Goal: Task Accomplishment & Management: Manage account settings

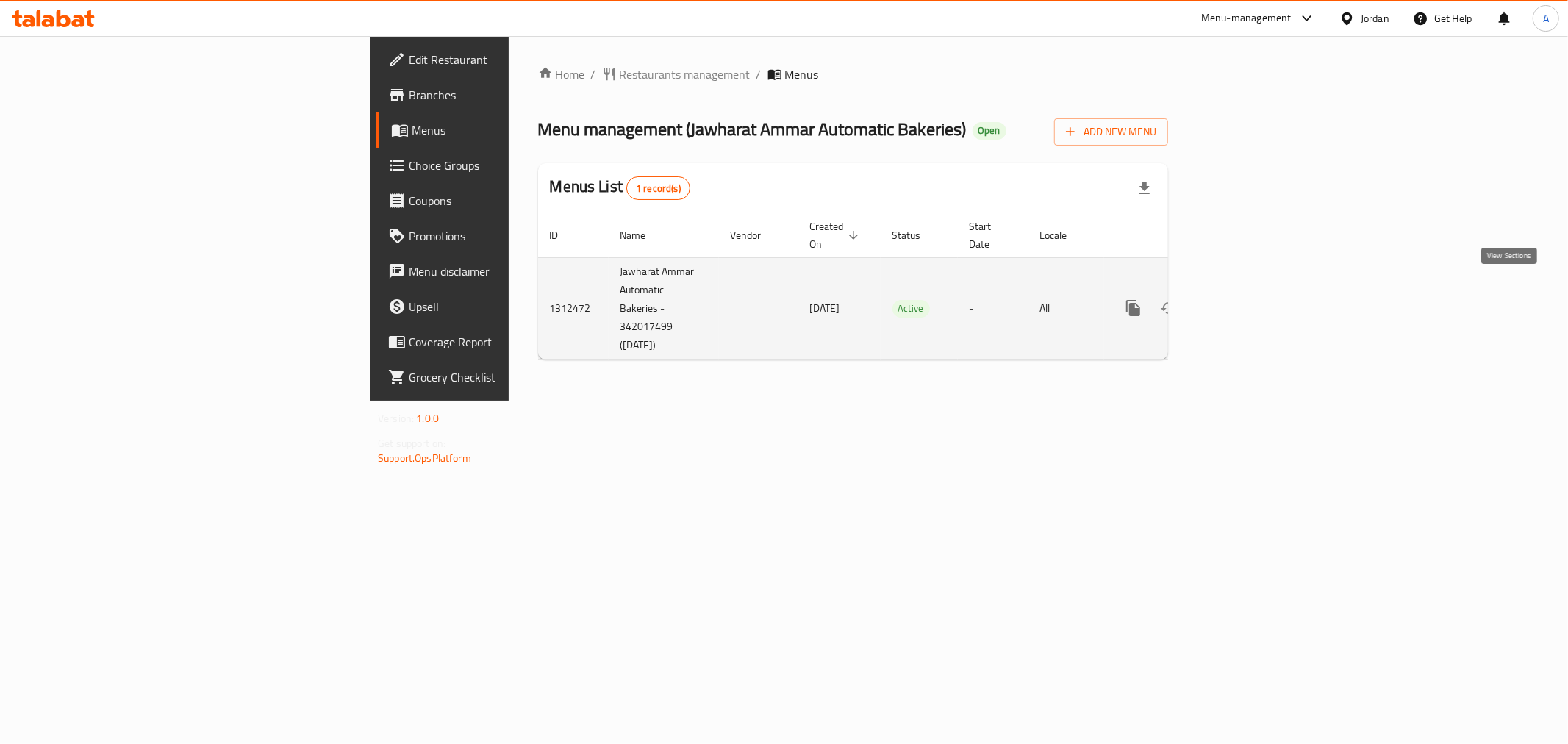
click at [1248, 299] on icon "enhanced table" at bounding box center [1240, 308] width 18 height 18
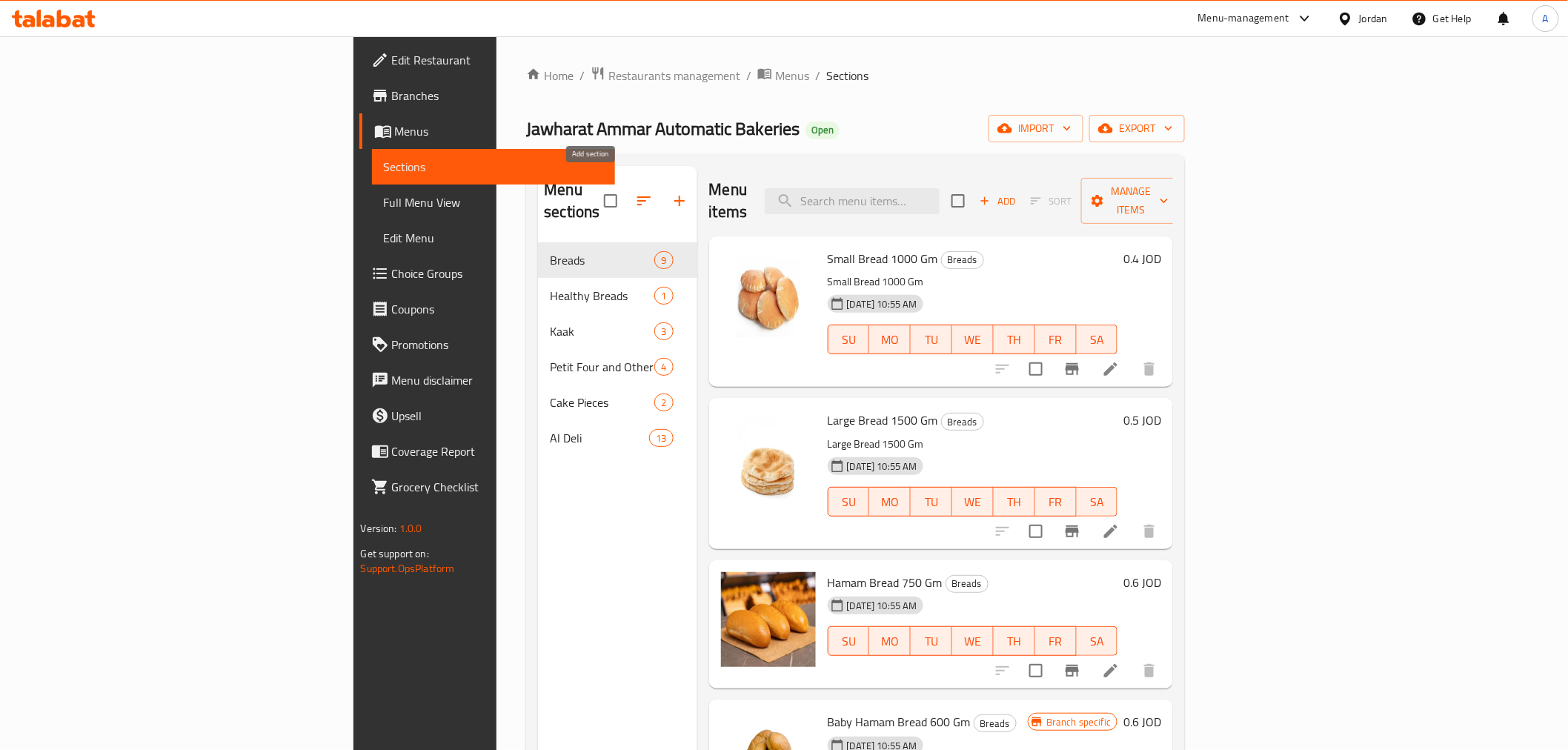
click at [670, 192] on icon "button" at bounding box center [679, 201] width 18 height 18
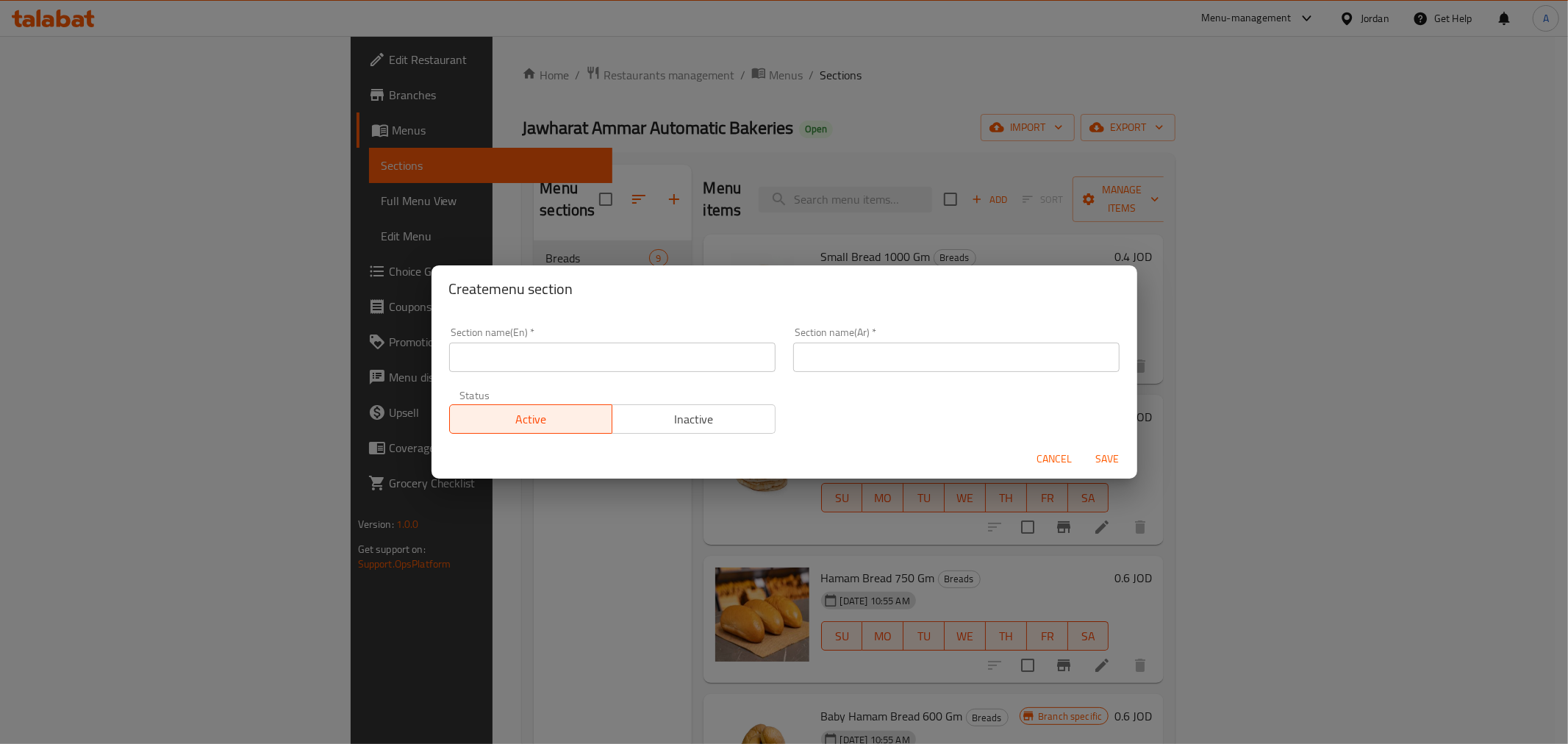
click at [620, 363] on input "text" at bounding box center [612, 357] width 327 height 29
type input "Healthy Bread"
type input "الخبز الصحي"
click at [1111, 452] on span "Save" at bounding box center [1107, 458] width 35 height 18
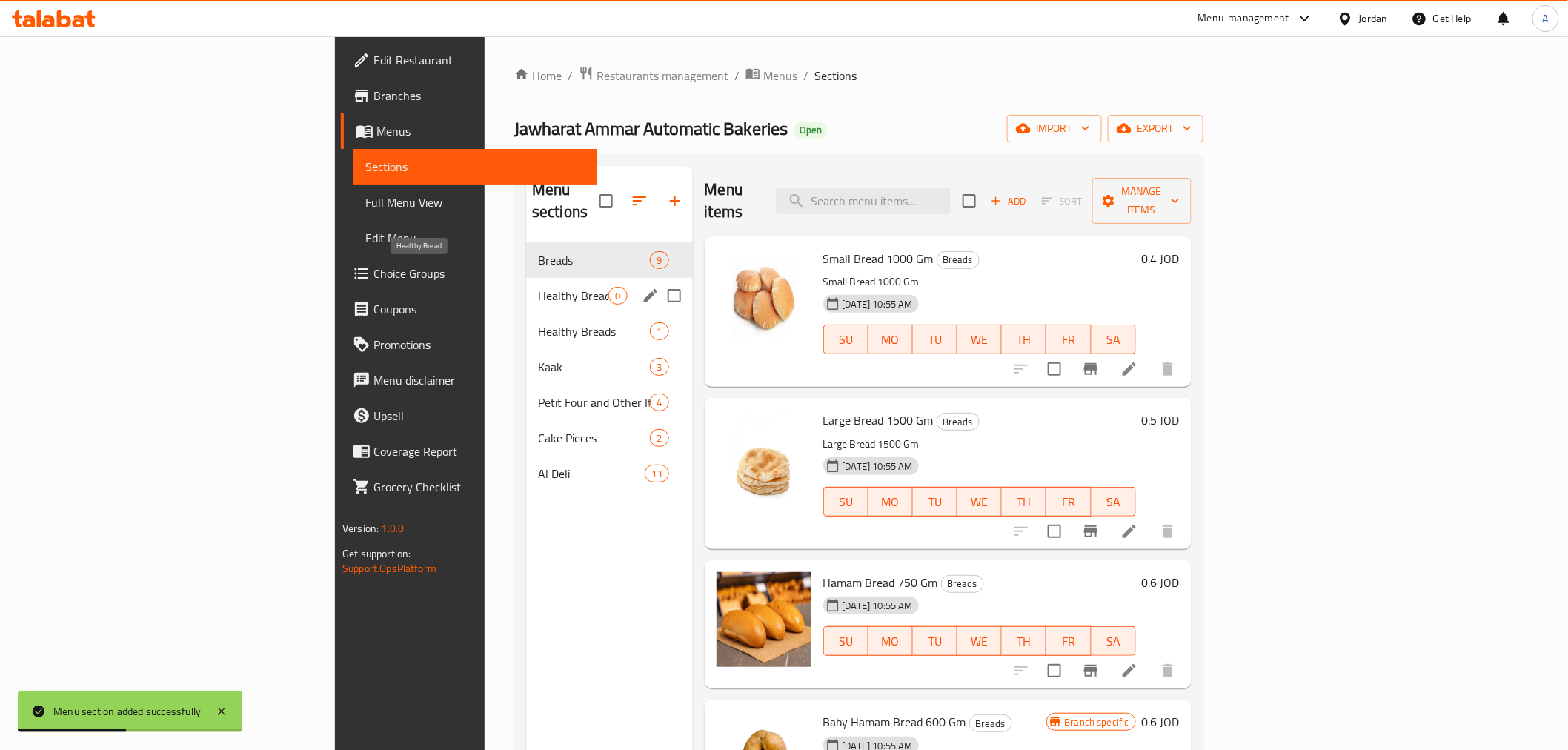
click at [538, 286] on span "Healthy Bread" at bounding box center [573, 295] width 70 height 18
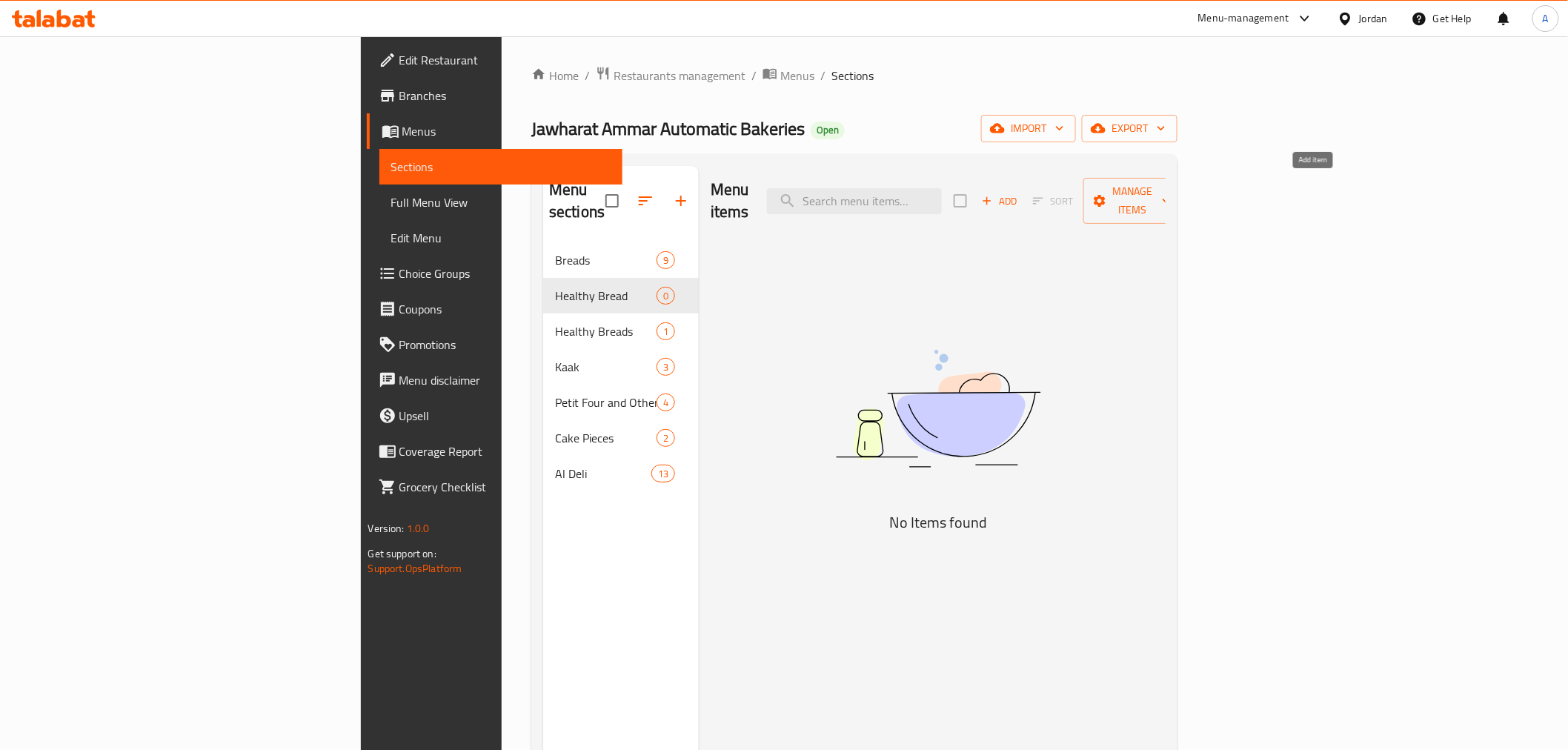
click at [1019, 192] on span "Add" at bounding box center [999, 200] width 40 height 17
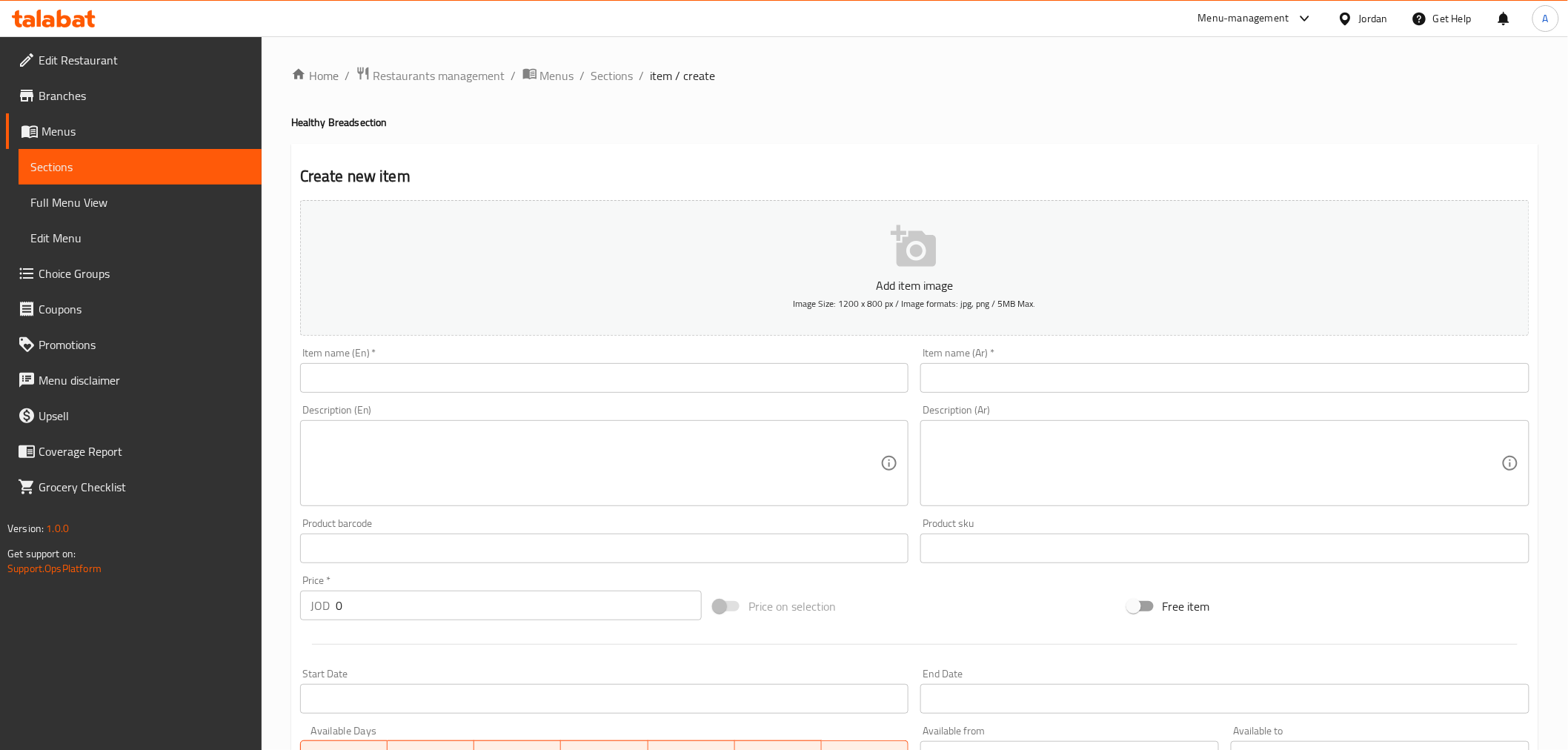
click at [662, 384] on input "text" at bounding box center [605, 378] width 609 height 30
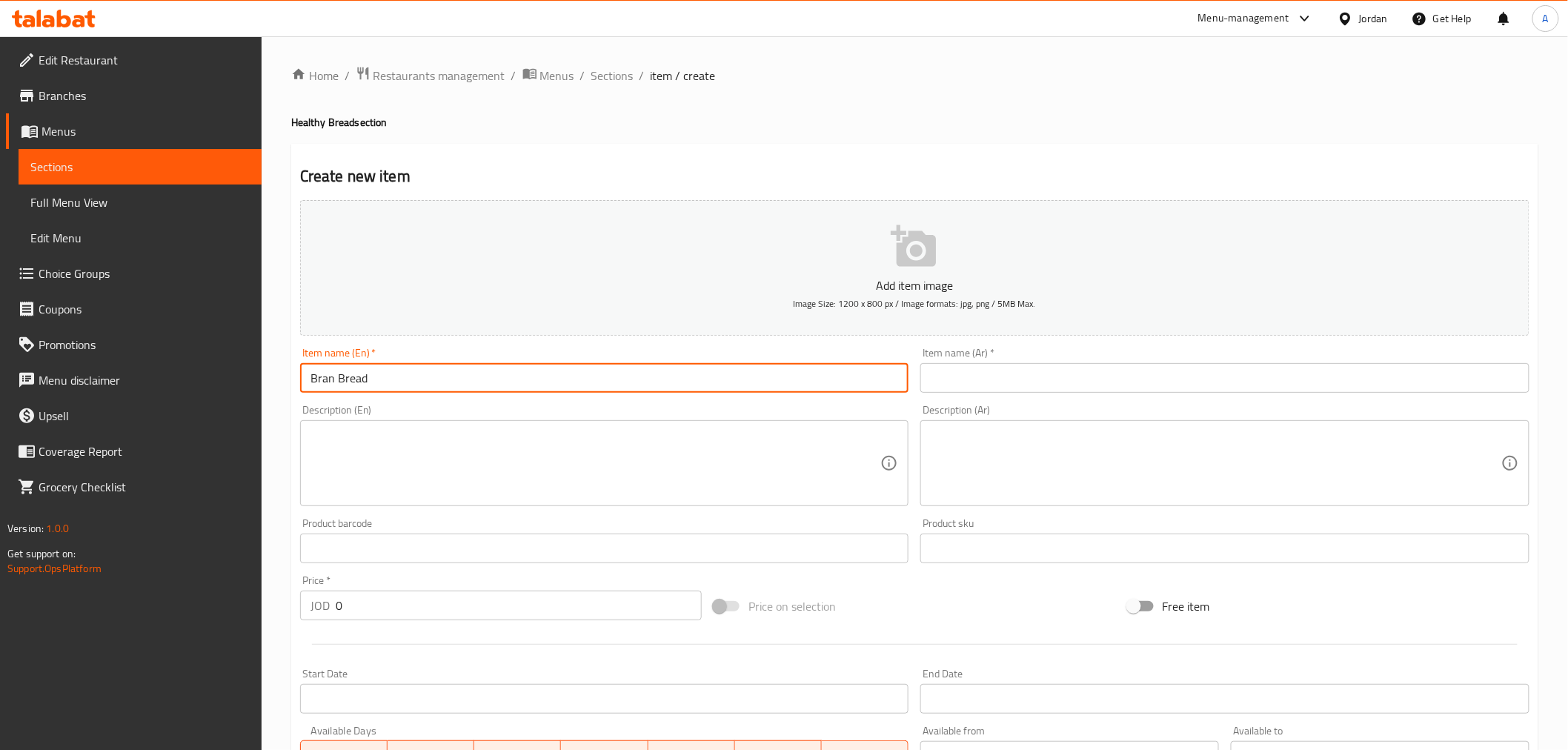
type input "Bran Bread"
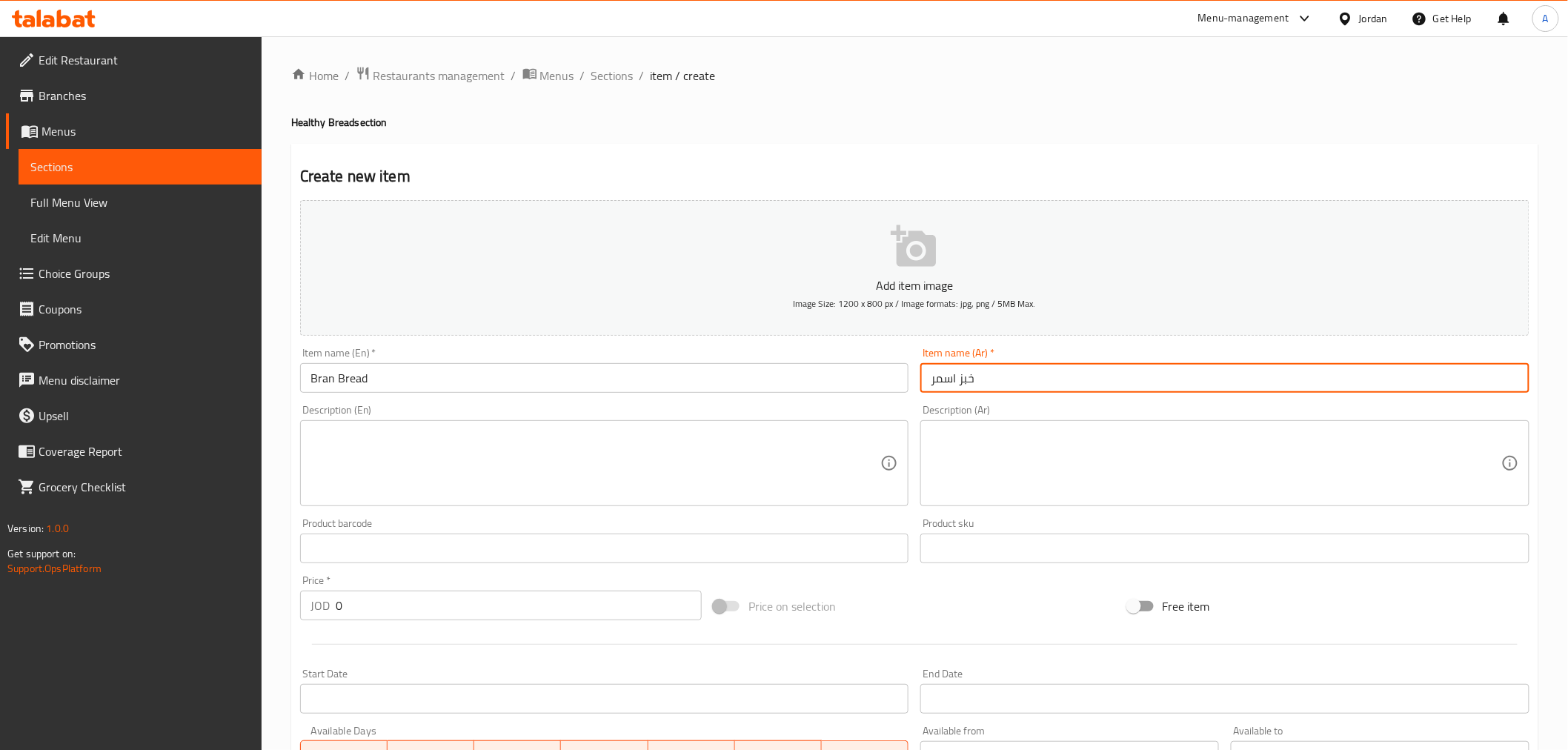
type input "خبز اسمر"
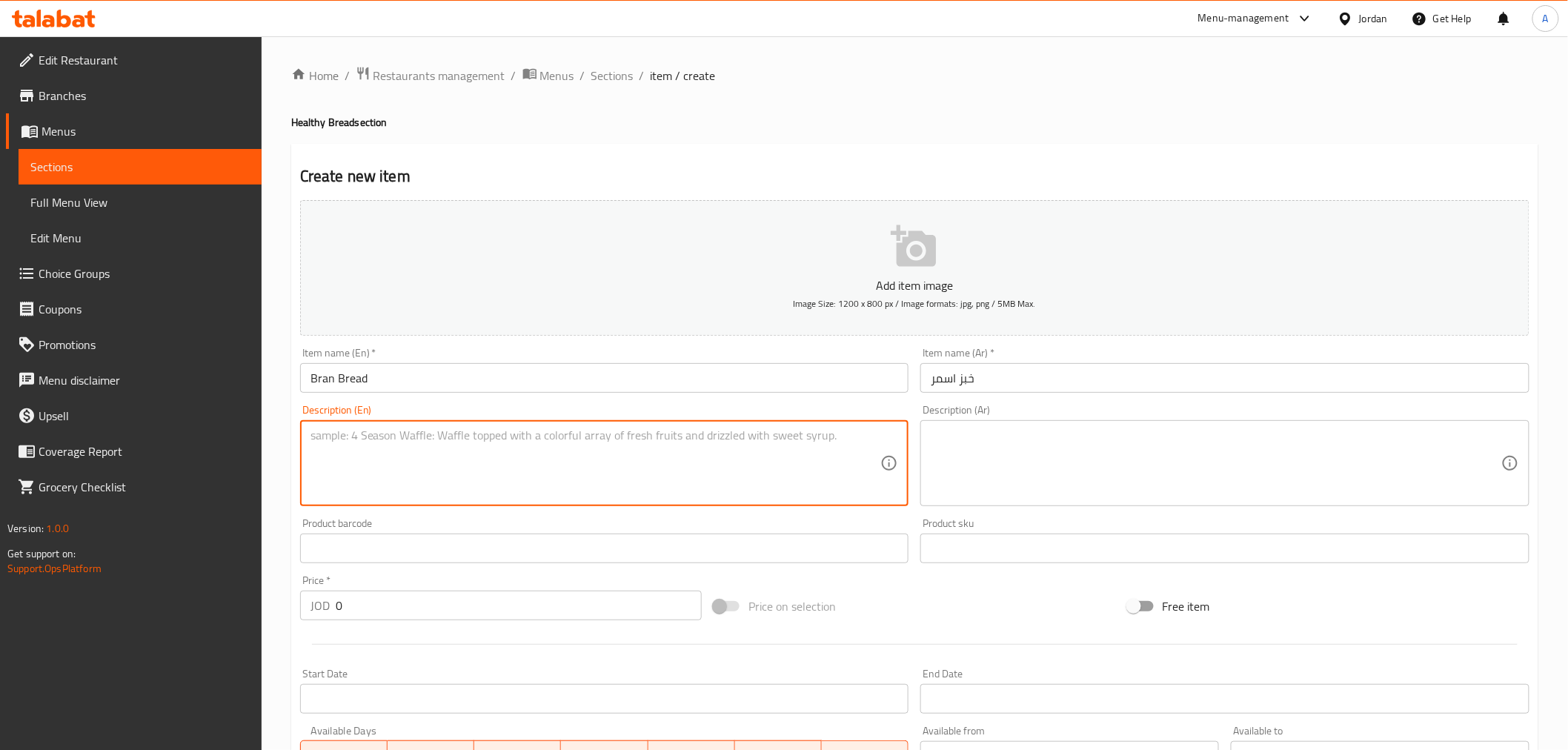
click at [654, 453] on textarea at bounding box center [595, 463] width 570 height 70
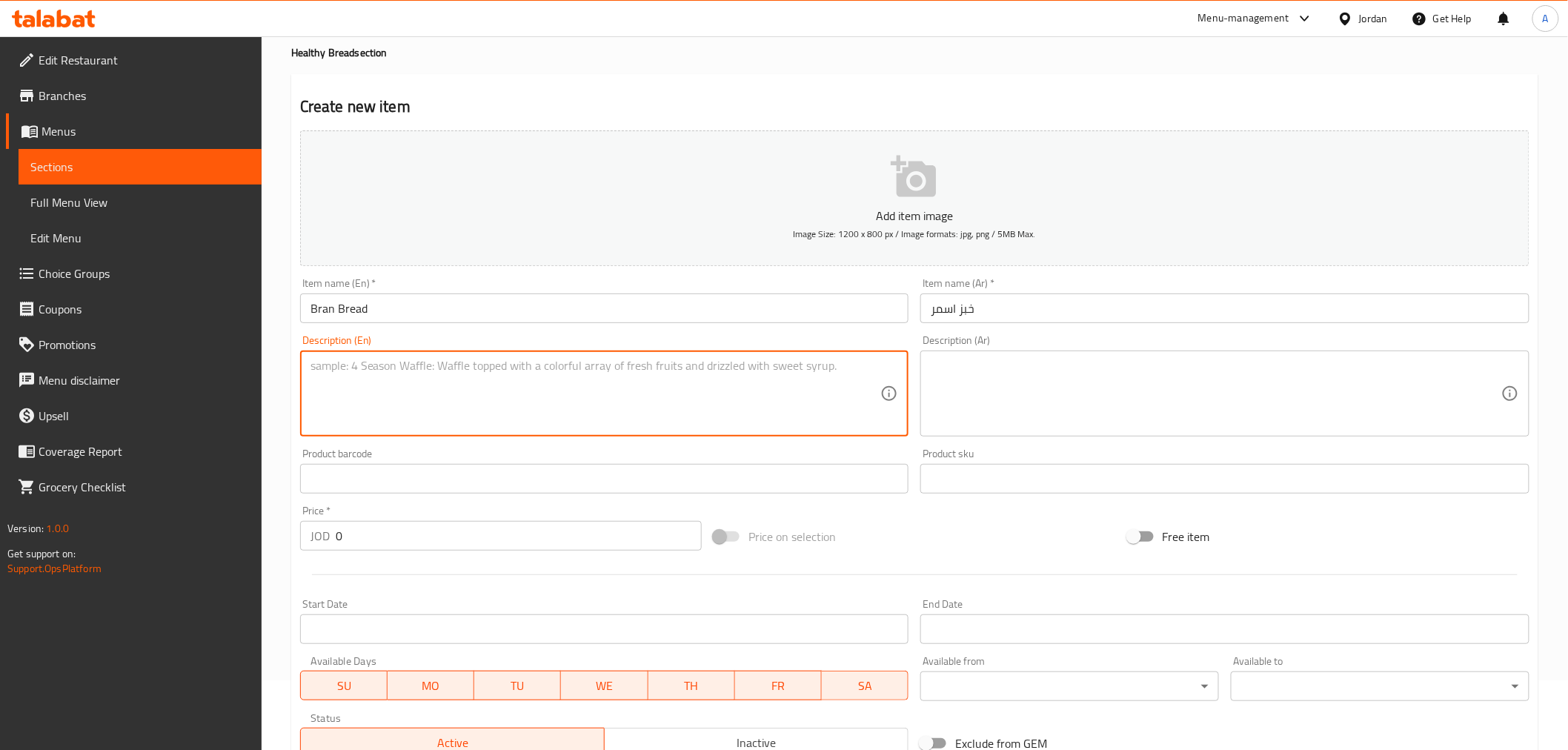
scroll to position [164, 0]
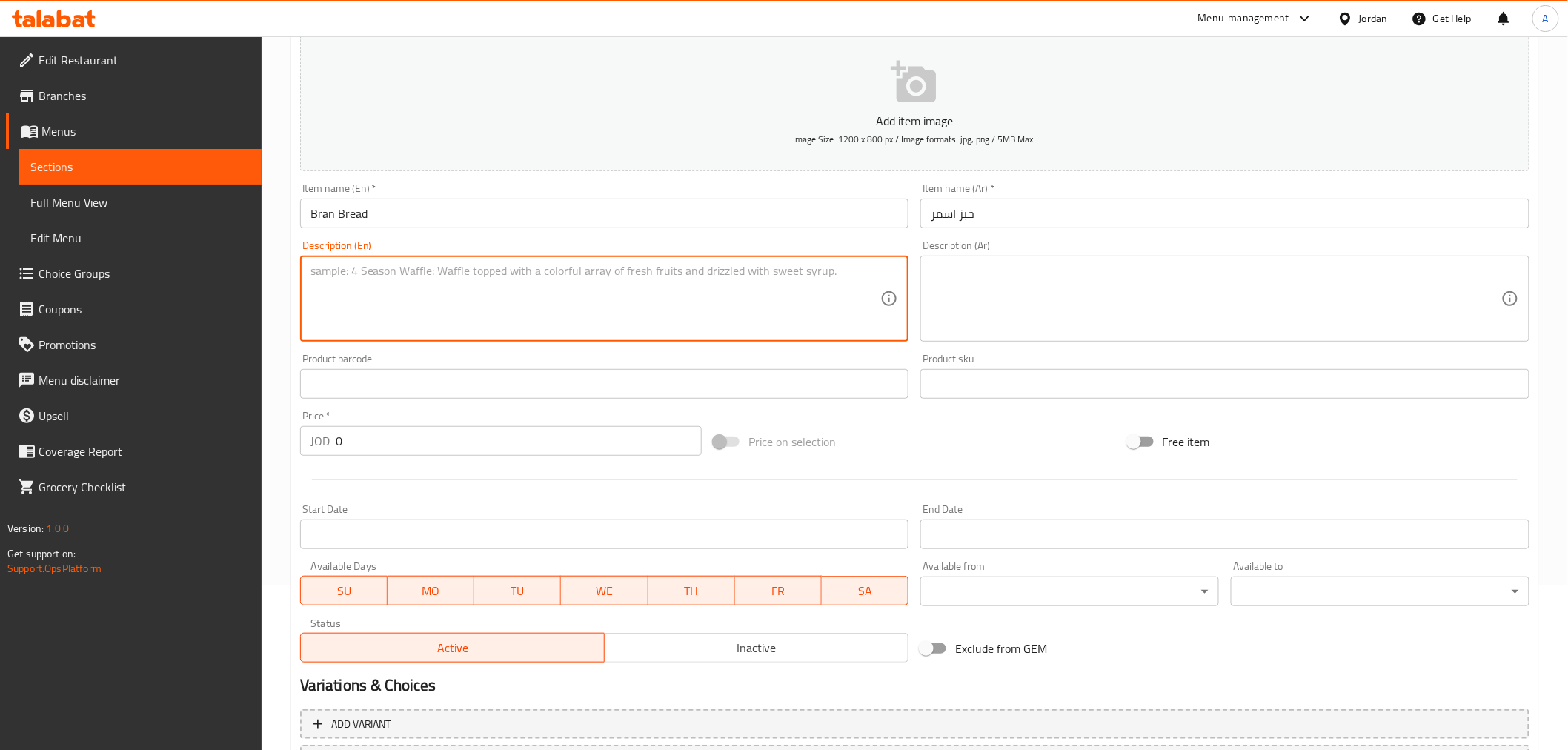
click at [528, 447] on input "0" at bounding box center [518, 441] width 366 height 30
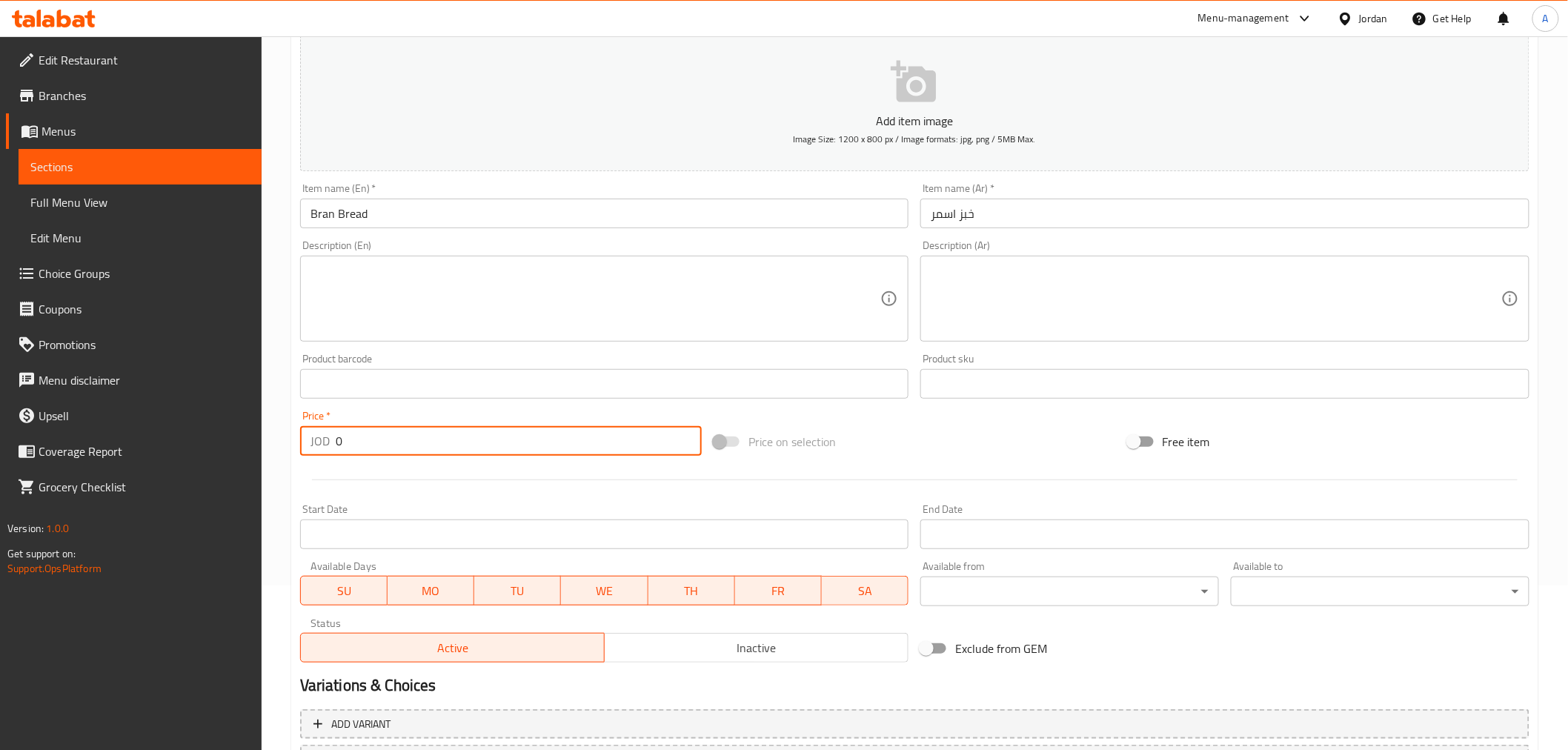
click at [528, 447] on input "0" at bounding box center [518, 441] width 366 height 30
click at [336, 446] on input "0" at bounding box center [518, 441] width 366 height 30
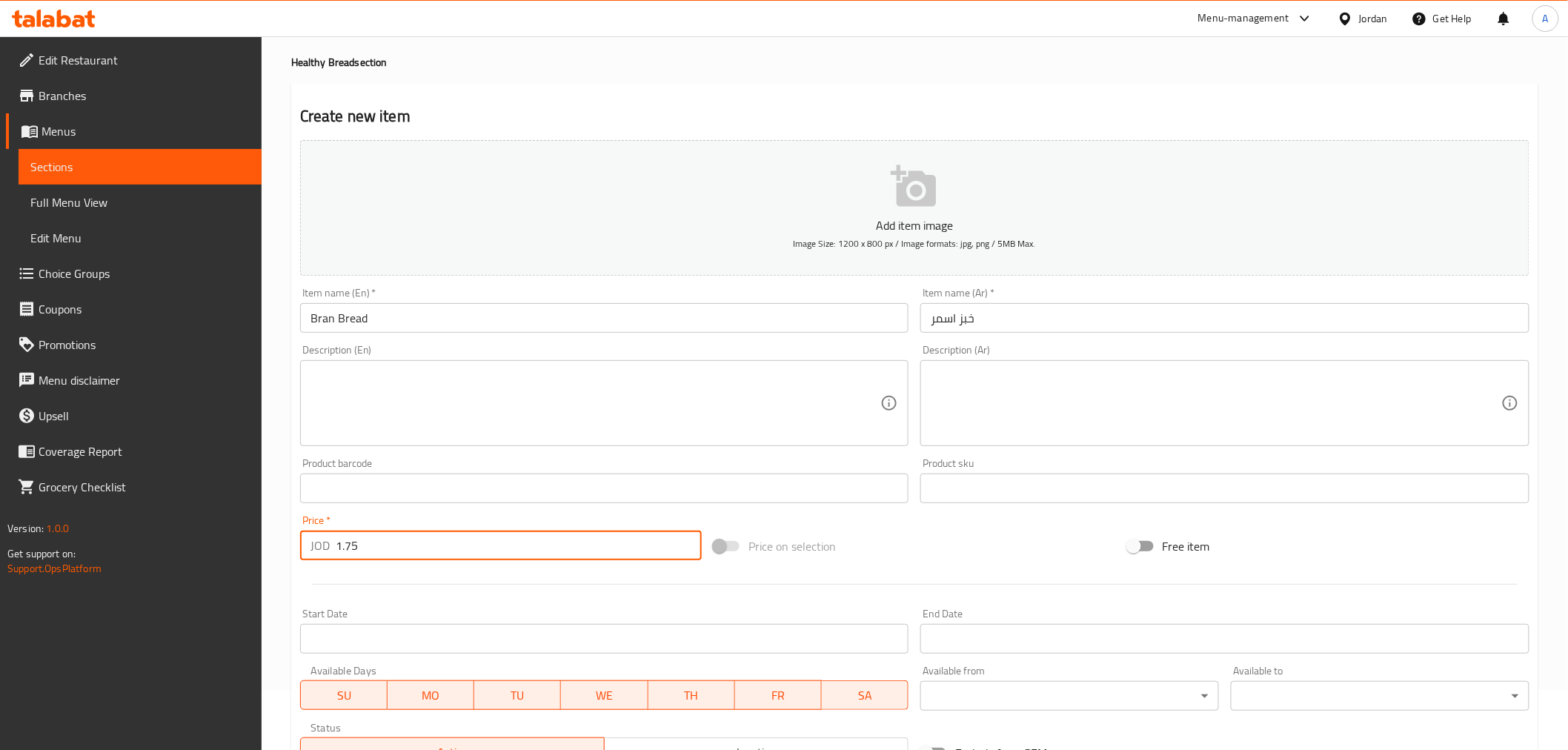
scroll to position [0, 0]
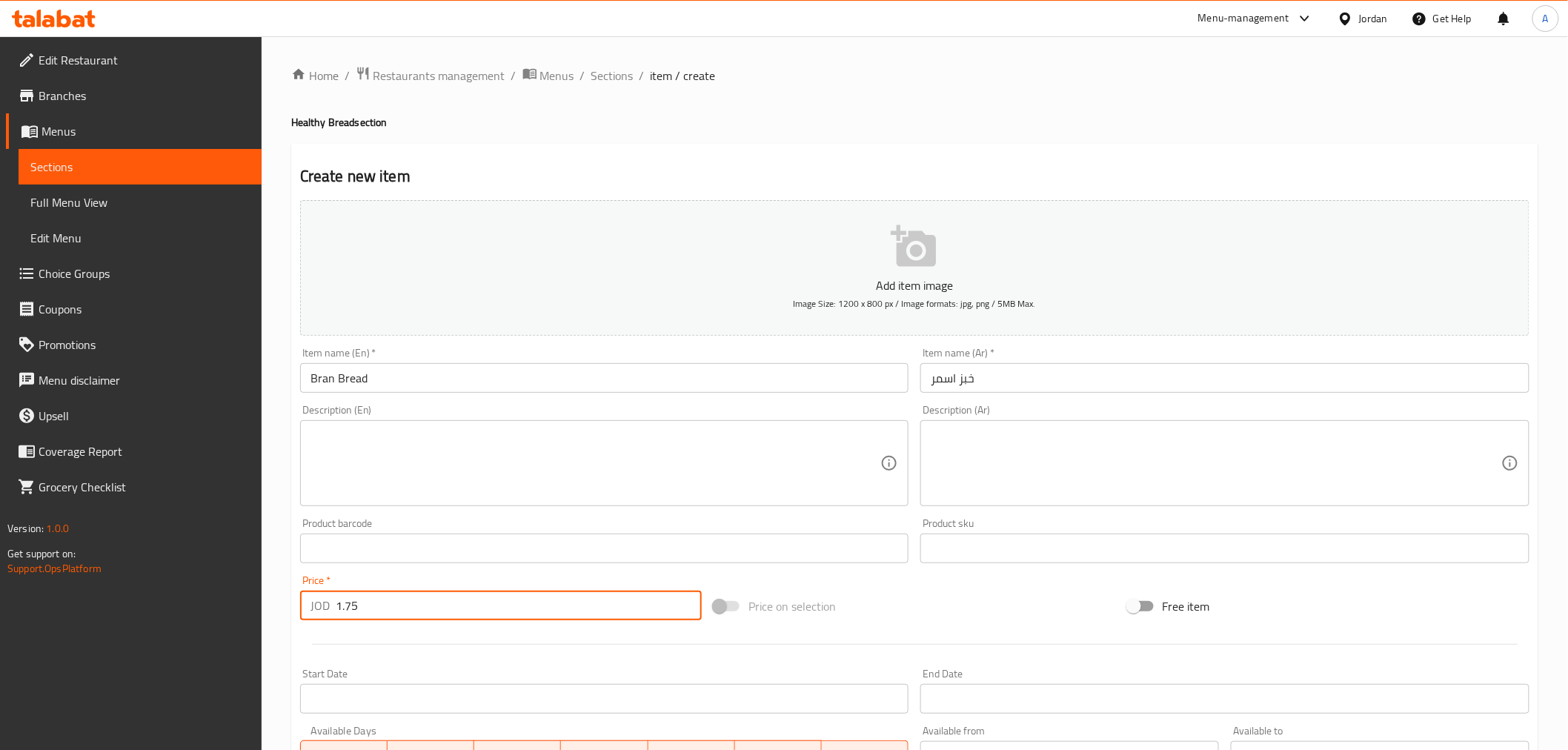
type input "1.75"
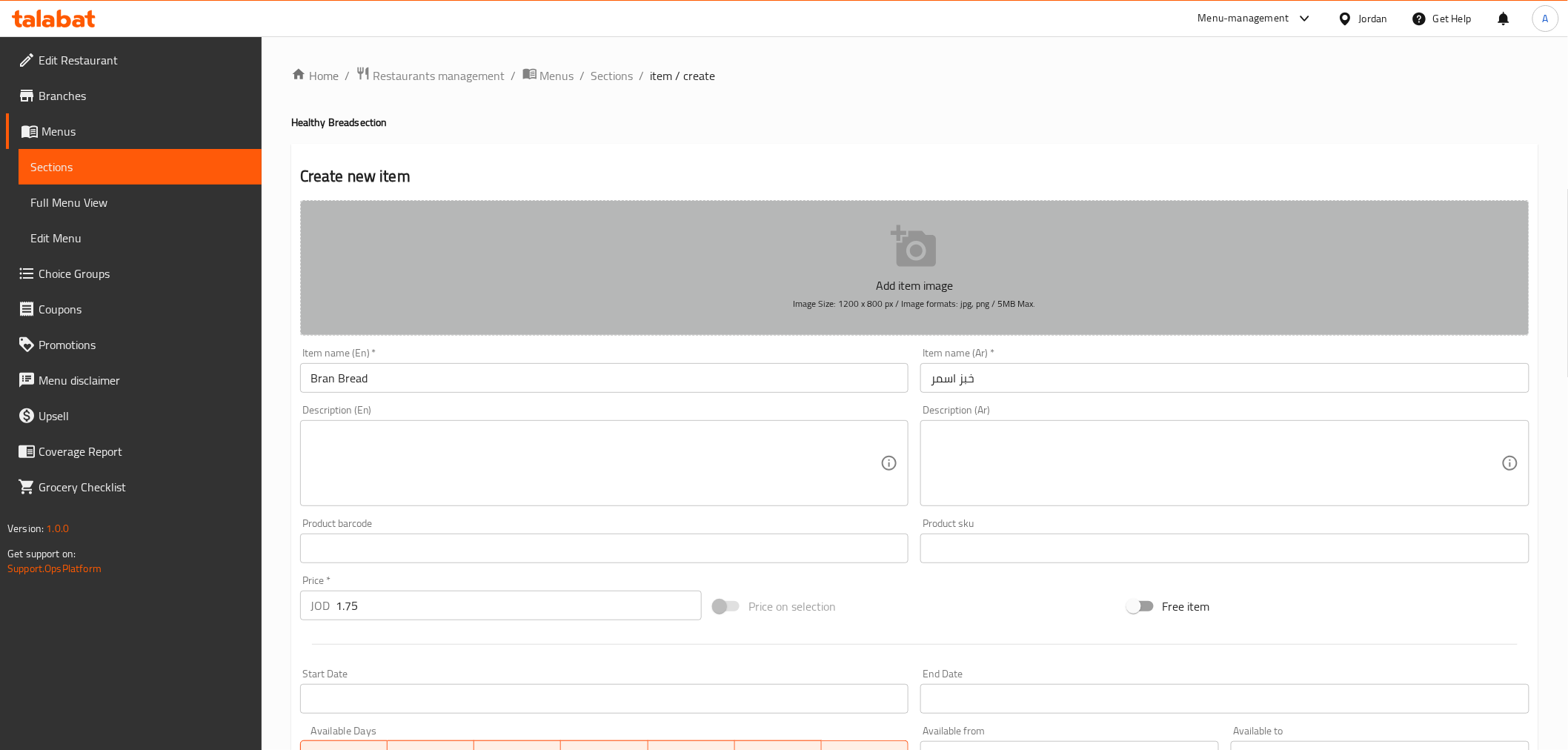
click at [905, 252] on icon "button" at bounding box center [913, 246] width 45 height 41
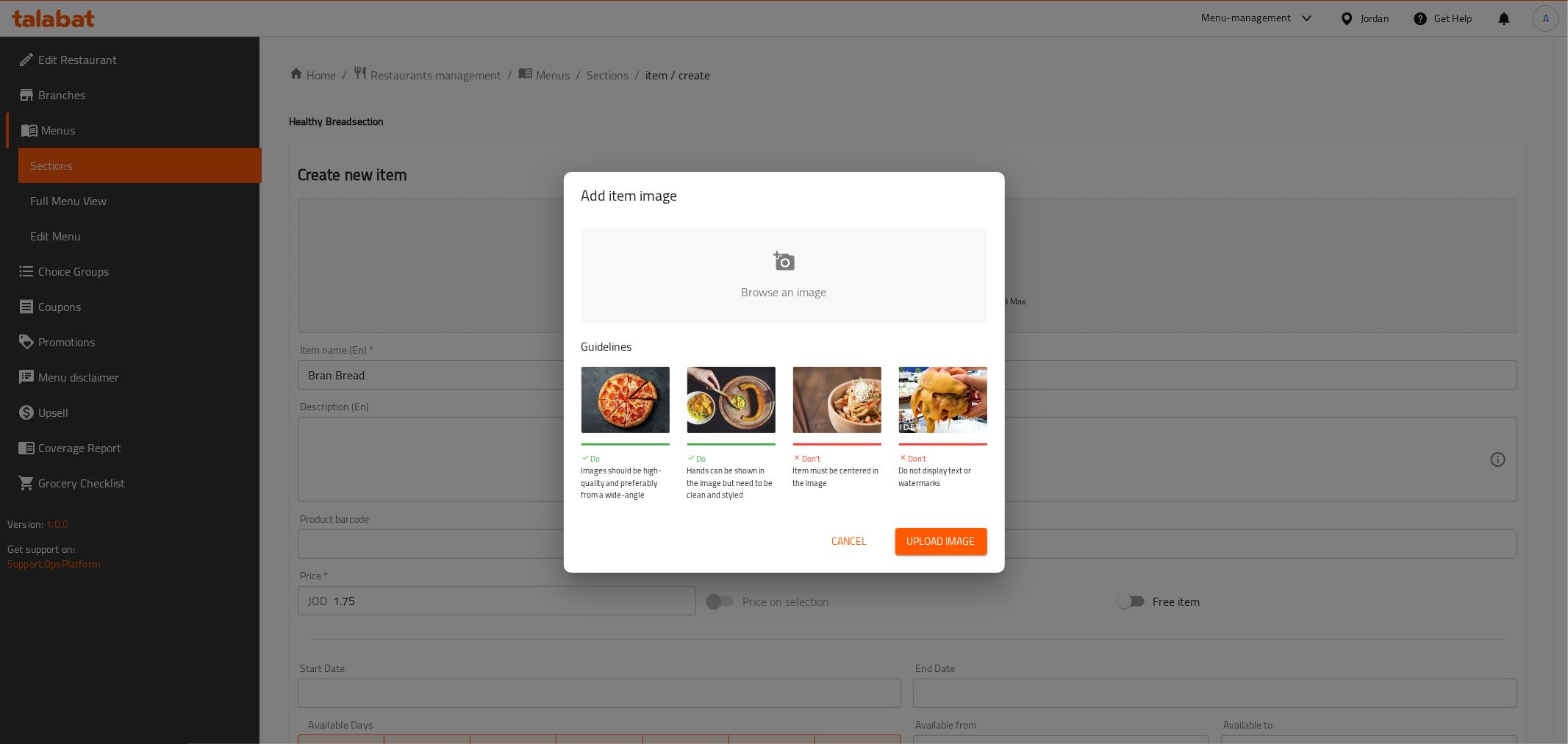
click at [785, 260] on input "file" at bounding box center [1281, 296] width 1399 height 138
type input "C:\fakepath\48338daf-923a-4bce-8e05-b245232026af.jpg"
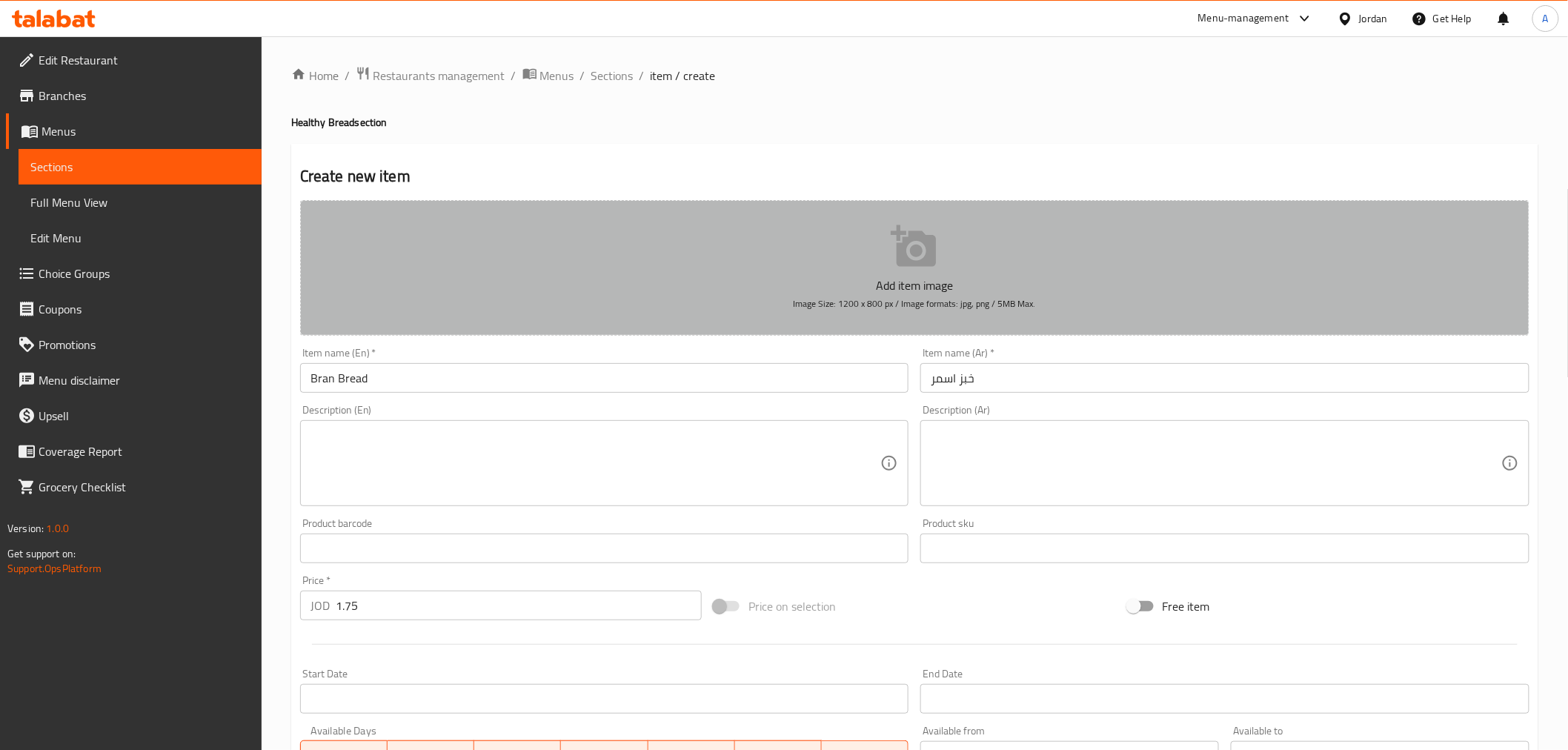
click at [902, 248] on icon "button" at bounding box center [913, 246] width 45 height 41
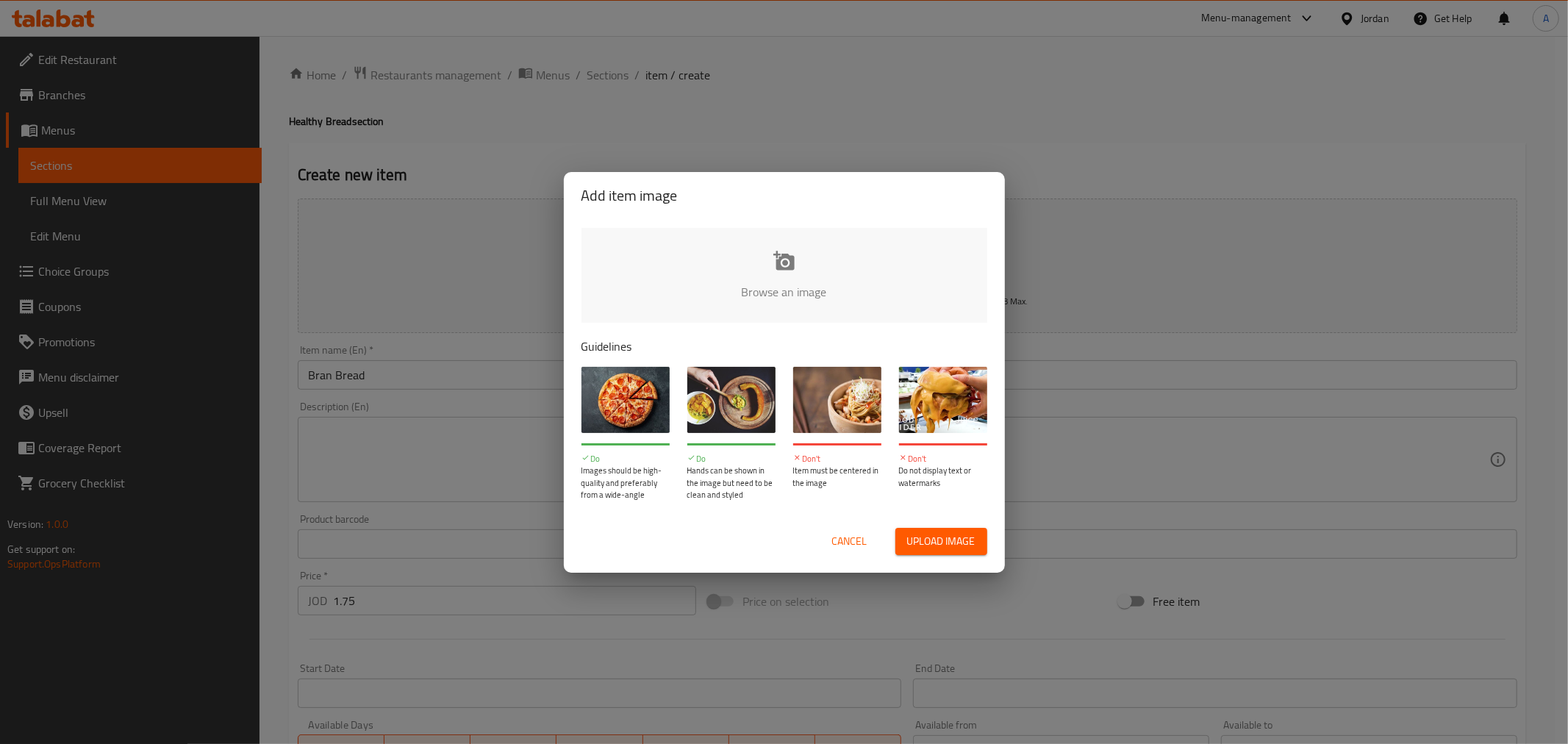
click at [772, 269] on input "file" at bounding box center [1281, 296] width 1399 height 138
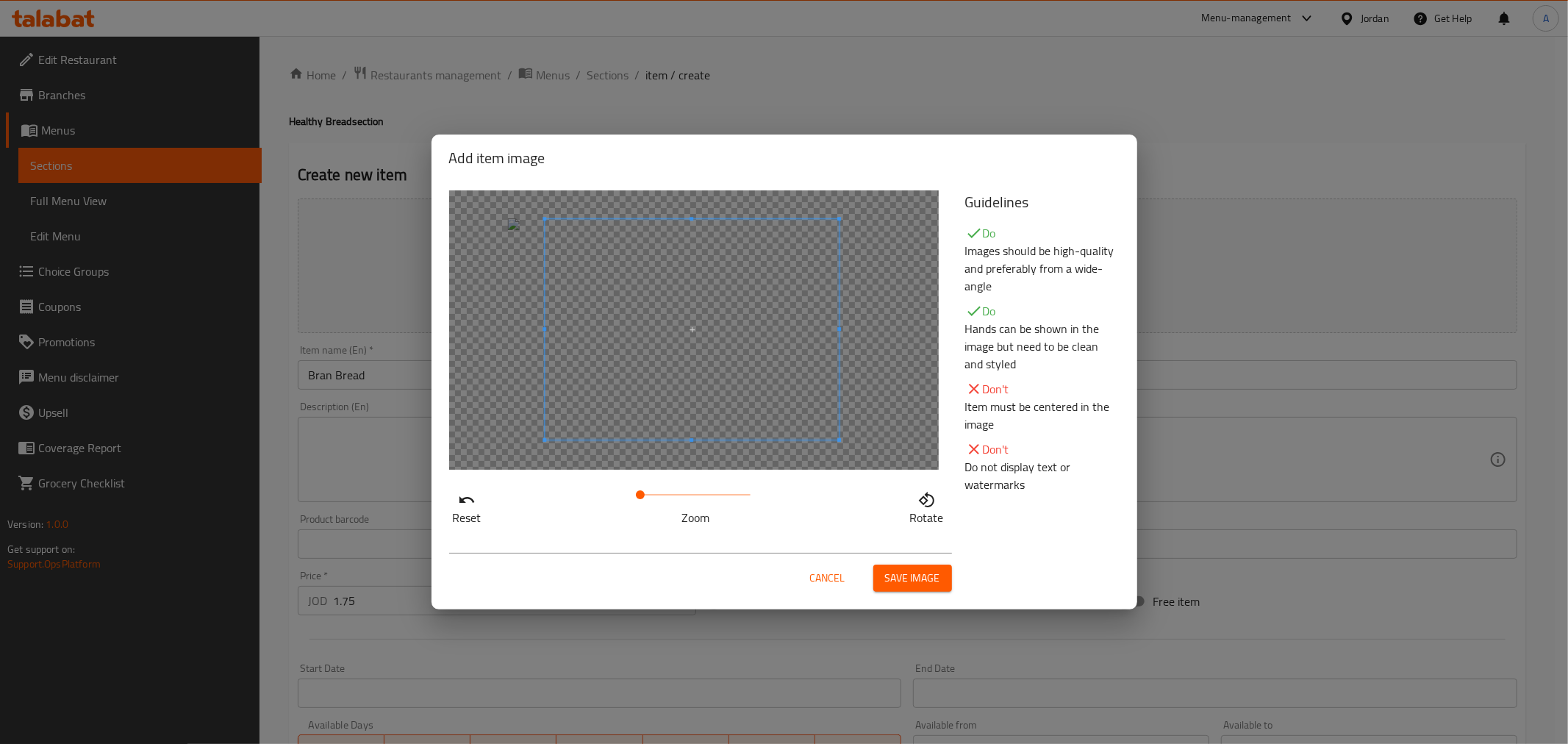
click at [807, 422] on div at bounding box center [691, 329] width 294 height 220
click at [913, 577] on span "Save image" at bounding box center [912, 578] width 55 height 18
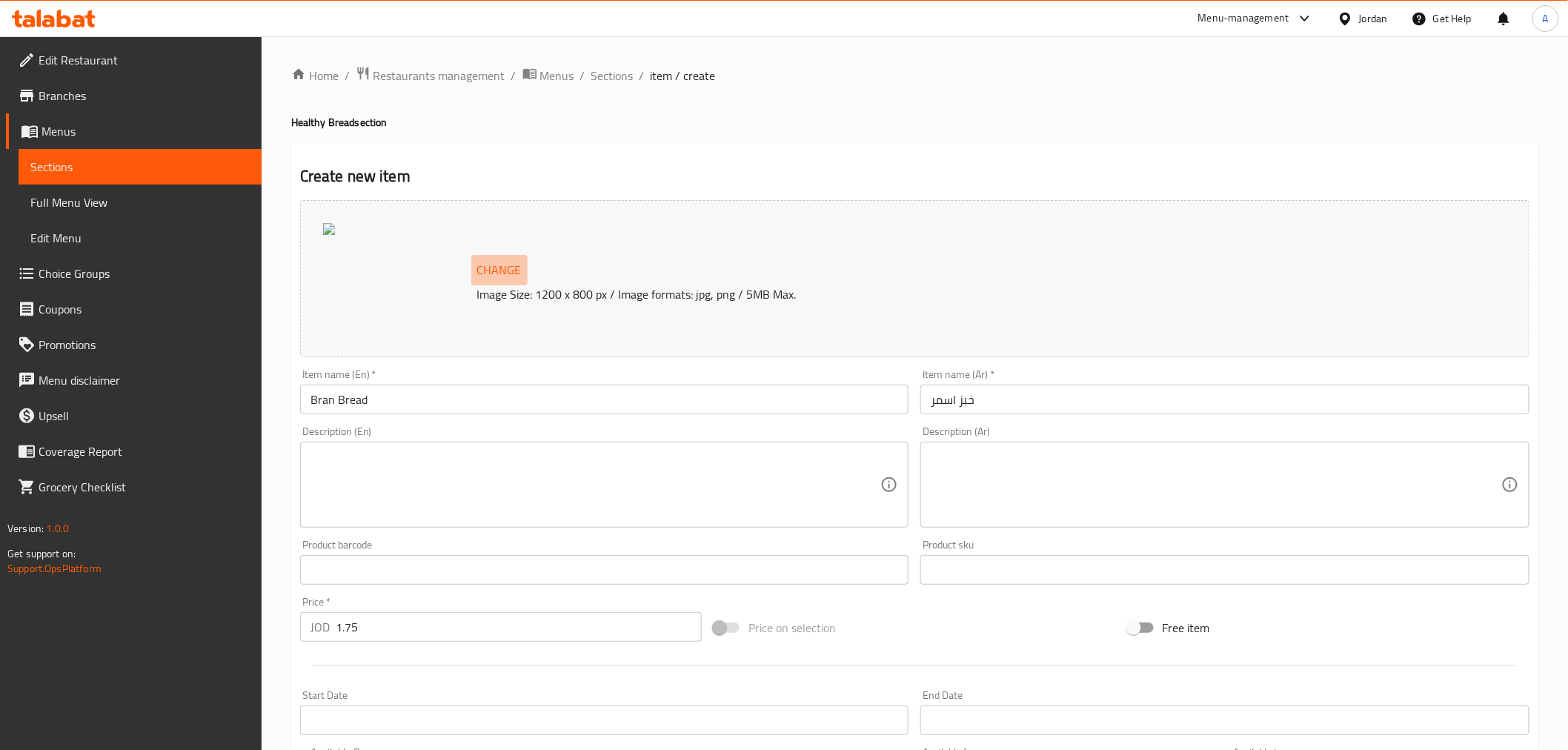
click at [511, 267] on span "Change" at bounding box center [499, 270] width 45 height 21
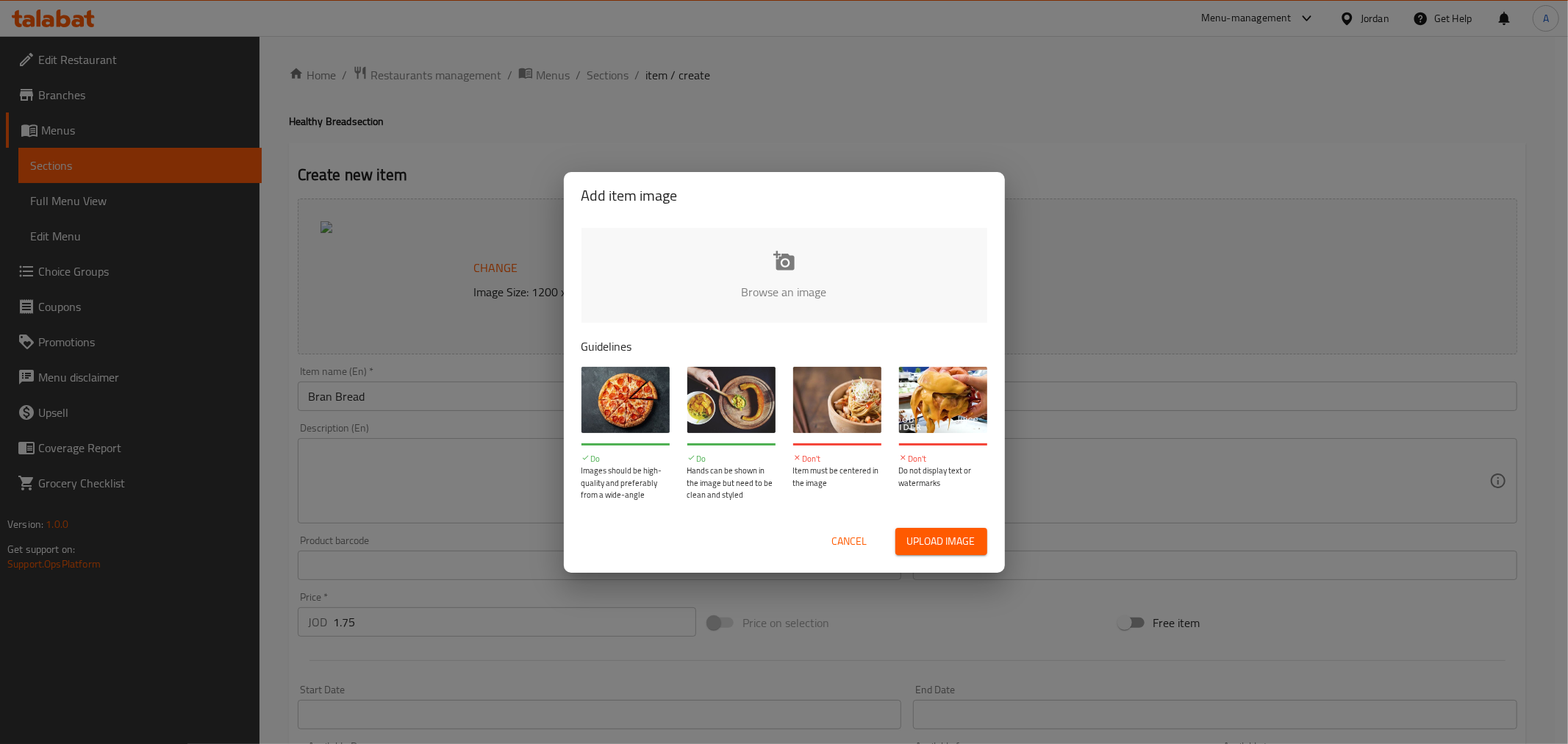
click at [788, 284] on input "file" at bounding box center [1281, 296] width 1399 height 138
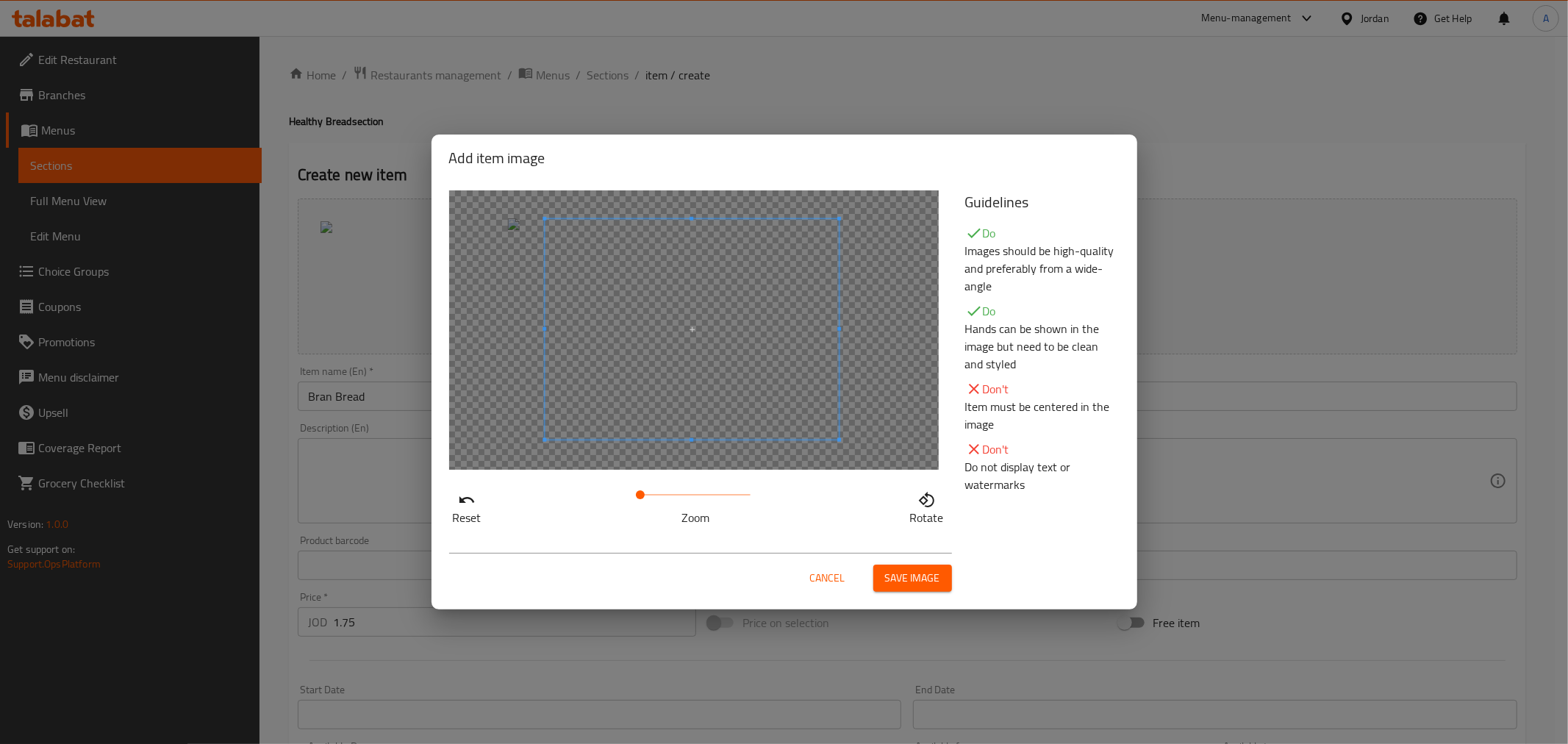
click at [745, 341] on div at bounding box center [691, 329] width 294 height 220
click at [535, 369] on div at bounding box center [694, 330] width 490 height 279
click at [579, 371] on span at bounding box center [680, 329] width 294 height 220
click at [928, 573] on span "Save image" at bounding box center [912, 578] width 55 height 18
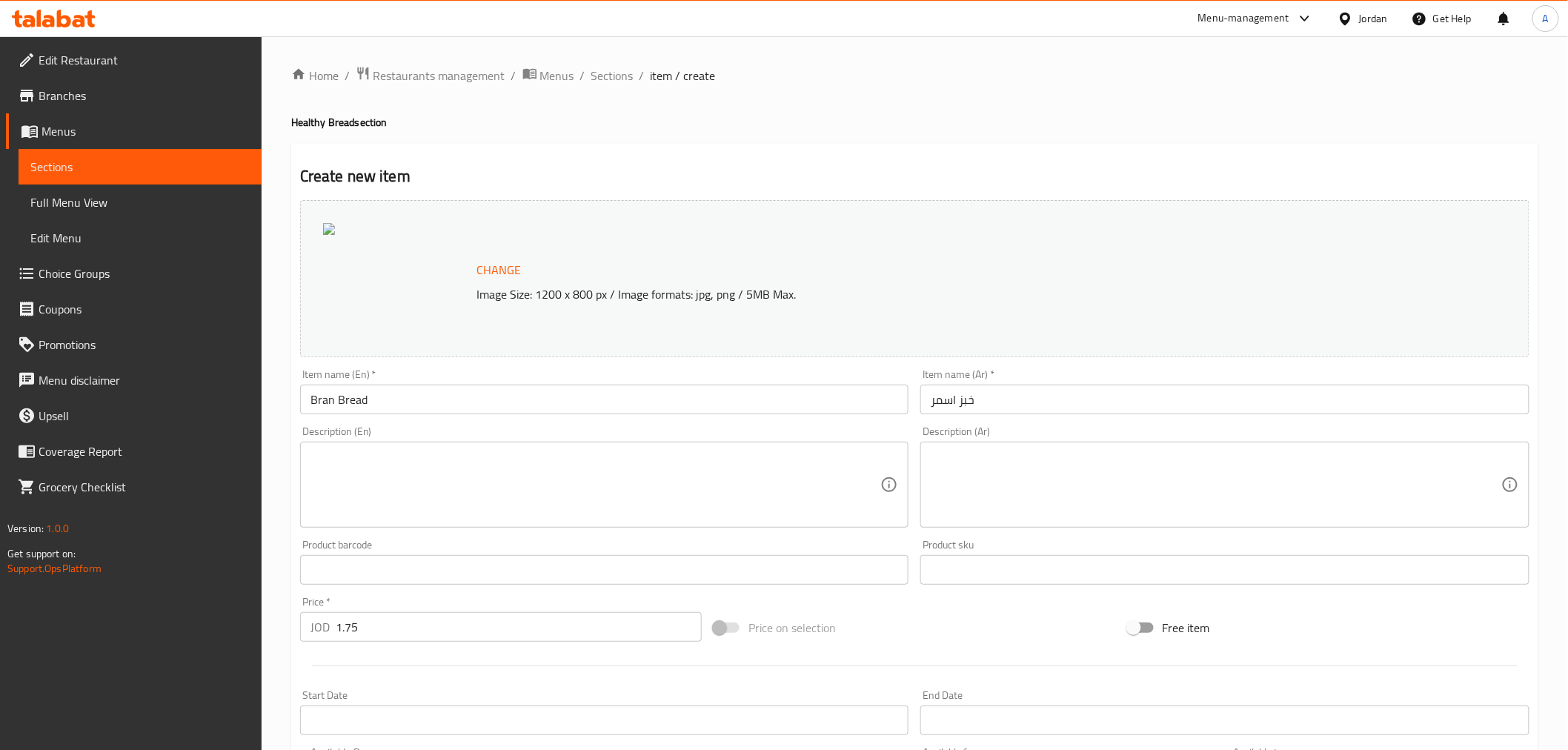
scroll to position [315, 0]
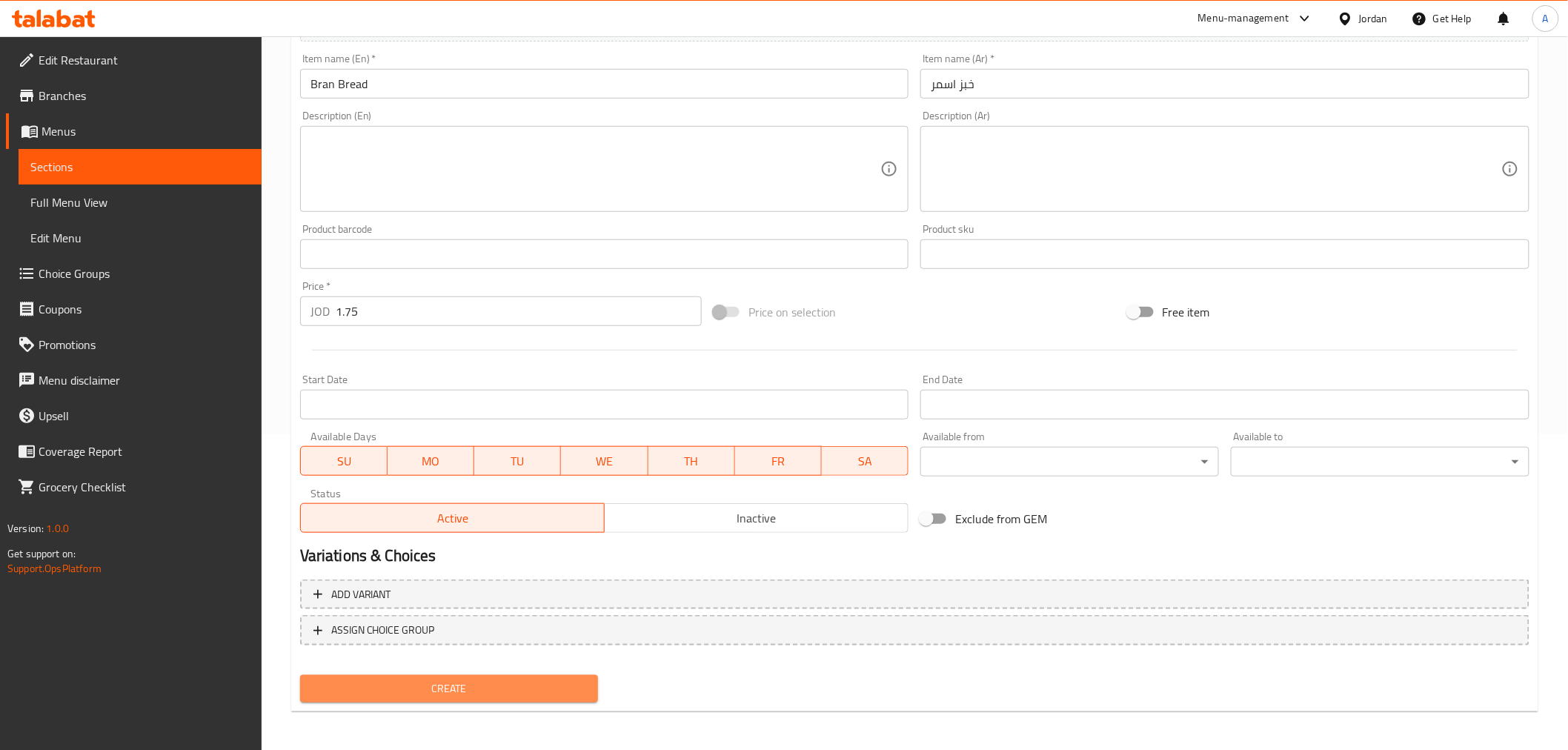
click at [478, 682] on span "Create" at bounding box center [449, 688] width 275 height 18
click at [541, 685] on span "Create" at bounding box center [449, 688] width 275 height 18
click at [534, 682] on span "Create" at bounding box center [449, 688] width 275 height 18
click at [534, 682] on div at bounding box center [784, 375] width 1568 height 750
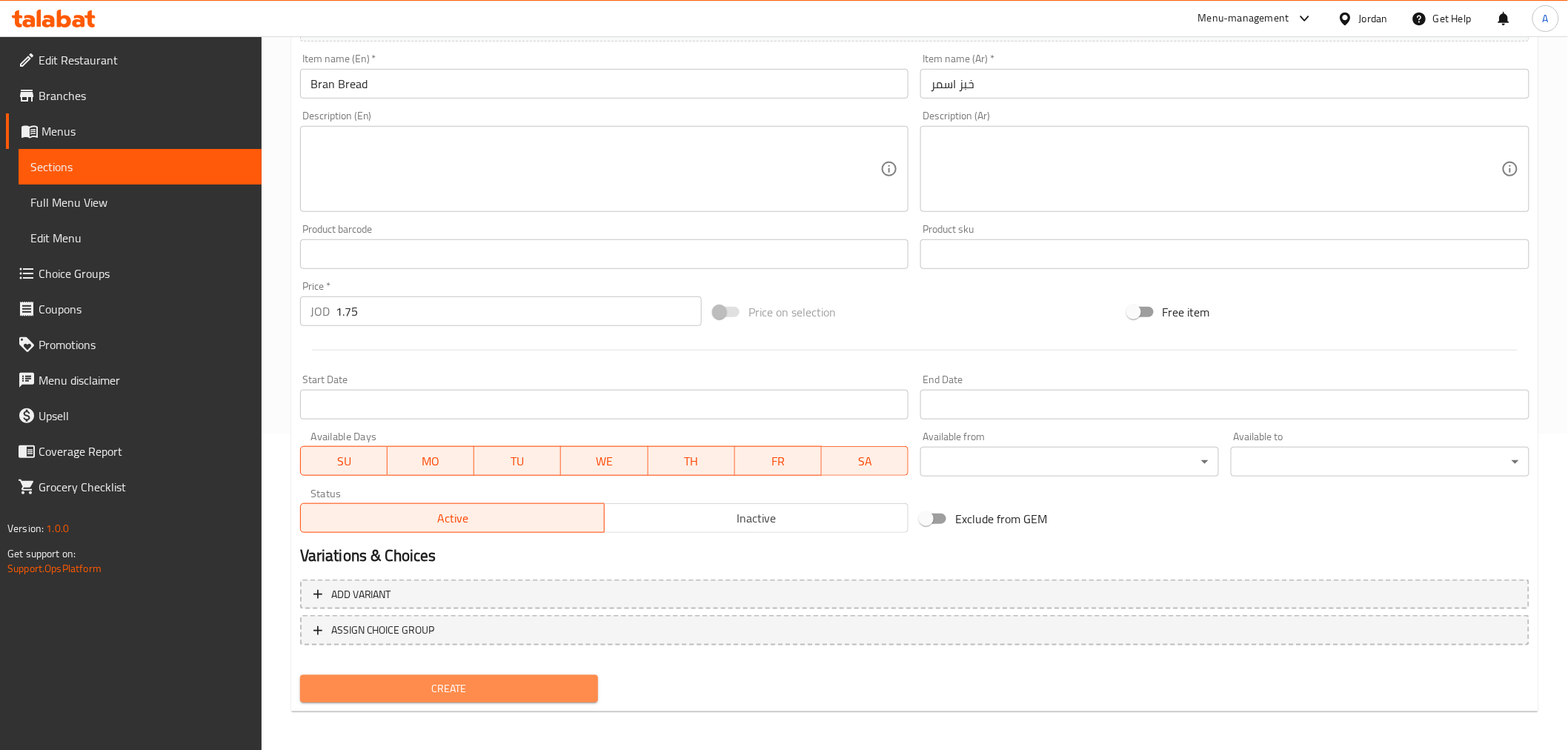
click at [534, 682] on span "Create" at bounding box center [449, 688] width 275 height 18
click at [534, 682] on div at bounding box center [784, 375] width 1568 height 750
click at [534, 682] on div "Home / Restaurants management / Menus / Sections / item / create Healthy Bread …" at bounding box center [914, 236] width 1247 height 973
click at [513, 679] on span "Create" at bounding box center [449, 688] width 275 height 18
click at [179, 139] on span "Menus" at bounding box center [145, 131] width 208 height 18
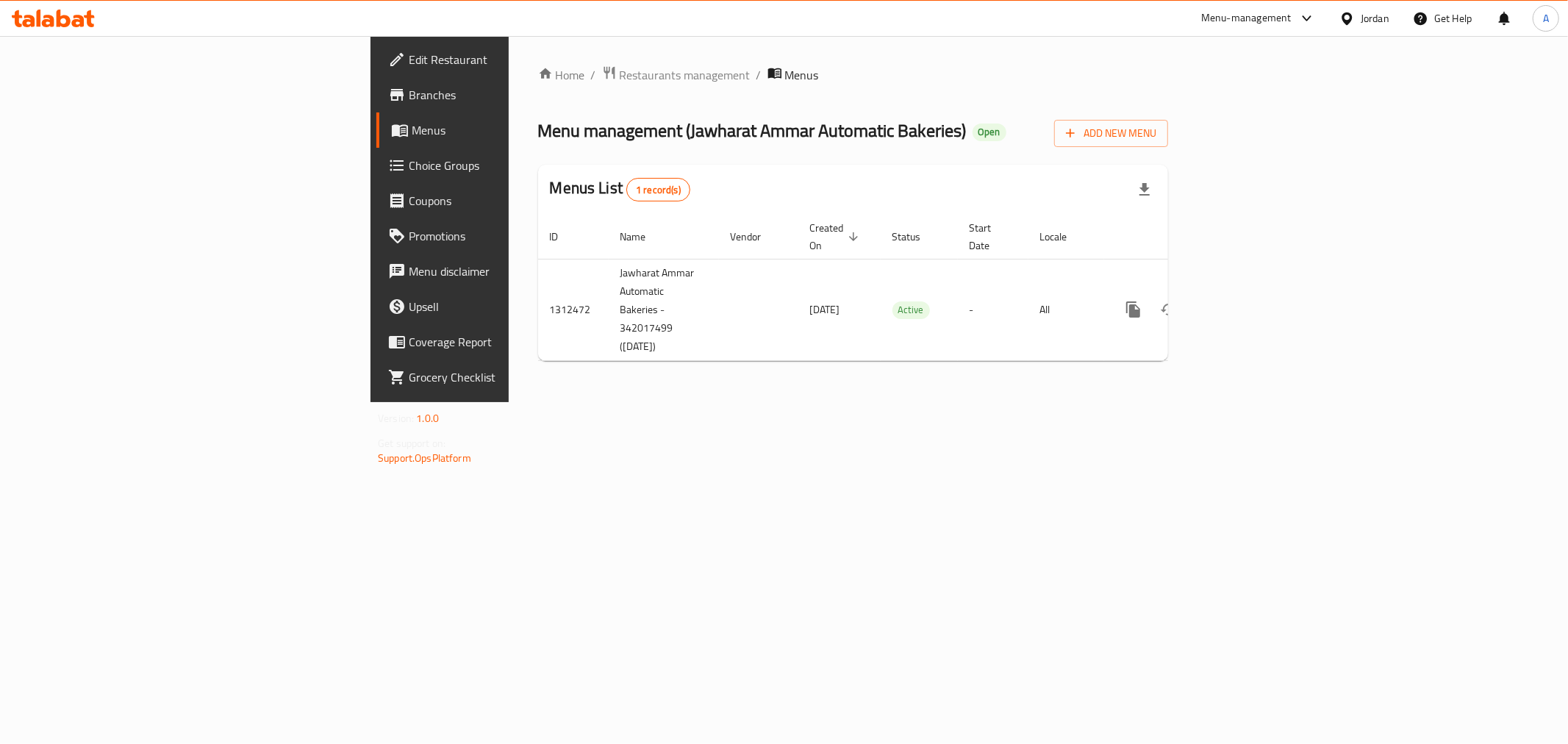
click at [412, 138] on span "Menus" at bounding box center [516, 130] width 209 height 18
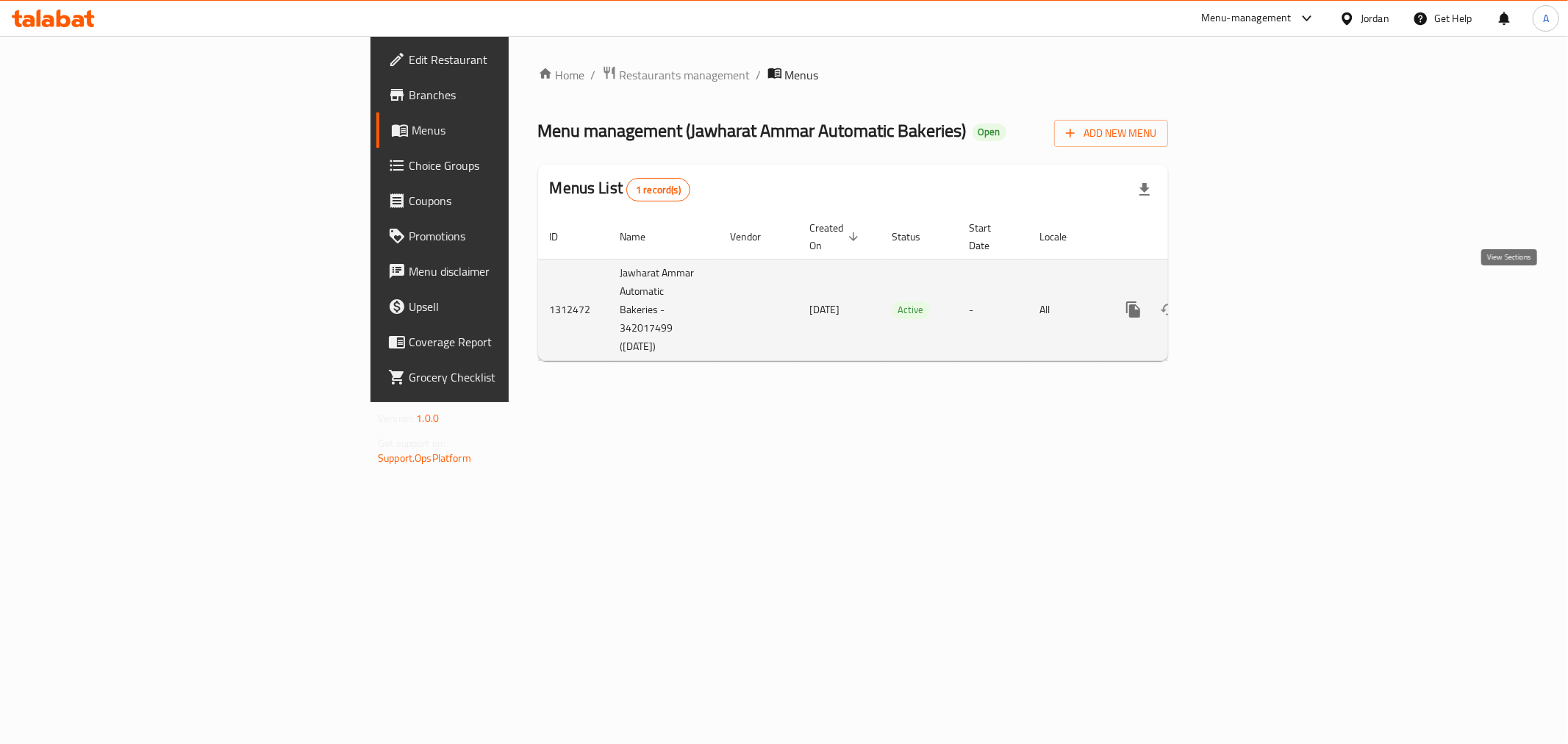
click at [1257, 302] on link "enhanced table" at bounding box center [1239, 309] width 35 height 35
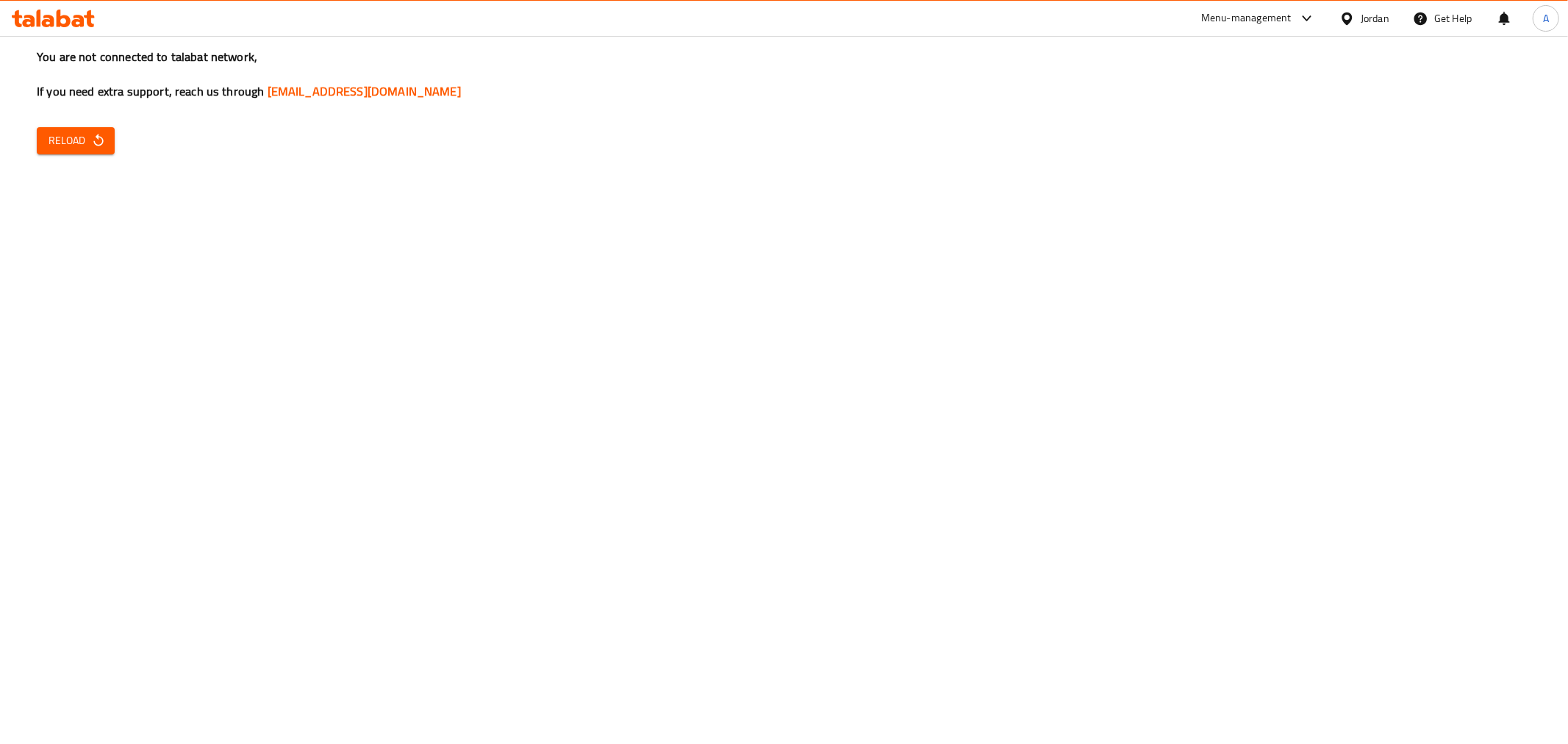
click at [1275, 464] on div "You are not connected to talabat network, If you need extra support, reach us t…" at bounding box center [784, 372] width 1568 height 744
click at [79, 135] on span "Reload" at bounding box center [75, 141] width 54 height 18
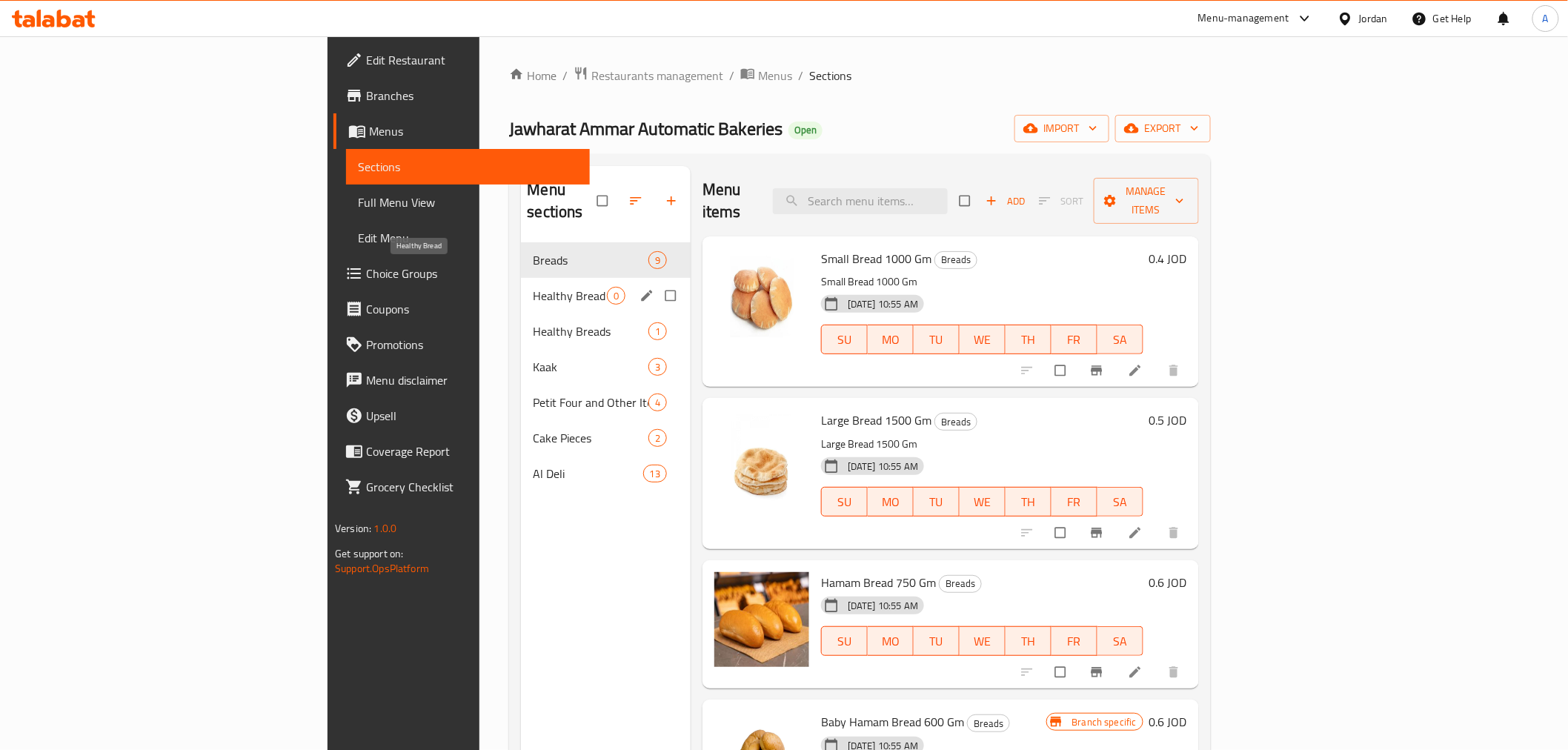
click at [532, 286] on span "Healthy Bread" at bounding box center [569, 295] width 73 height 18
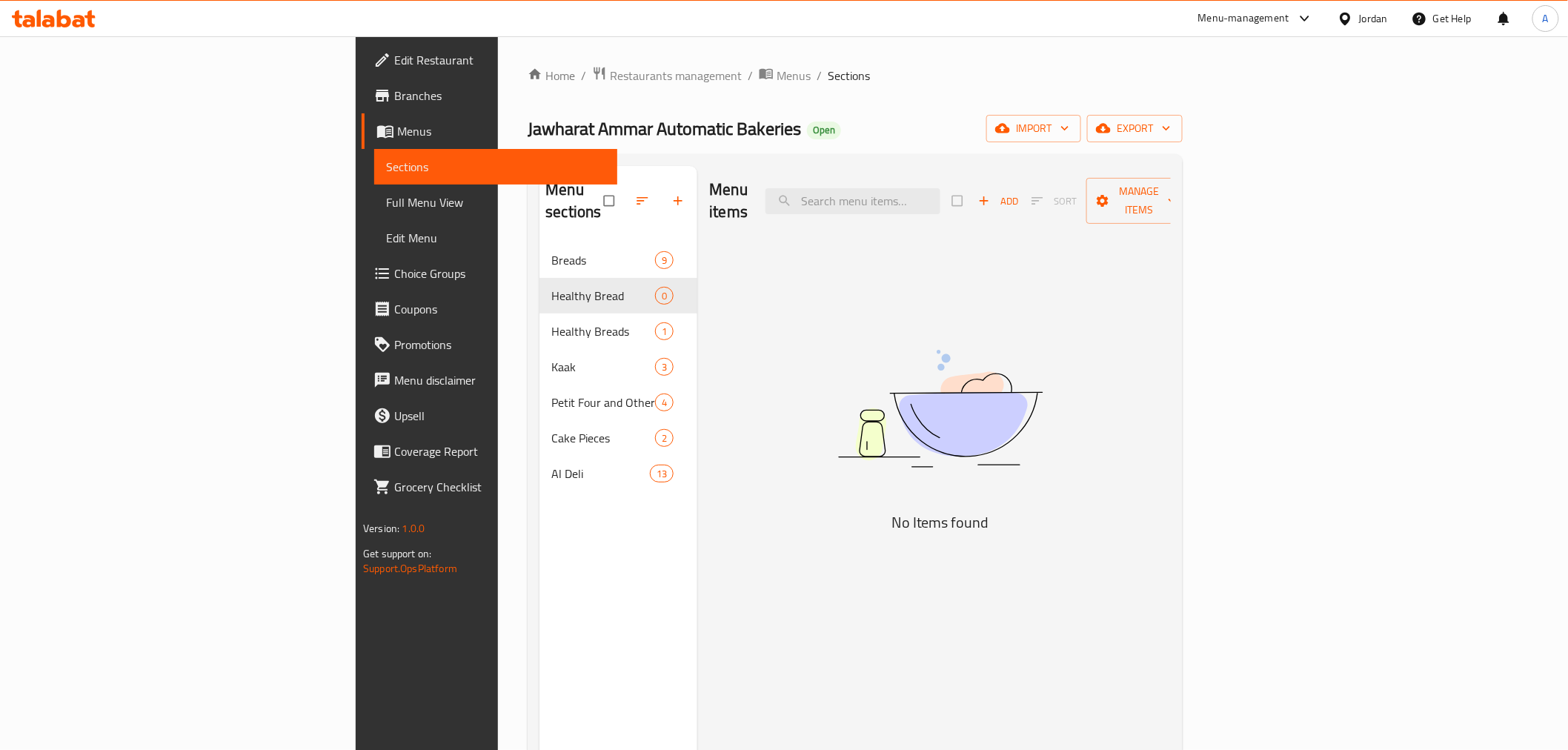
scroll to position [83, 0]
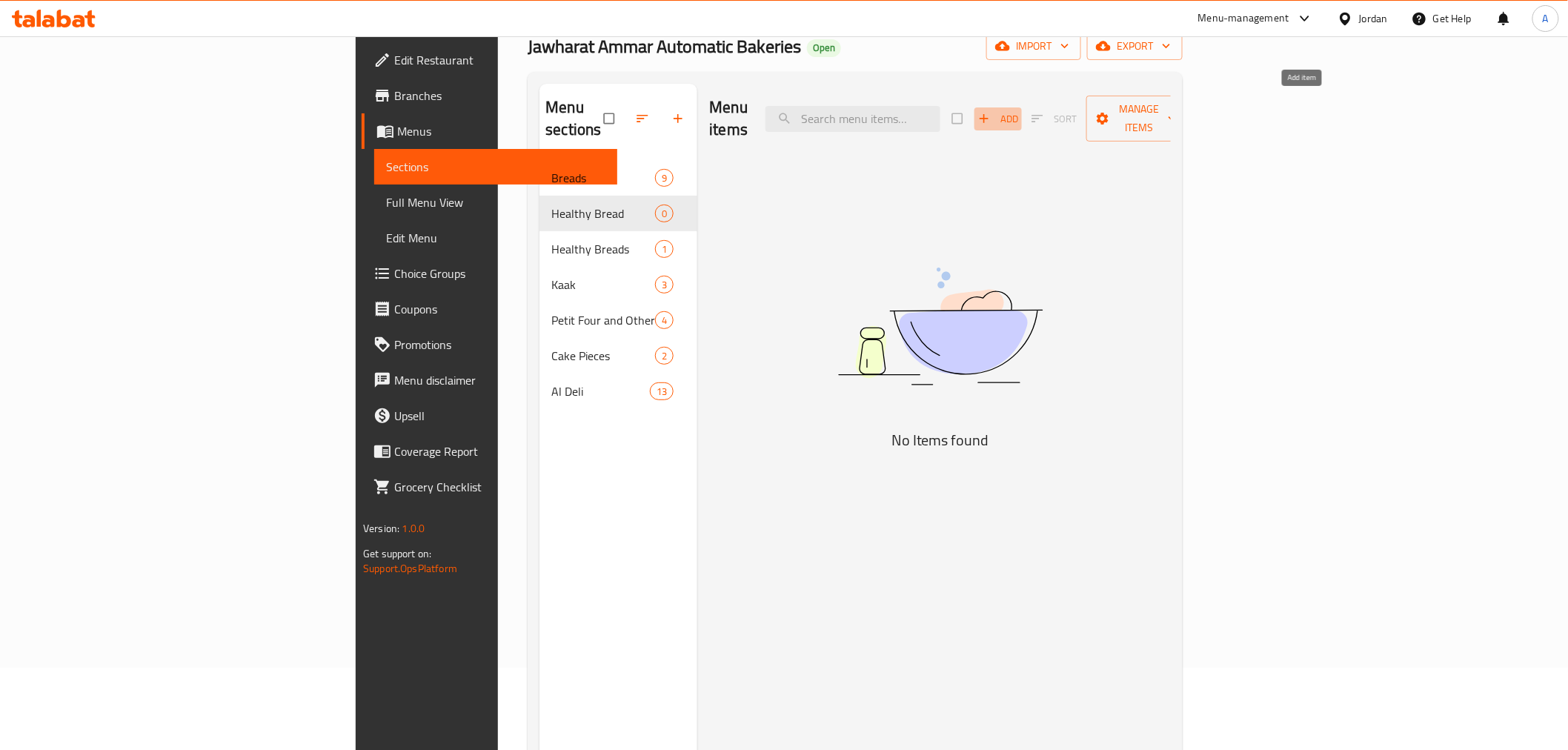
click at [991, 111] on icon "button" at bounding box center [984, 119] width 15 height 15
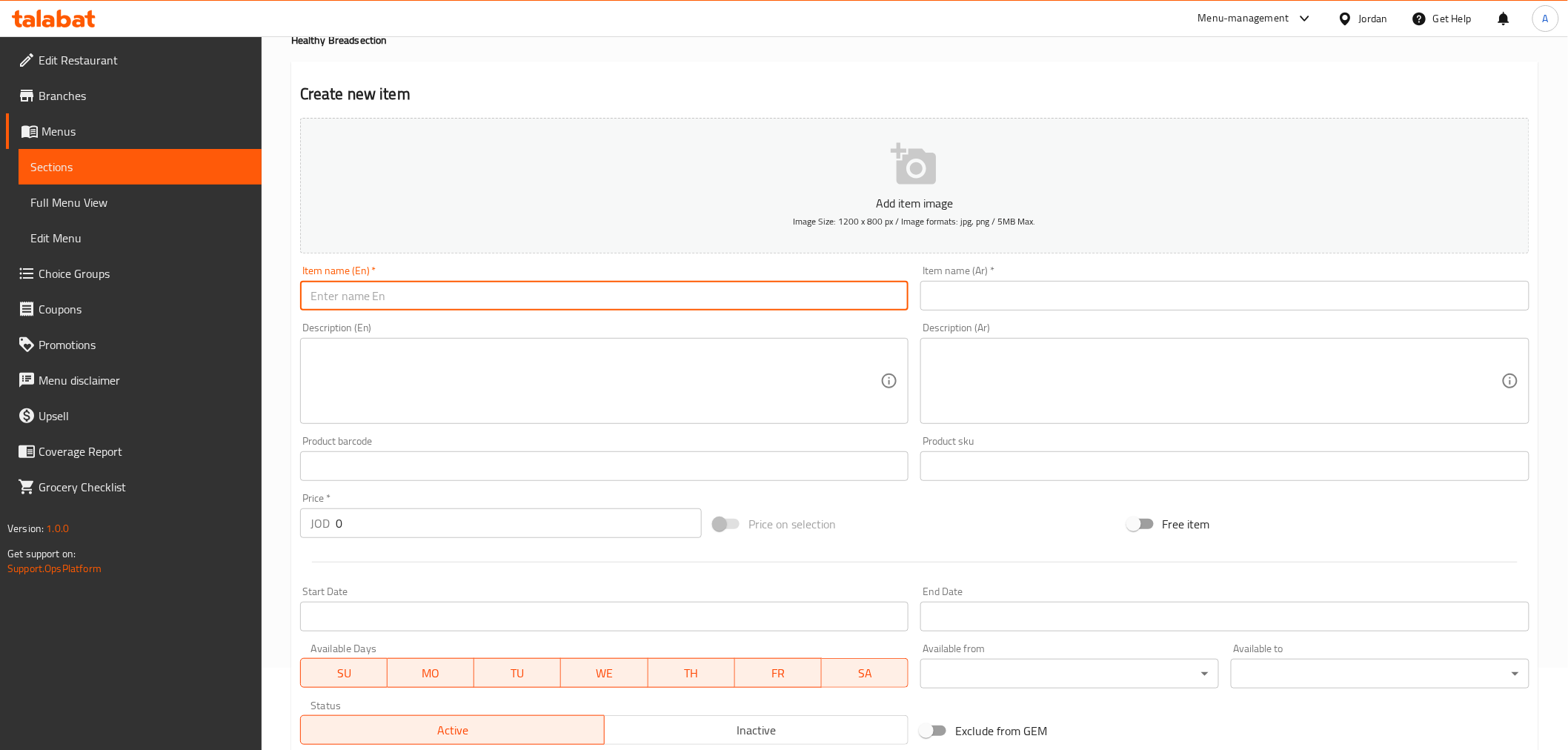
click at [707, 308] on input "text" at bounding box center [605, 295] width 609 height 30
type input "b"
type input "Bran Bread"
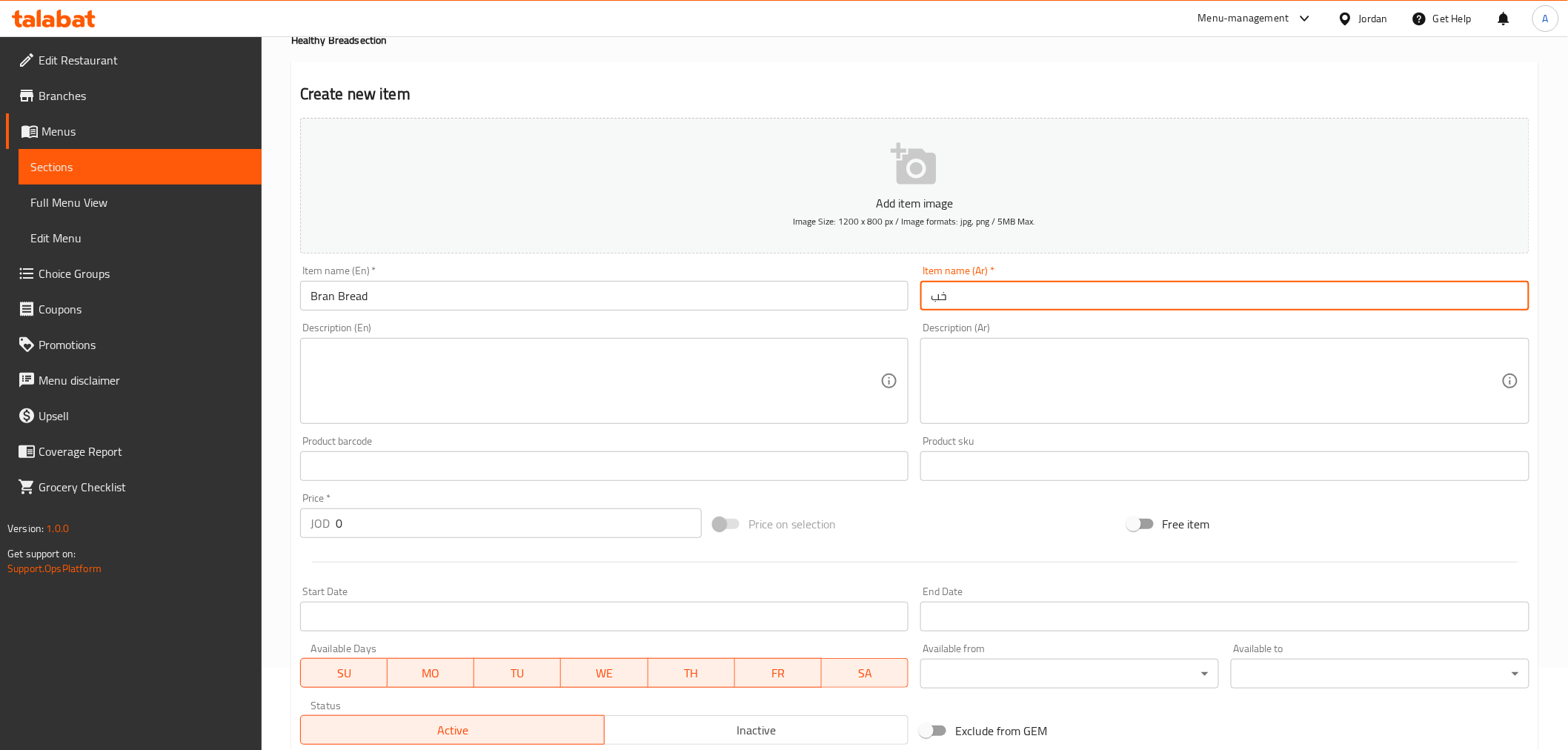
type input "خبز اسمر"
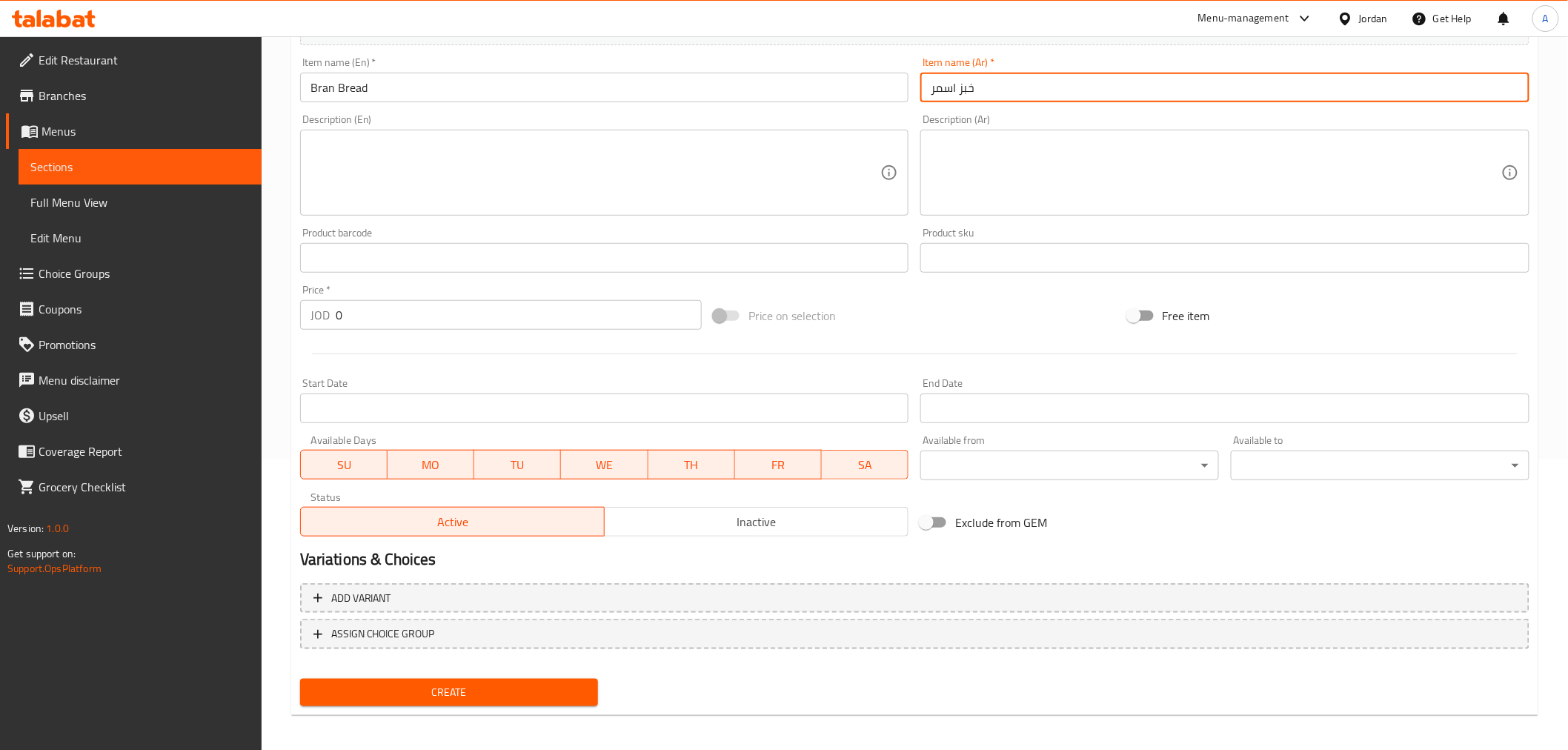
scroll to position [294, 0]
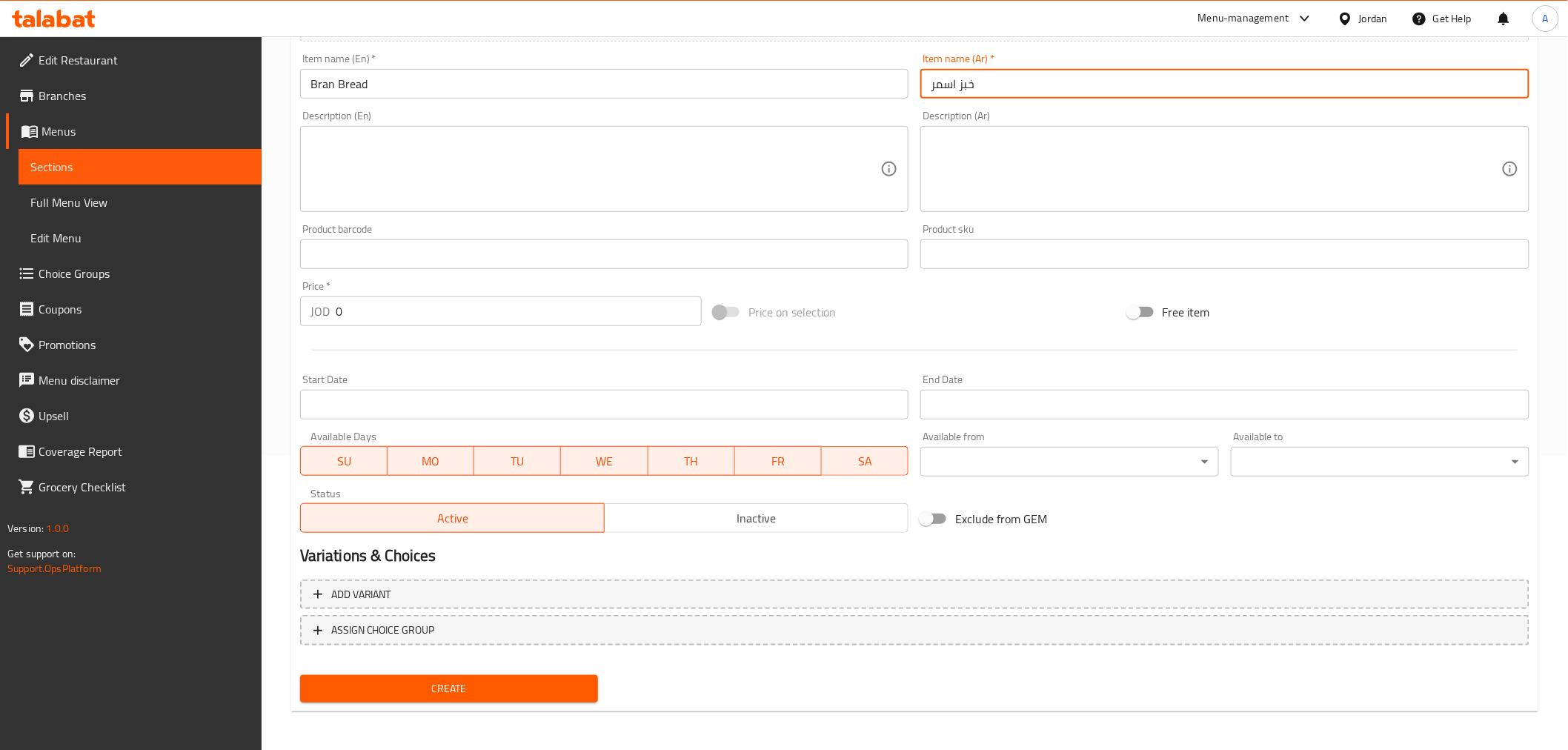
click at [337, 313] on input "0" at bounding box center [518, 311] width 366 height 30
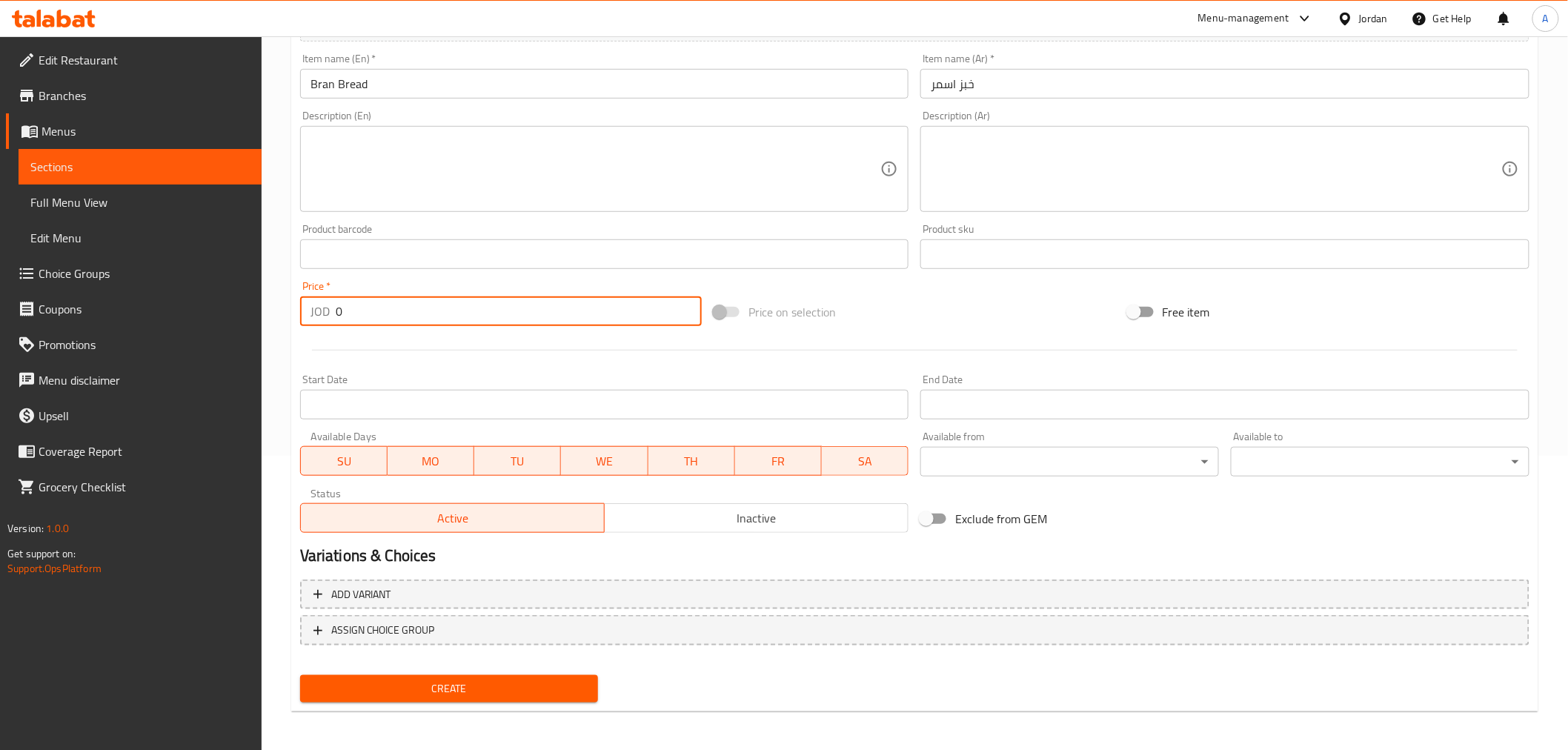
click at [337, 313] on input "0" at bounding box center [518, 311] width 366 height 30
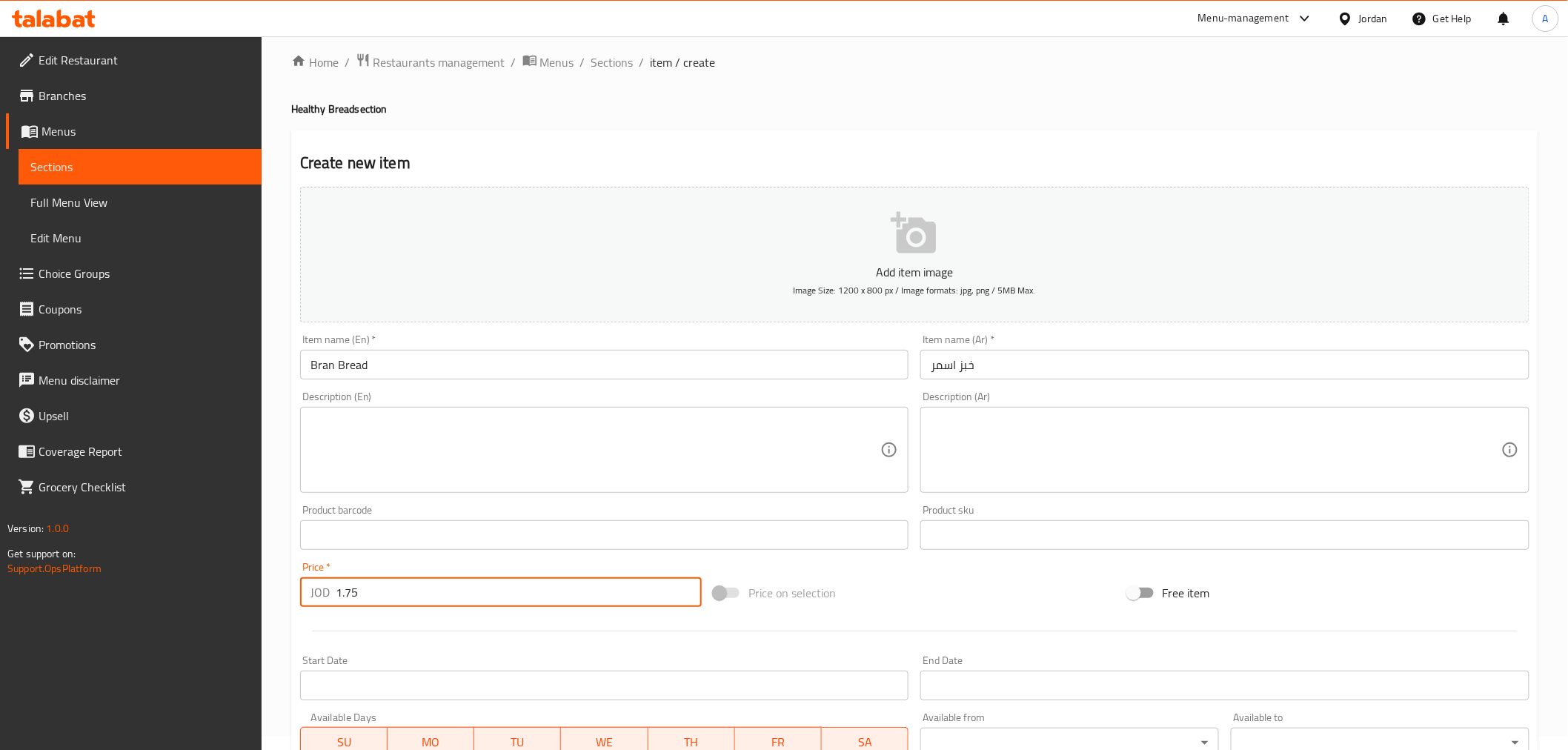
scroll to position [0, 0]
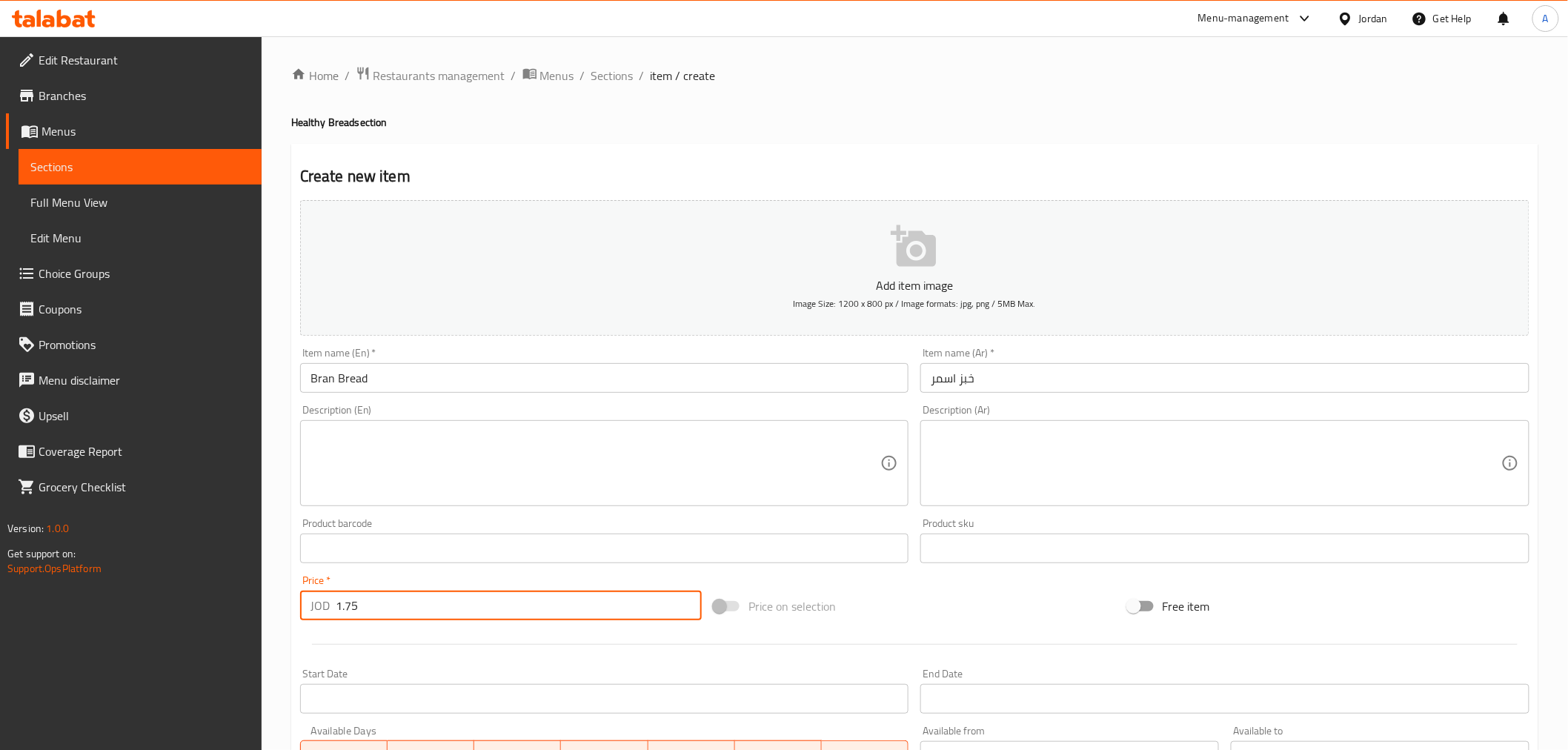
type input "1.75"
click at [886, 239] on button "Add item image Image Size: 1200 x 800 px / Image formats: jpg, png / 5MB Max." at bounding box center [914, 267] width 1229 height 135
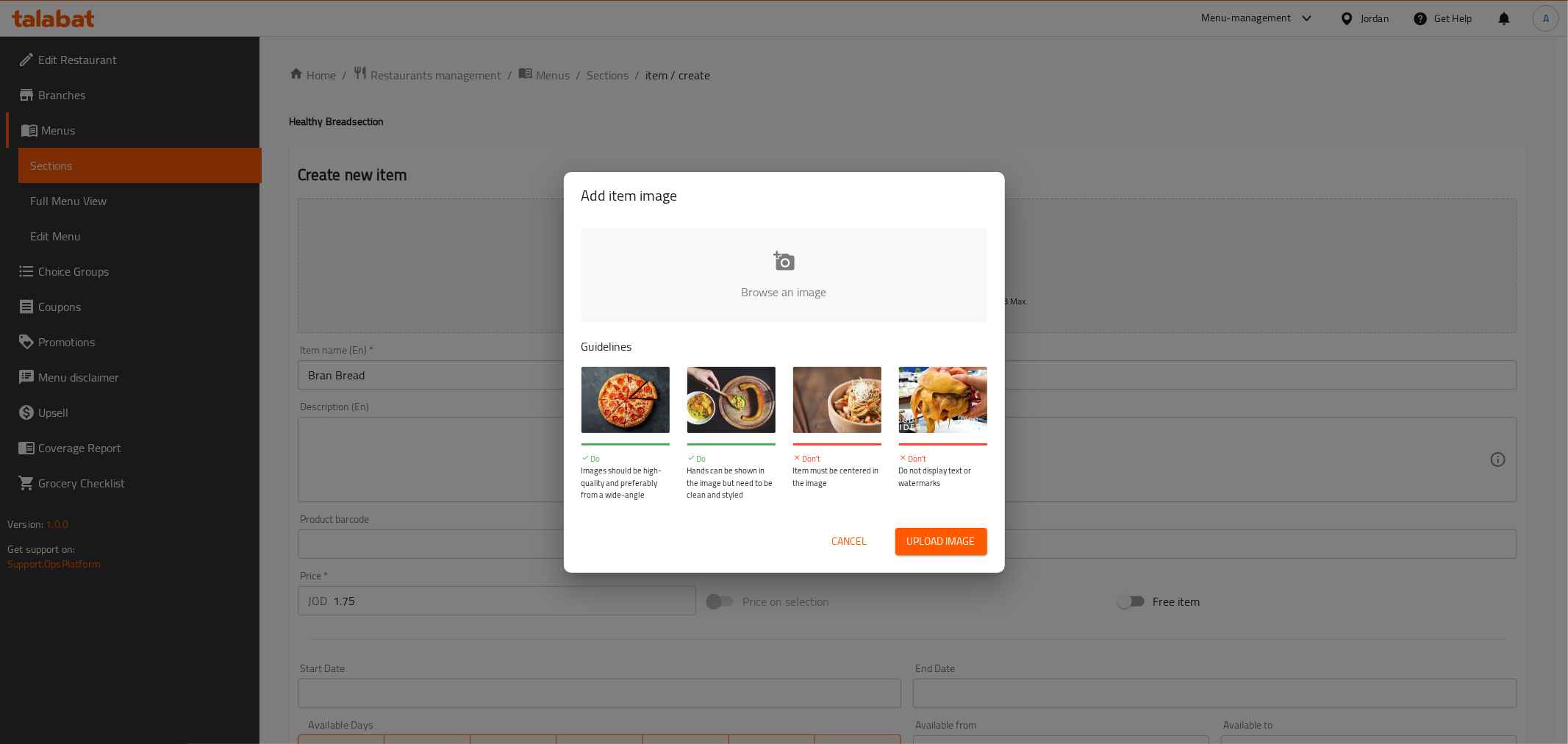
click at [810, 275] on input "file" at bounding box center [1281, 296] width 1399 height 138
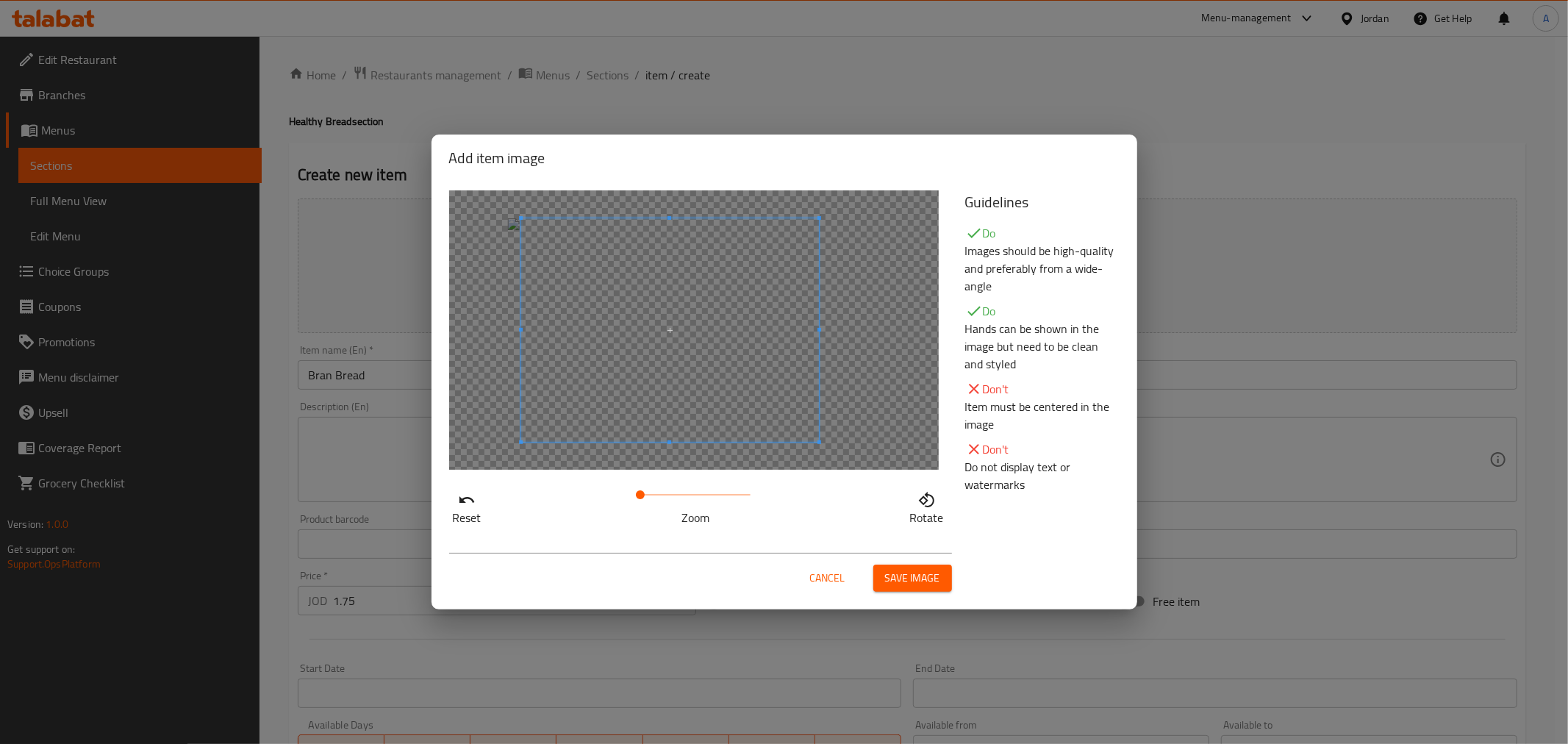
click at [645, 327] on span at bounding box center [671, 330] width 298 height 223
click at [924, 586] on span "Save image" at bounding box center [912, 578] width 55 height 18
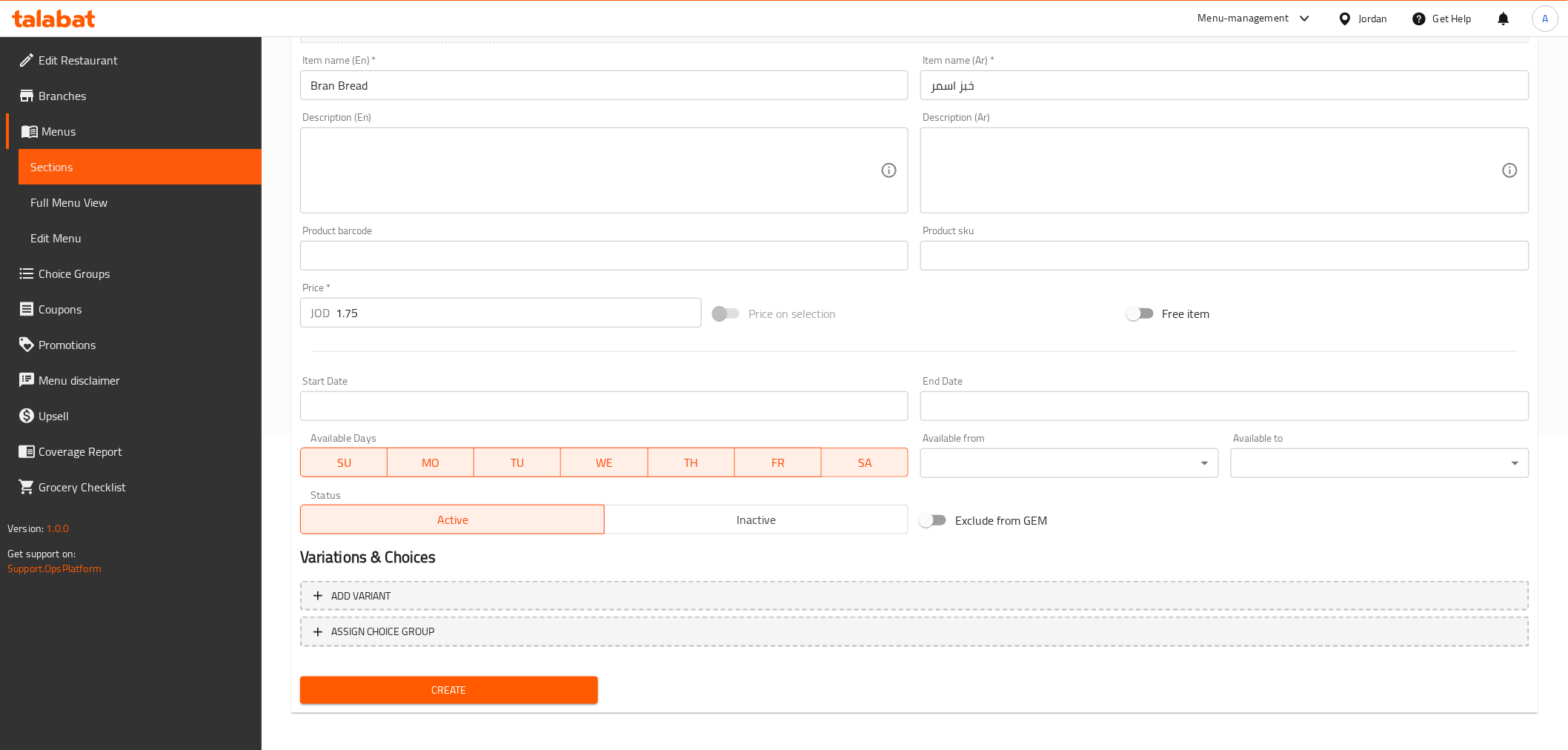
scroll to position [315, 0]
click at [388, 680] on span "Create" at bounding box center [449, 688] width 275 height 18
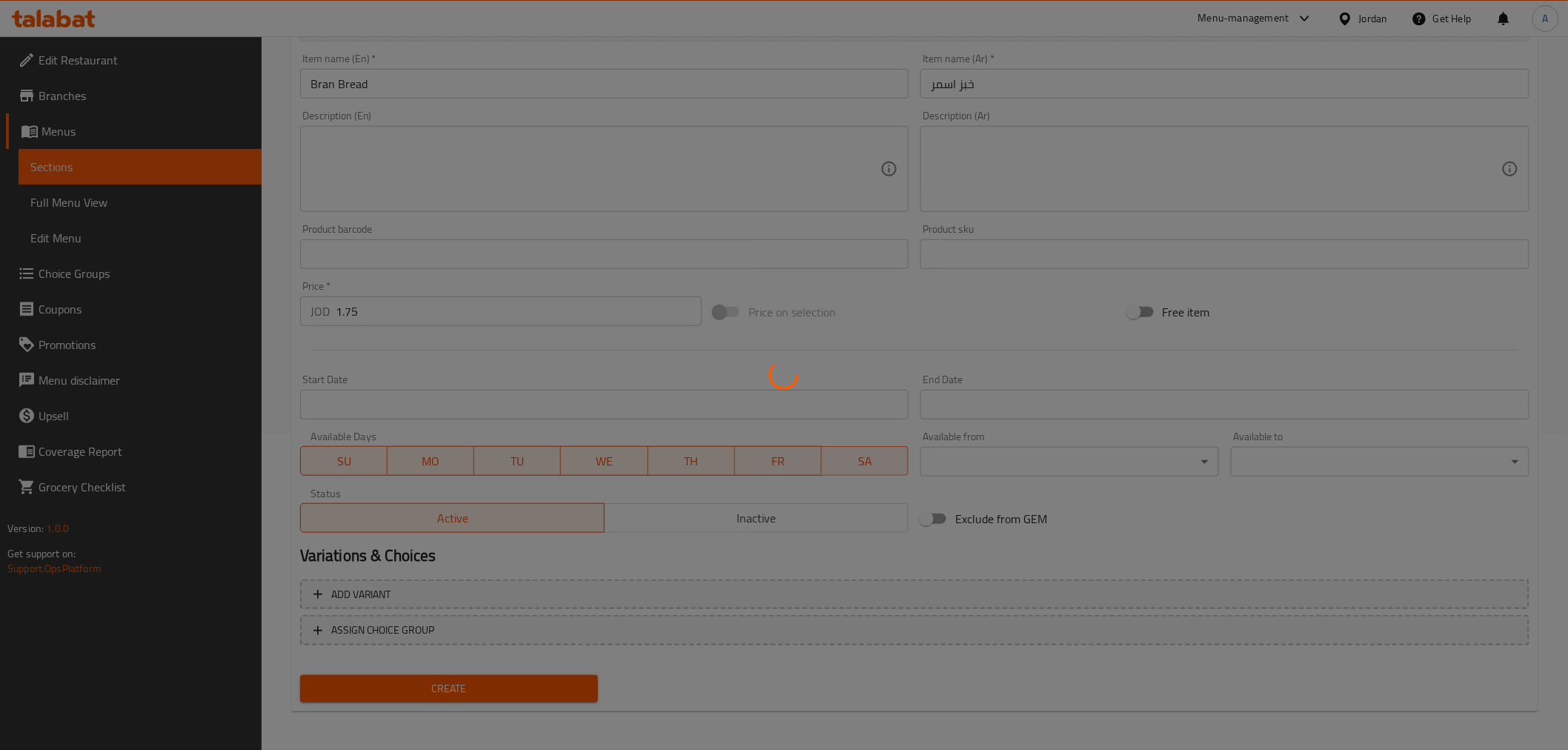
type input "0"
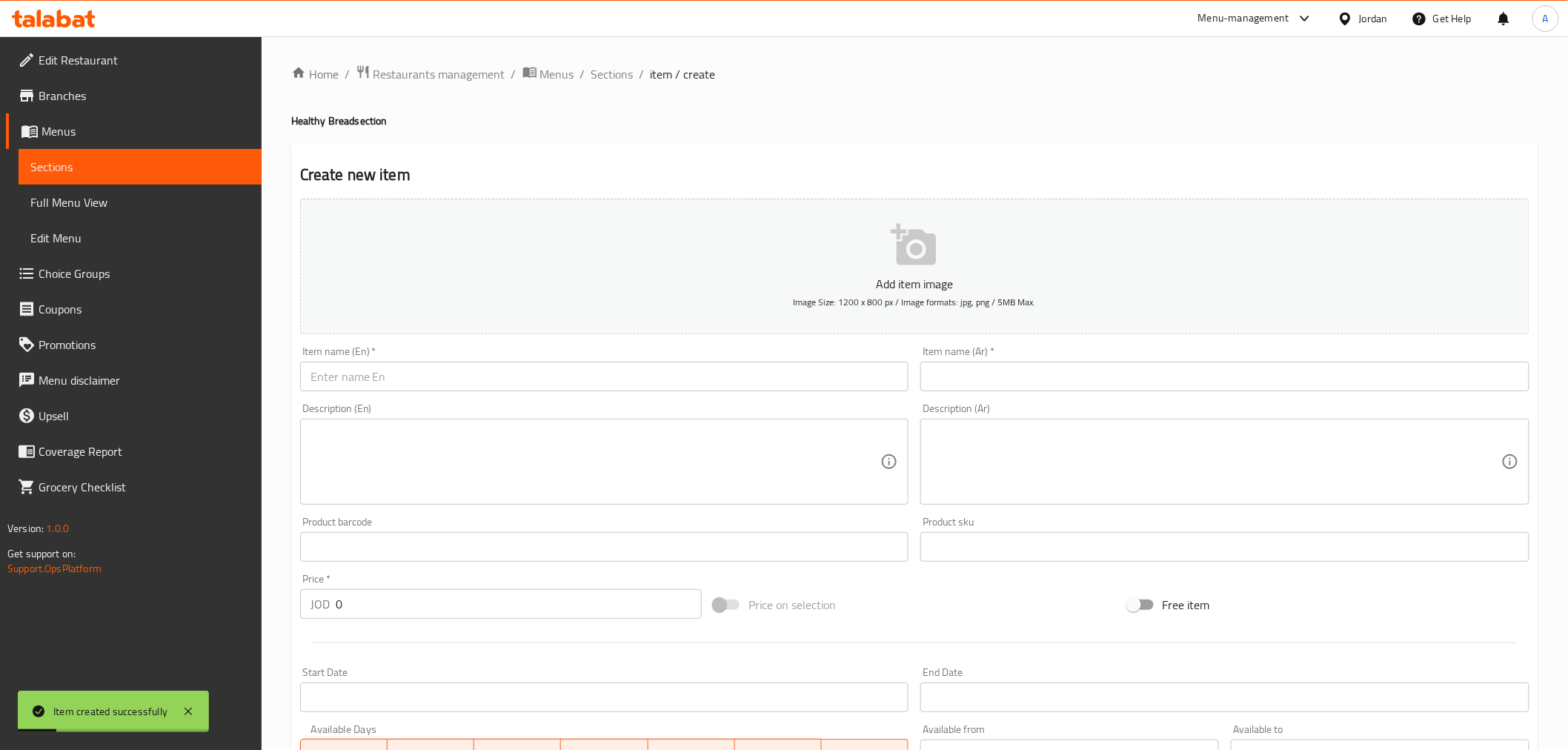
scroll to position [0, 0]
click at [131, 167] on span "Sections" at bounding box center [140, 167] width 220 height 18
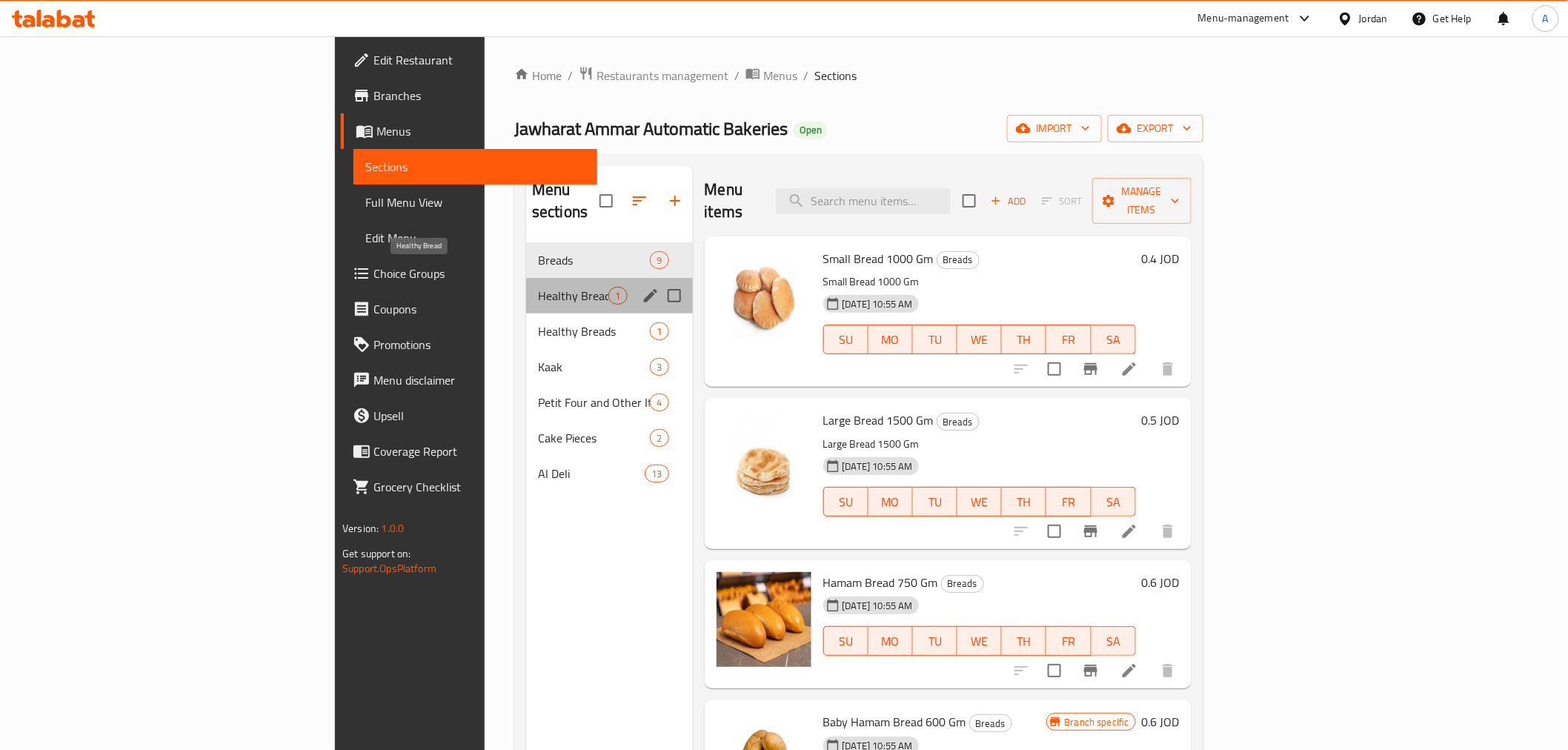
click at [538, 286] on span "Healthy Bread" at bounding box center [573, 295] width 70 height 18
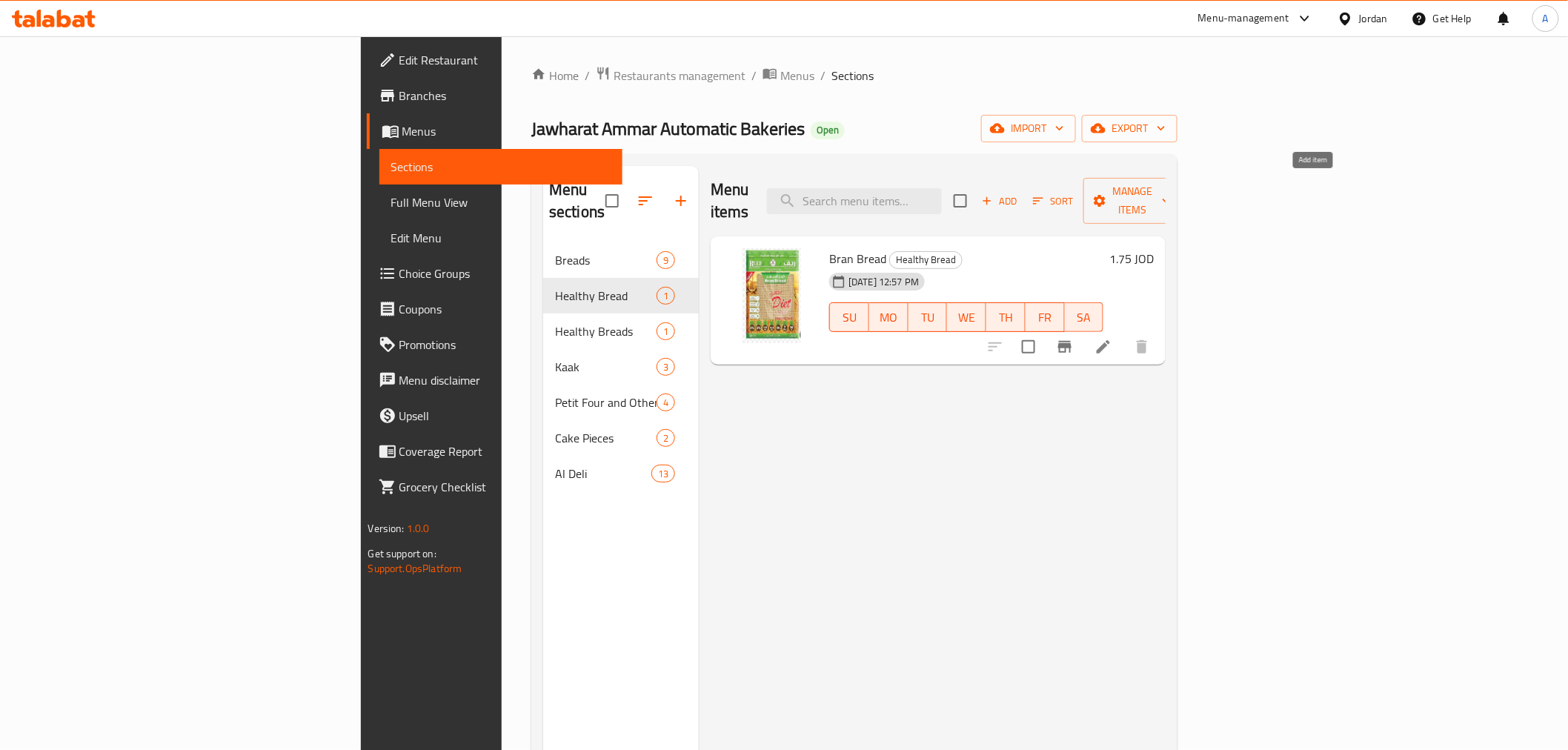
click at [994, 194] on icon "button" at bounding box center [987, 200] width 13 height 13
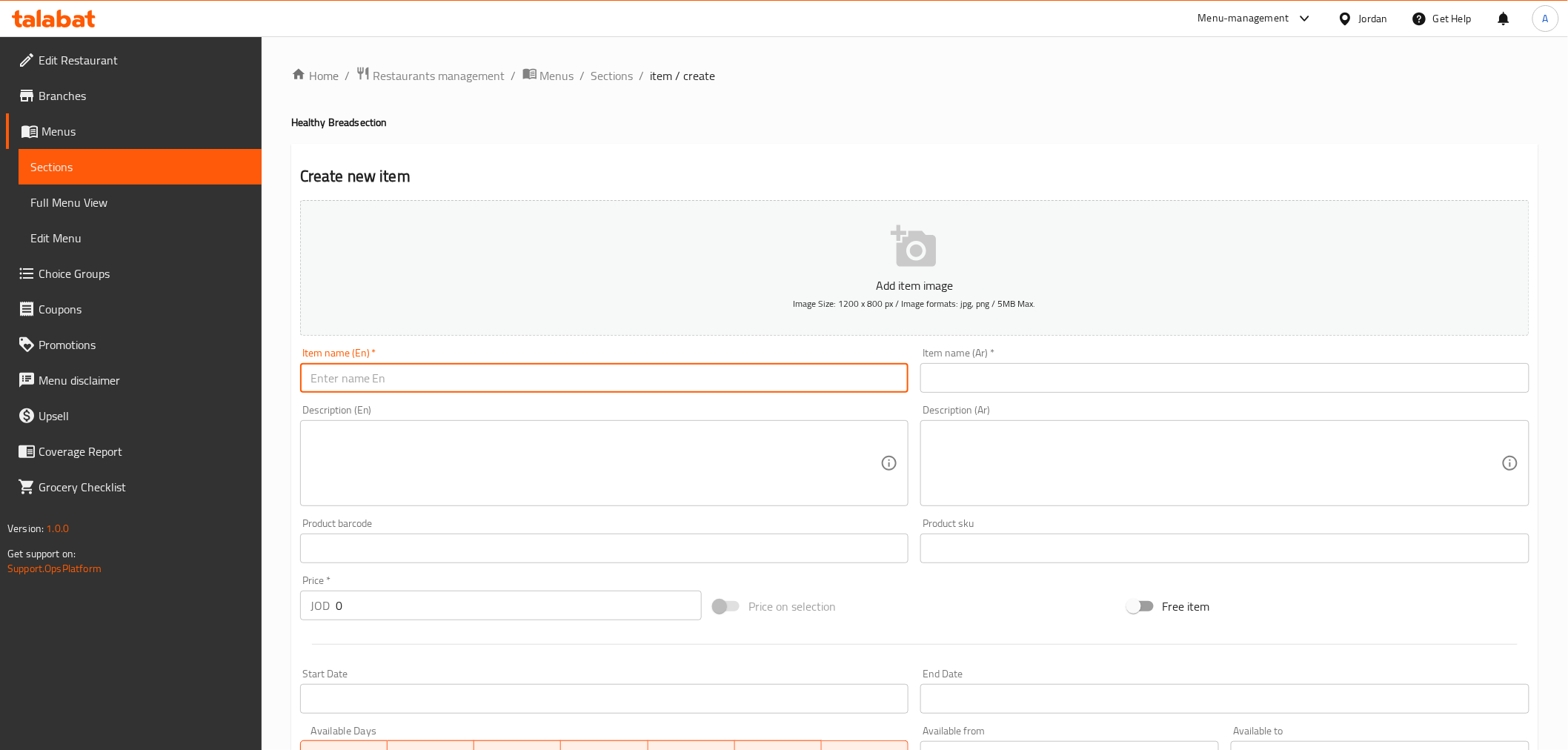
click at [533, 380] on input "text" at bounding box center [605, 378] width 609 height 30
type input "خ"
type input "Oats Bread"
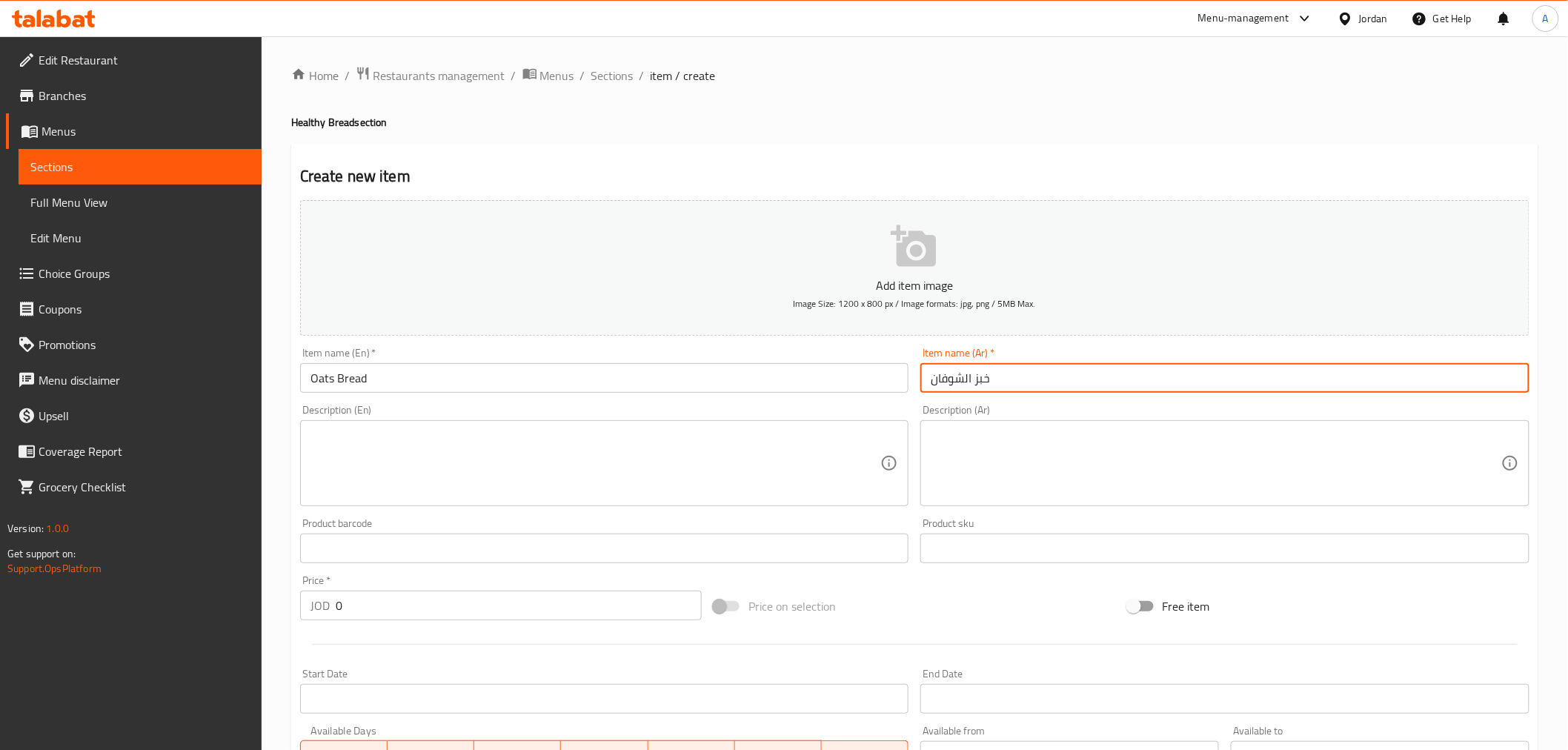
type input "خبز الشوفان"
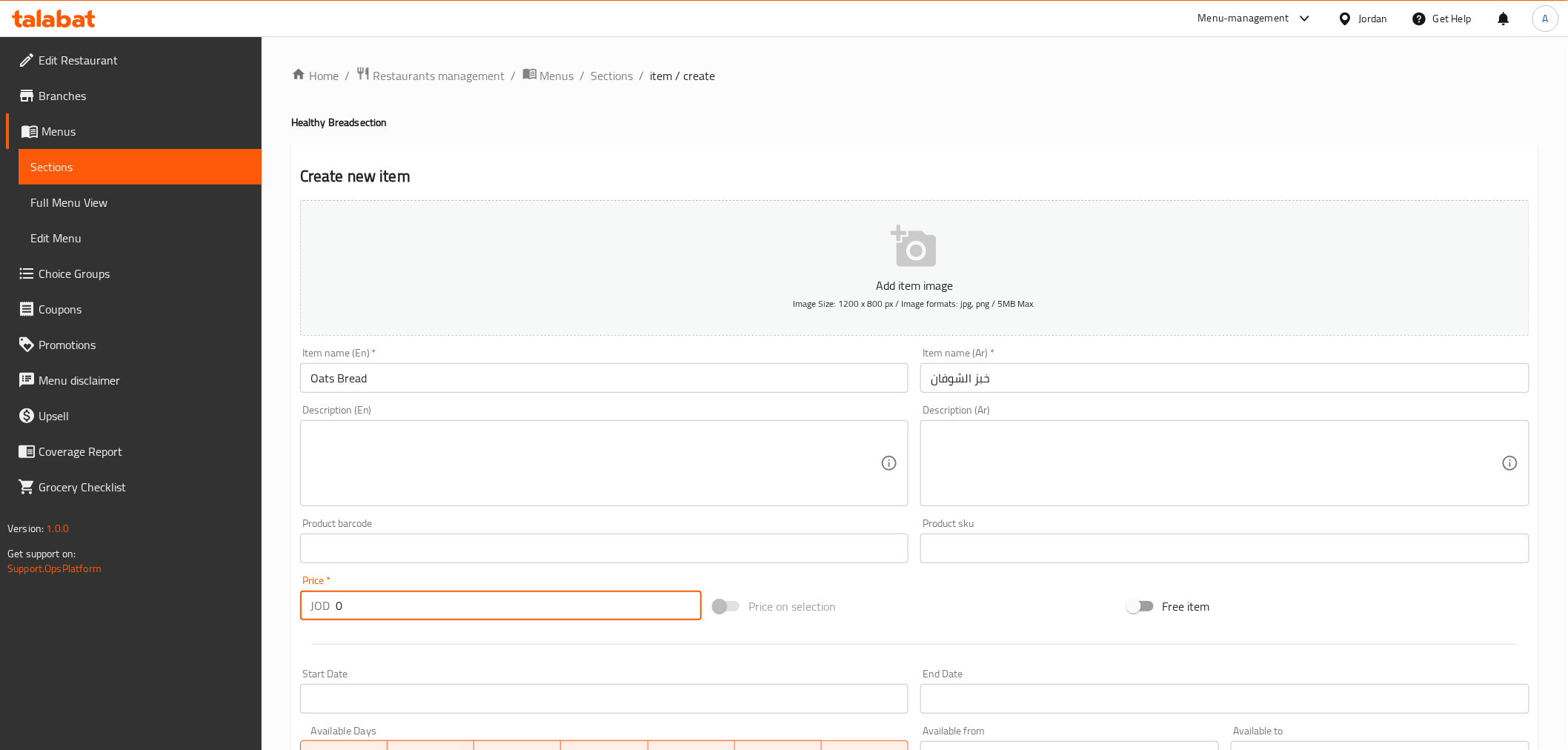
click at [338, 604] on input "0" at bounding box center [518, 606] width 366 height 30
type input "3"
click at [886, 250] on button "Add item image Image Size: 1200 x 800 px / Image formats: jpg, png / 5MB Max." at bounding box center [914, 267] width 1229 height 135
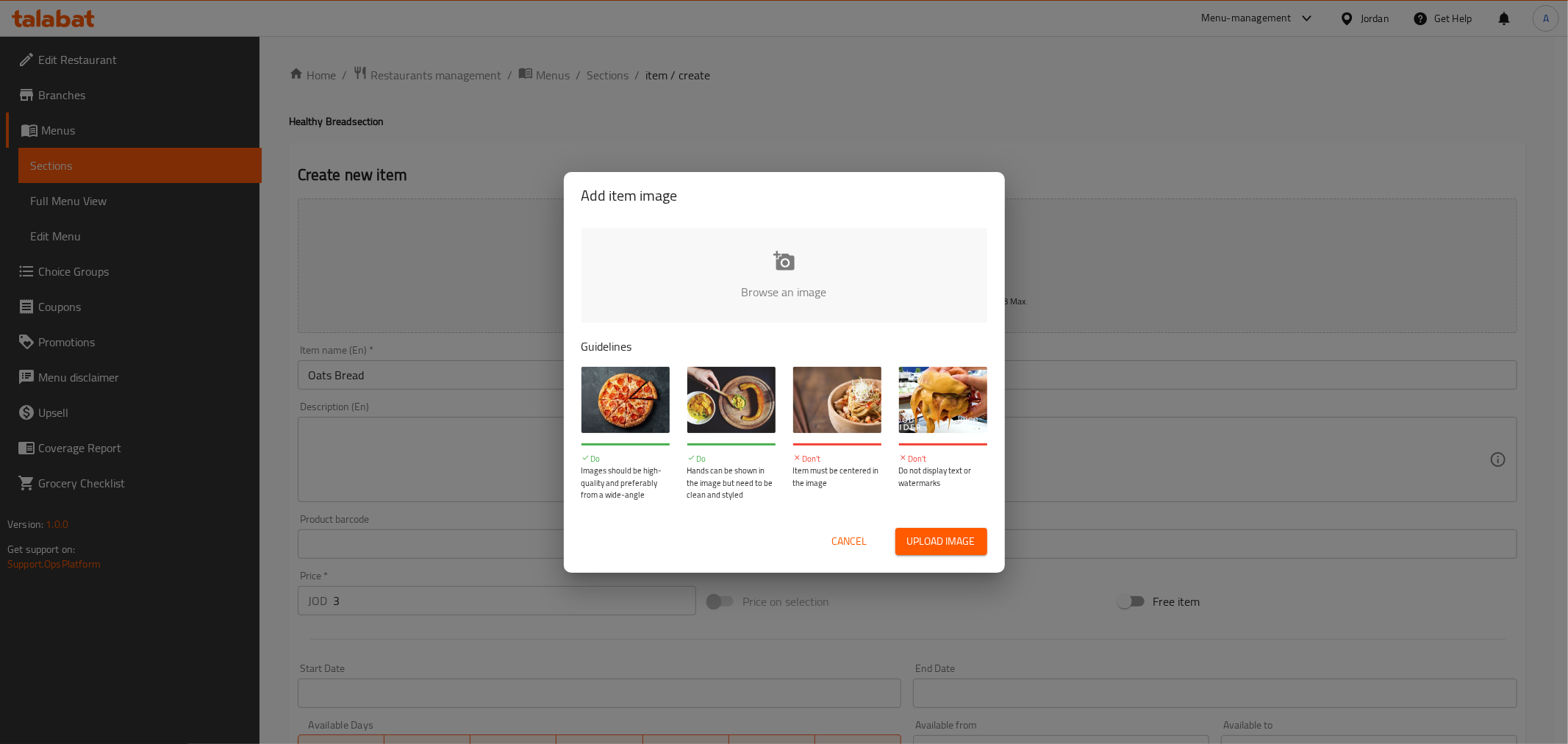
click at [806, 281] on input "file" at bounding box center [1281, 296] width 1399 height 138
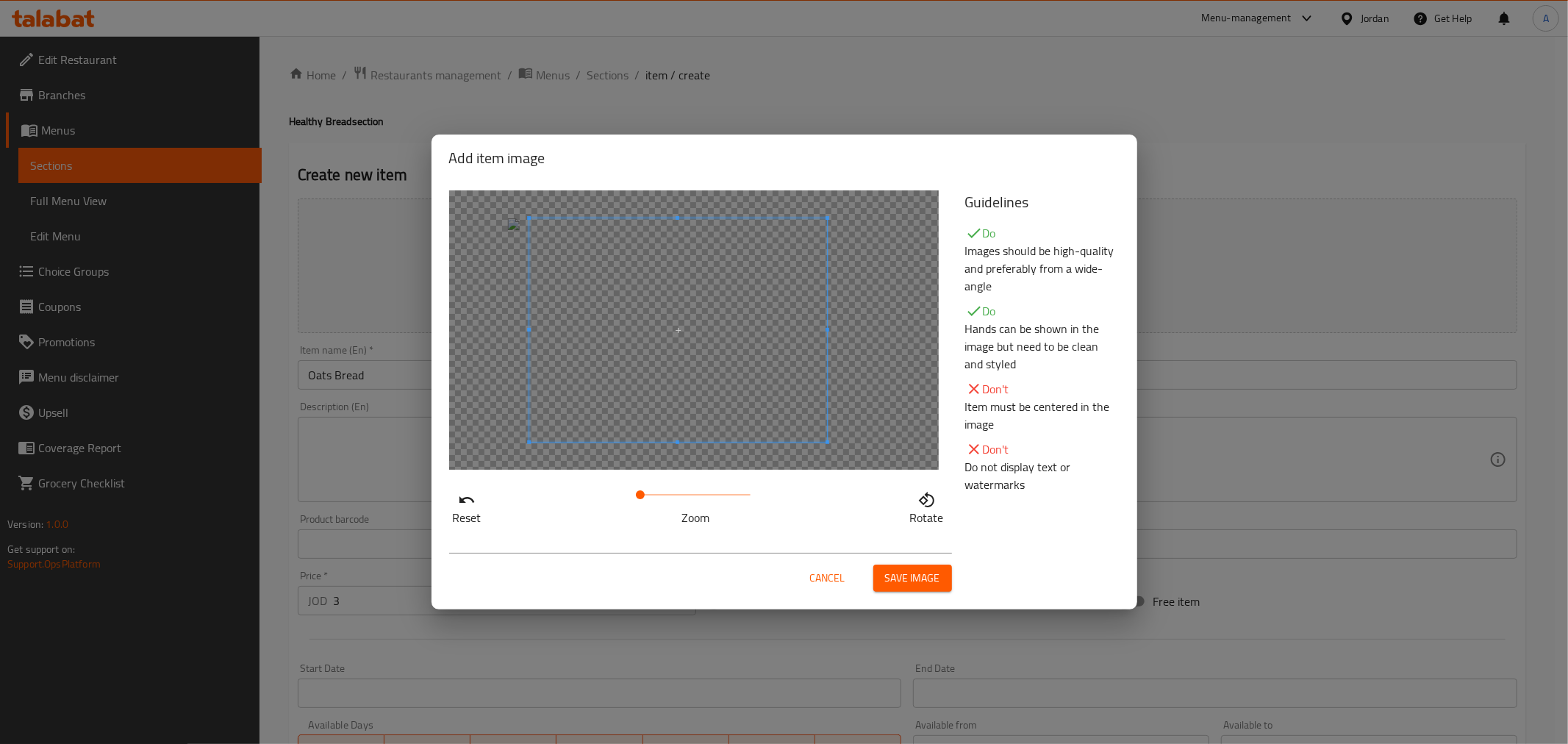
click at [767, 377] on span at bounding box center [678, 330] width 298 height 223
click at [920, 576] on span "Save image" at bounding box center [912, 578] width 55 height 18
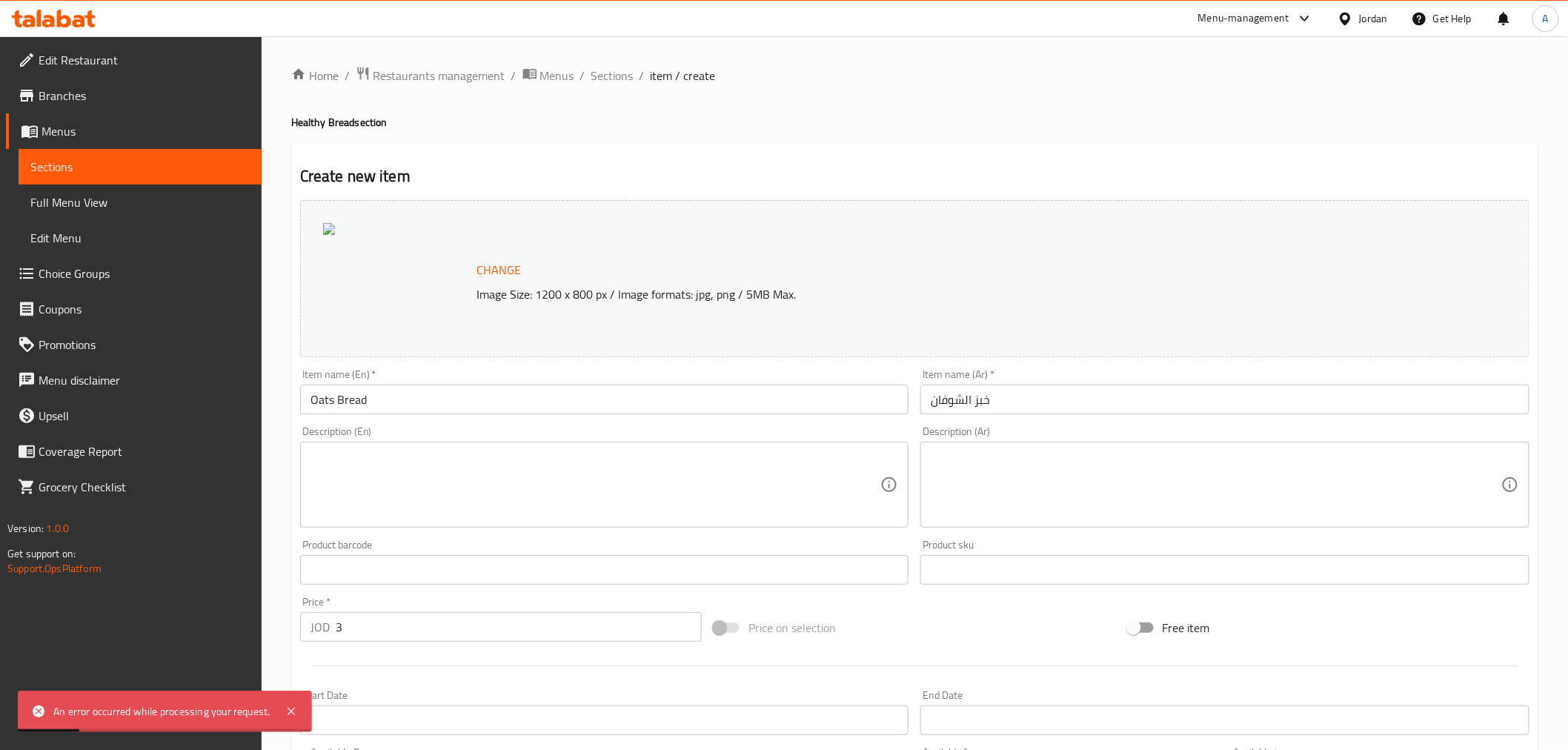
click at [498, 271] on span "Change" at bounding box center [499, 270] width 45 height 21
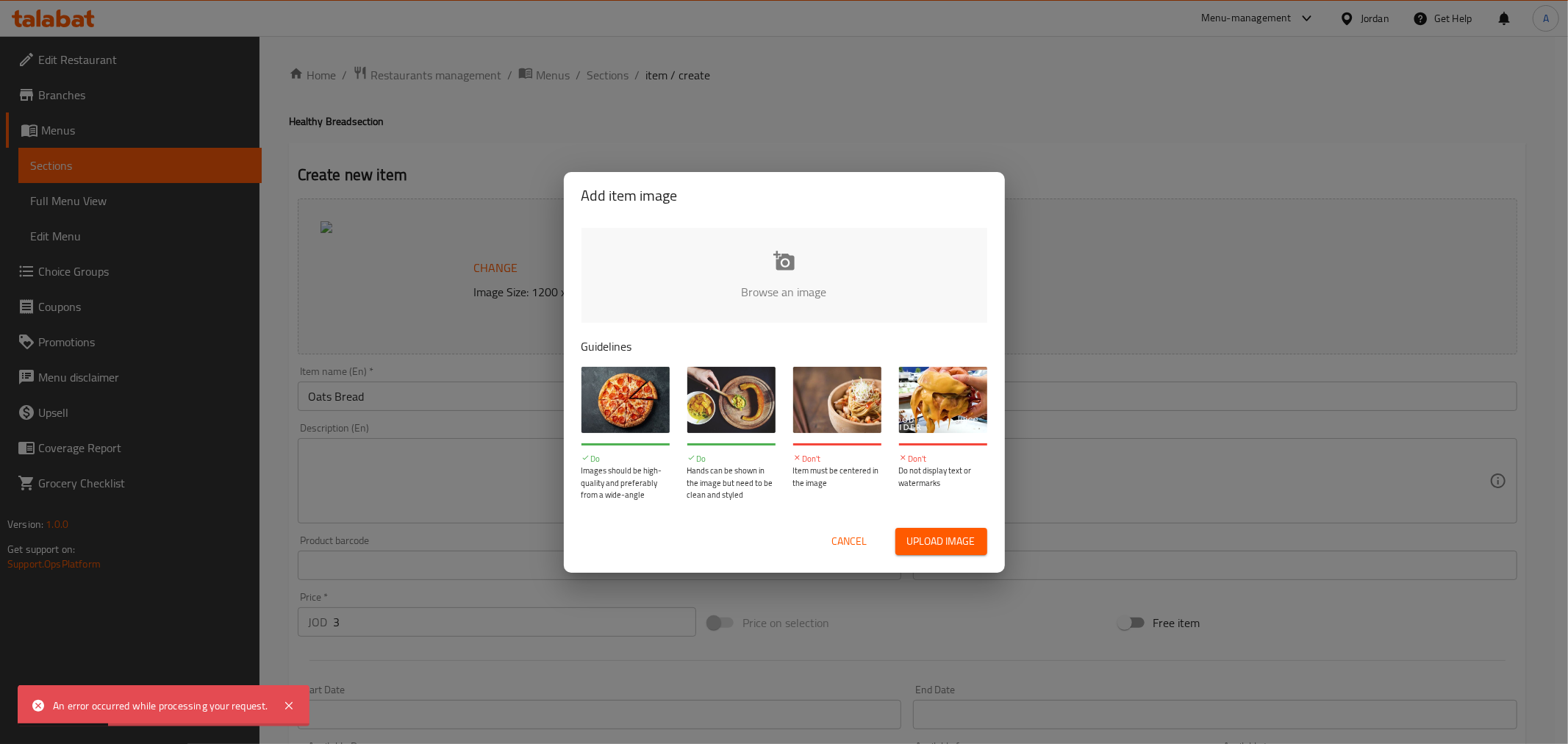
click at [781, 281] on input "file" at bounding box center [1281, 296] width 1399 height 138
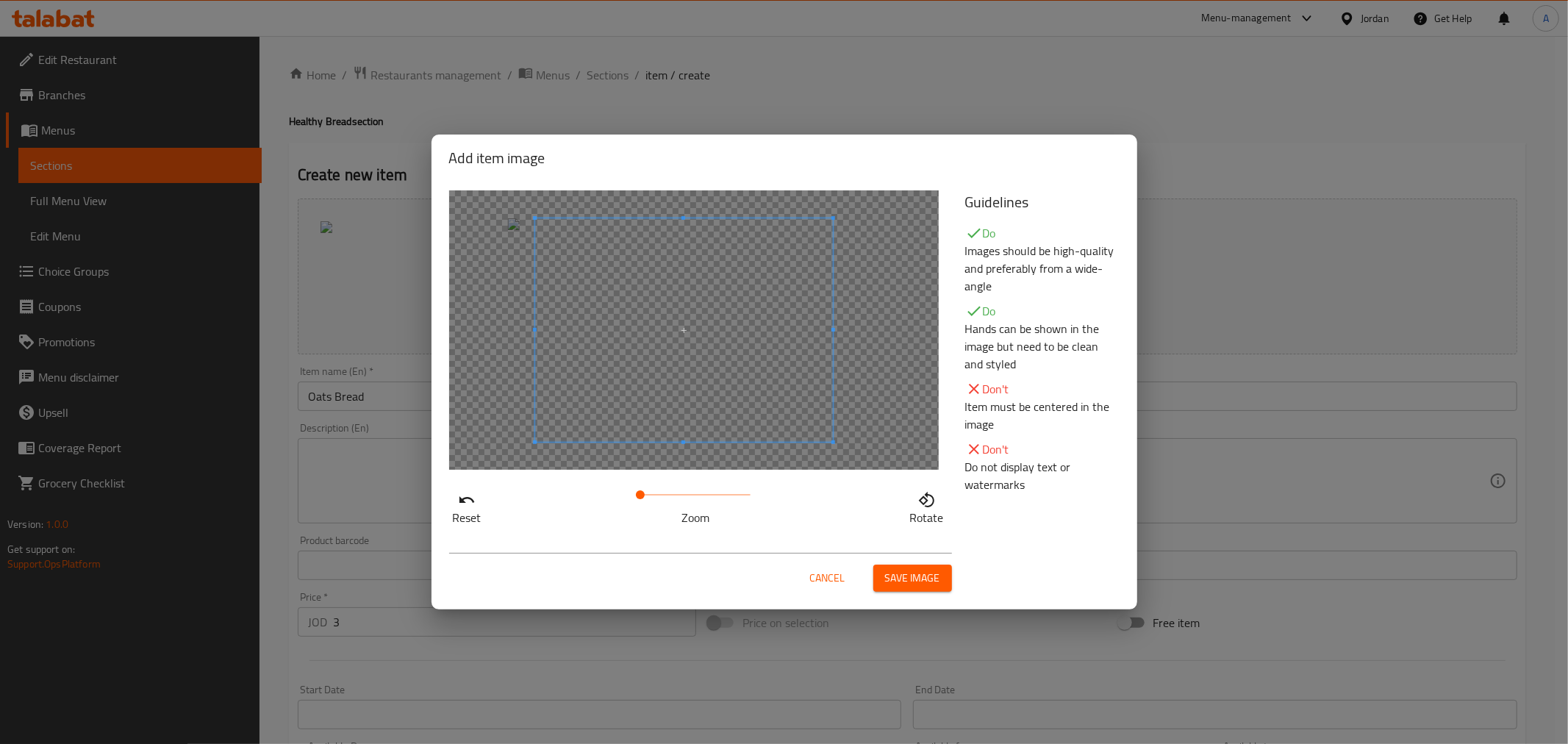
click at [680, 333] on span at bounding box center [685, 330] width 298 height 223
click at [902, 581] on span "Save image" at bounding box center [912, 578] width 55 height 18
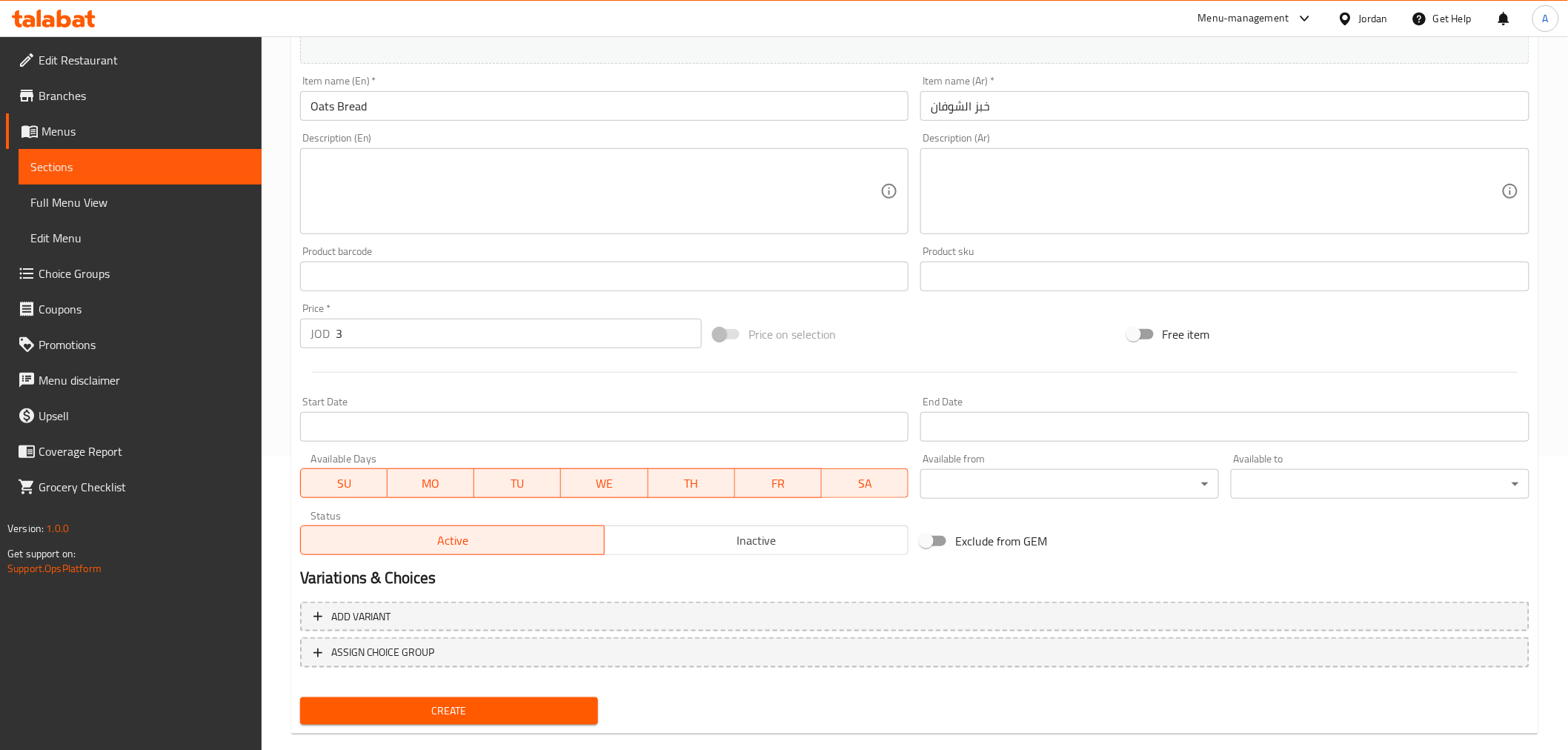
scroll to position [315, 0]
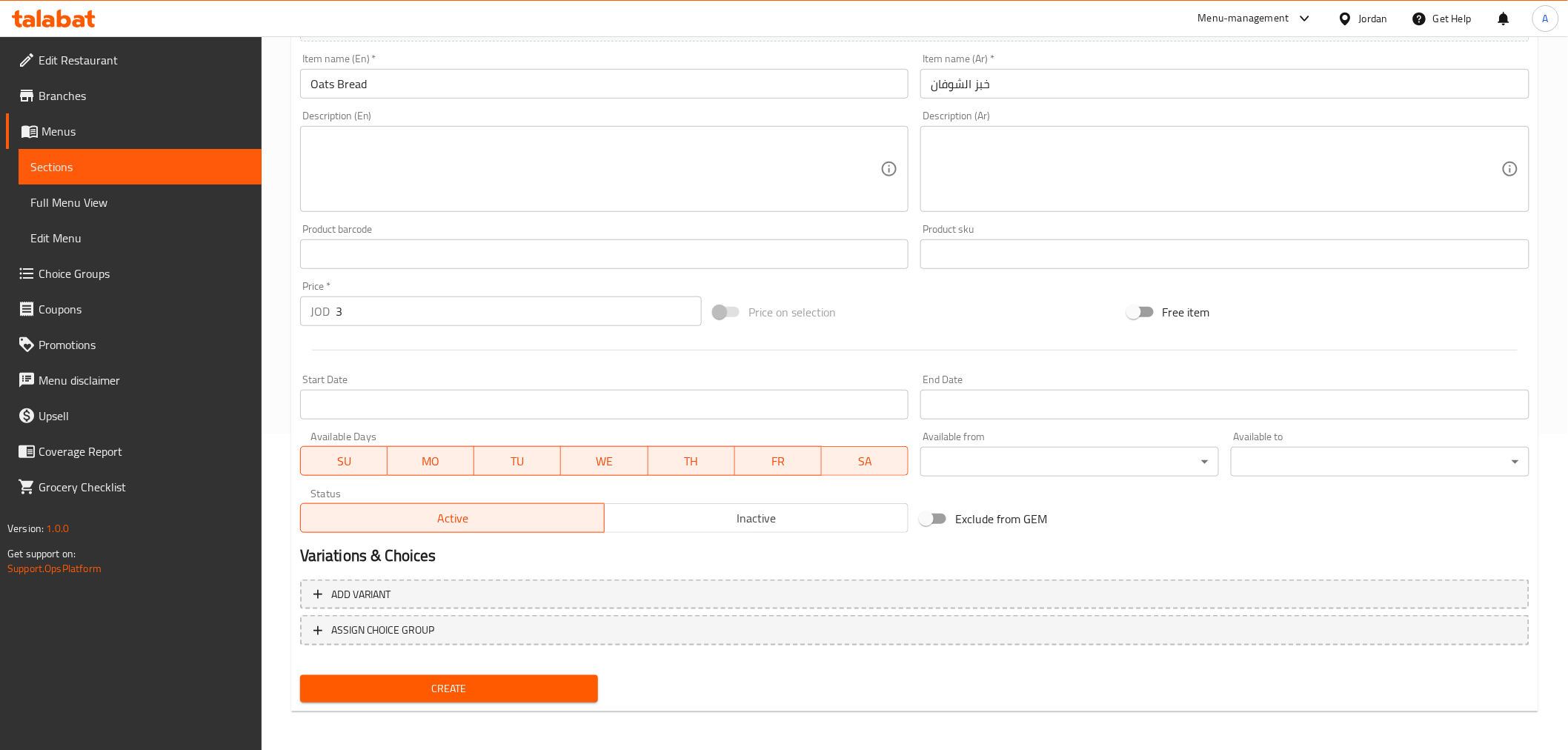
click at [451, 686] on span "Create" at bounding box center [449, 688] width 275 height 18
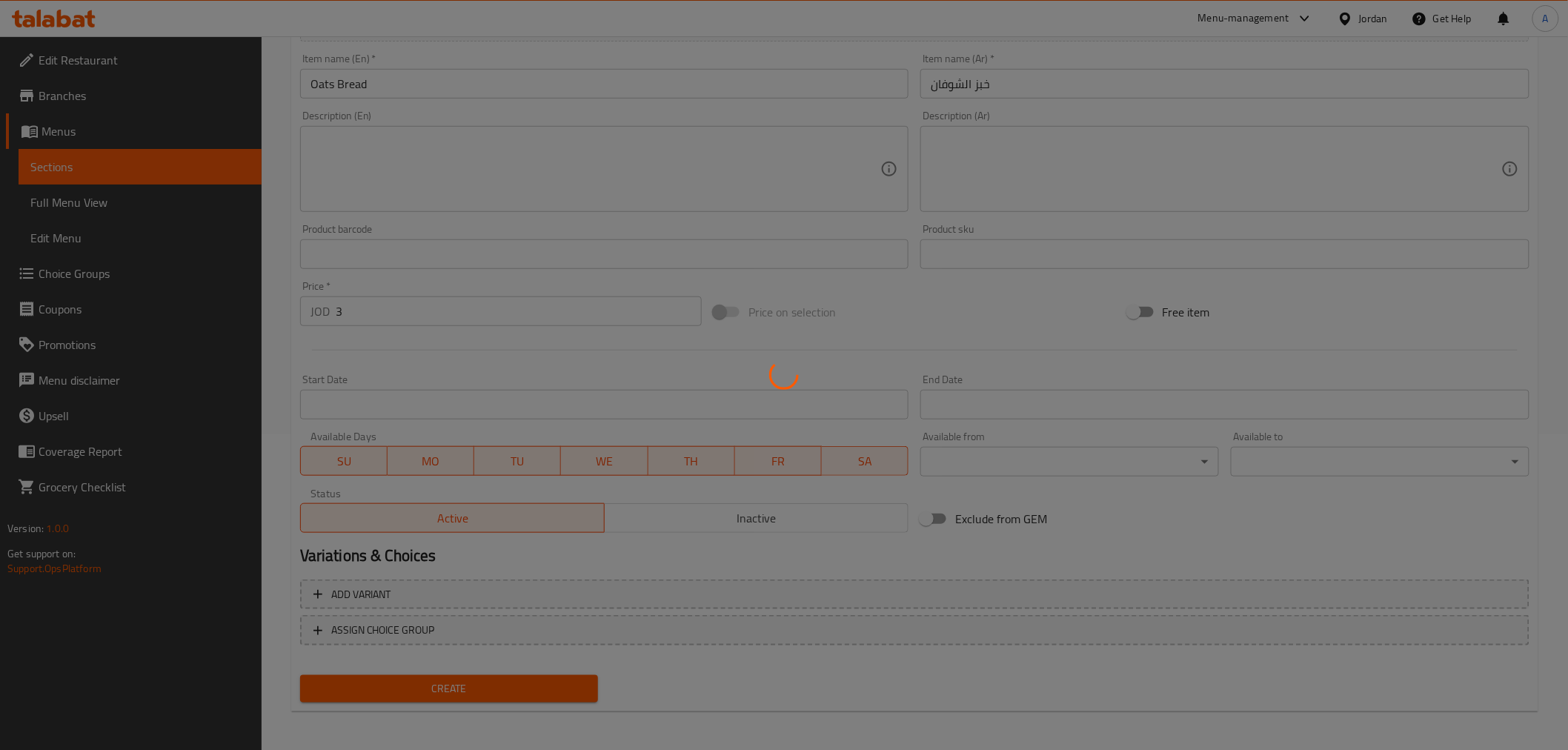
type input "0"
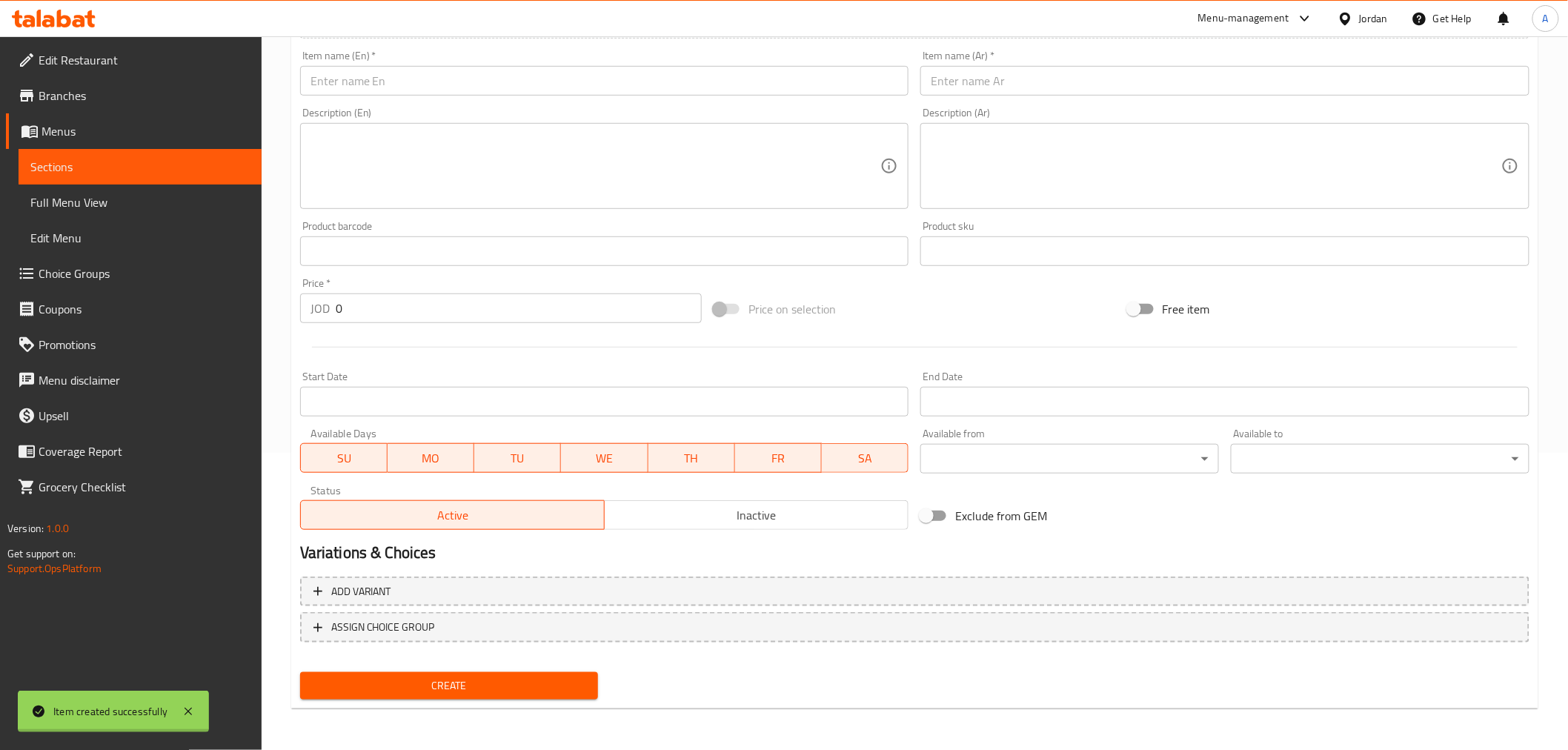
scroll to position [294, 0]
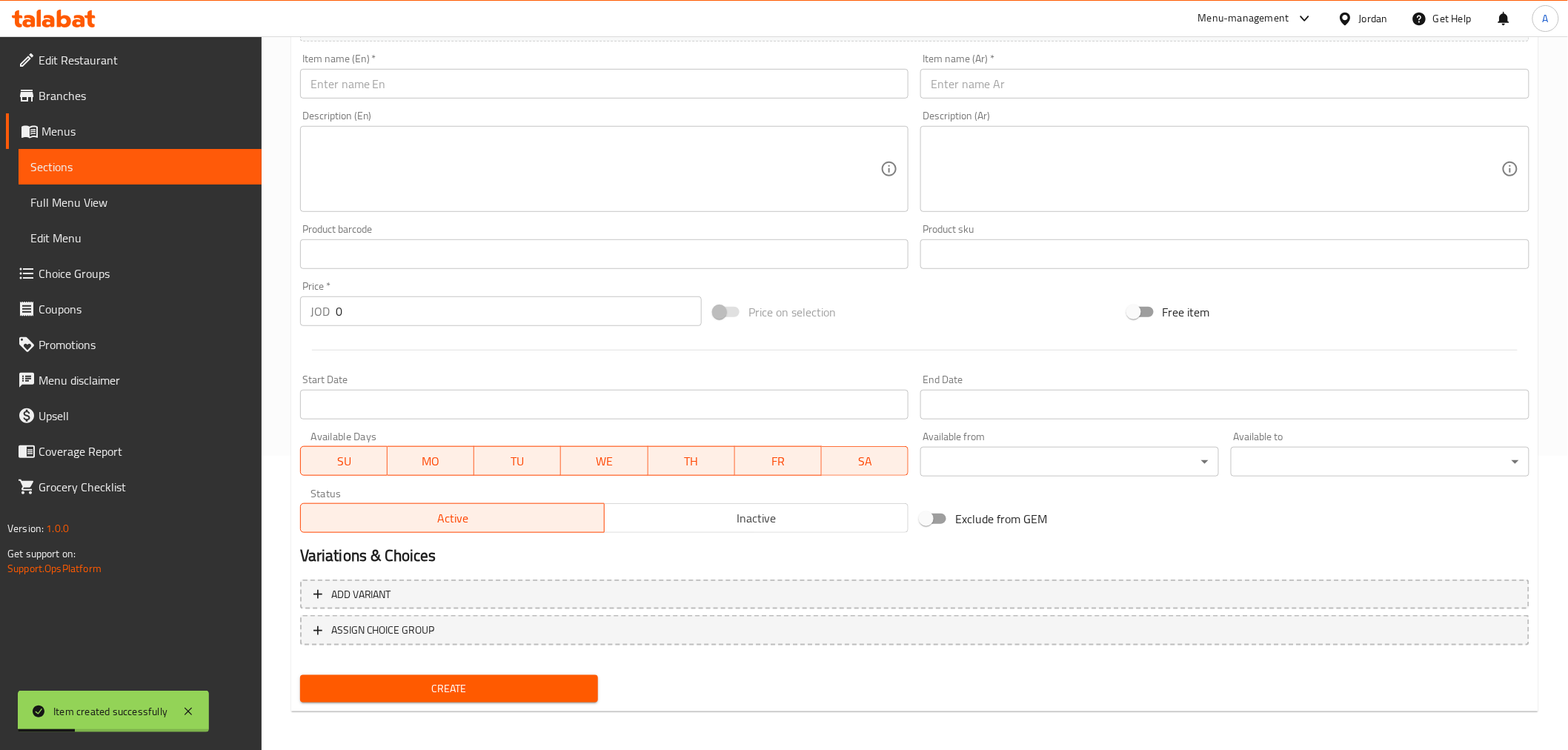
click at [300, 675] on button "Create" at bounding box center [450, 688] width 299 height 27
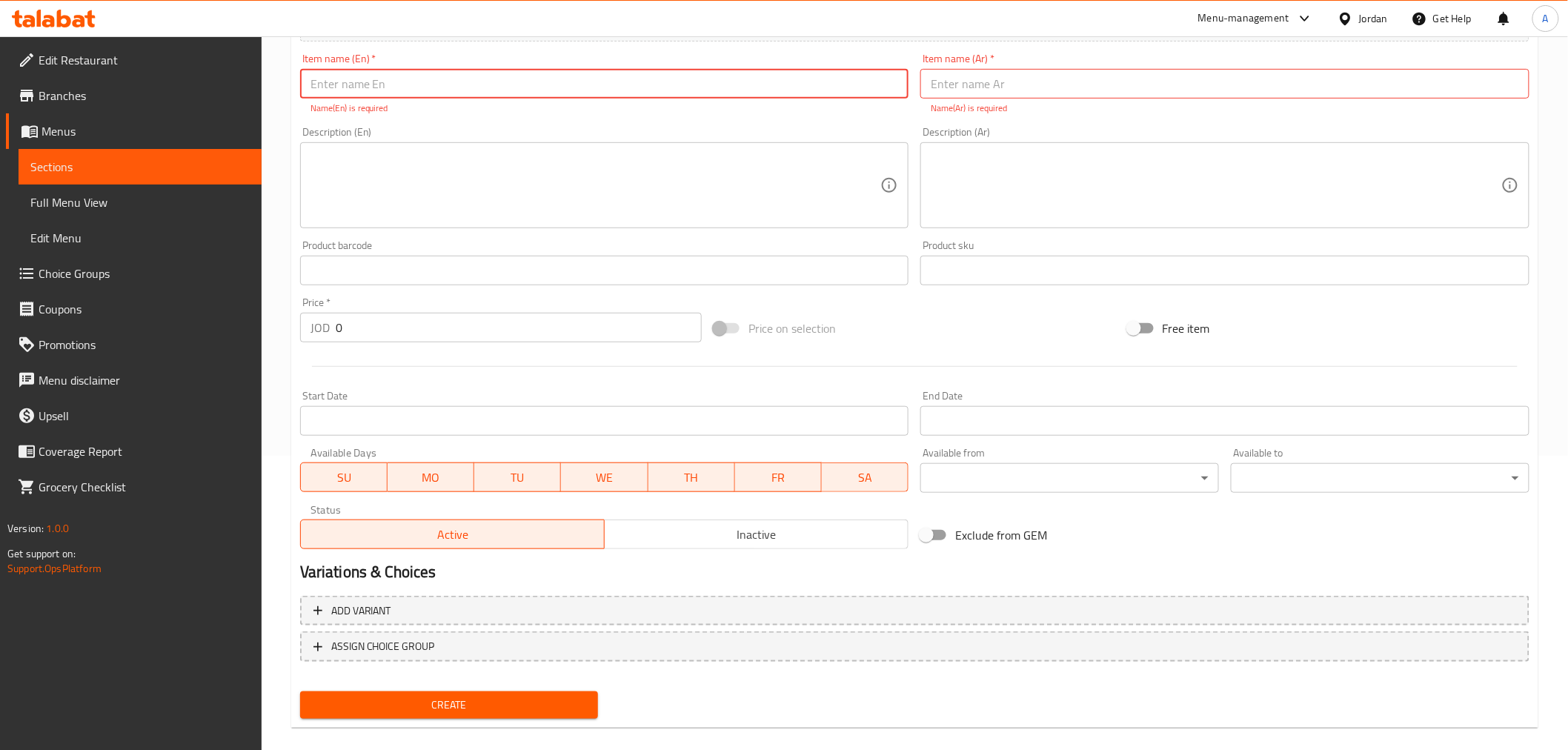
click at [111, 156] on link "Sections" at bounding box center [139, 166] width 243 height 35
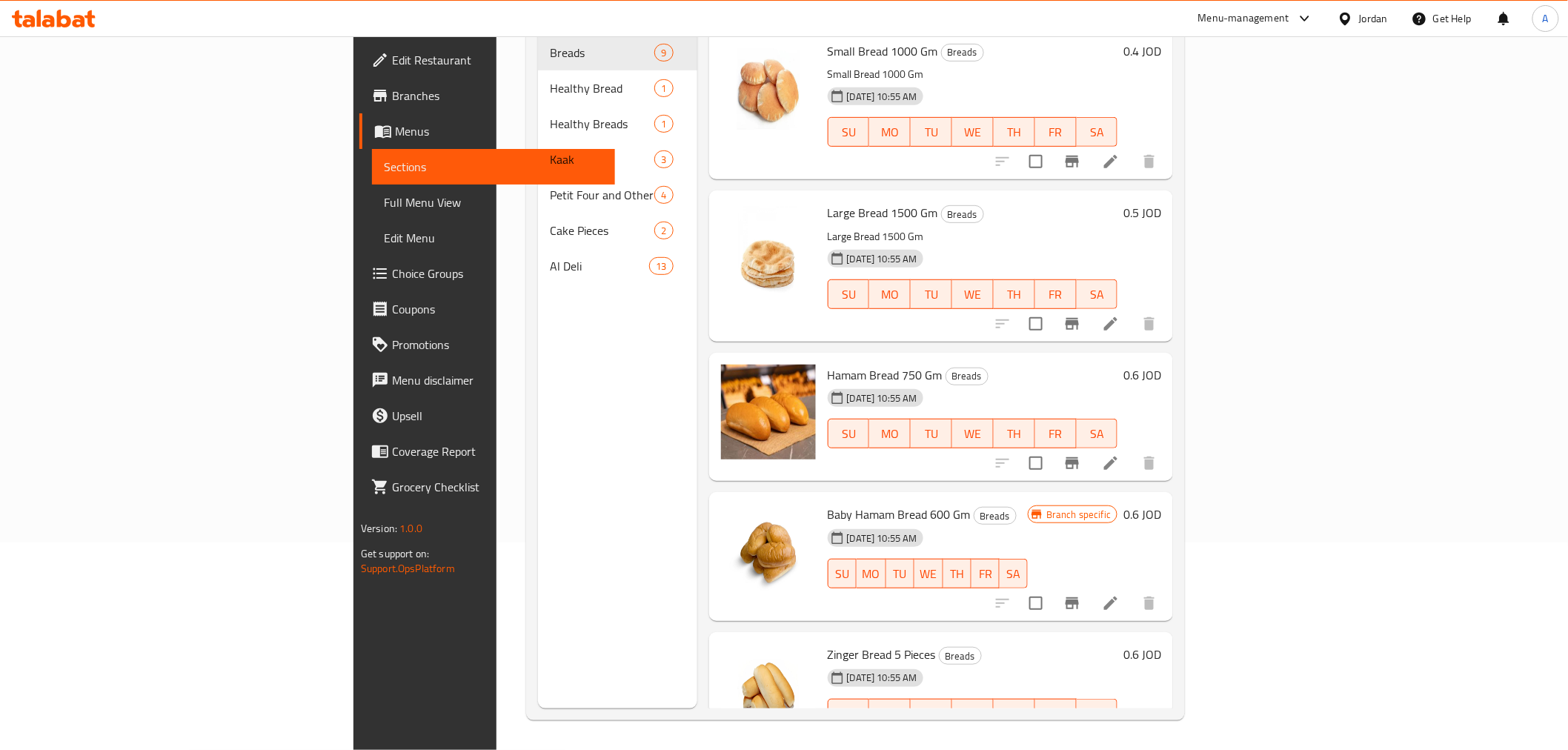
scroll to position [207, 0]
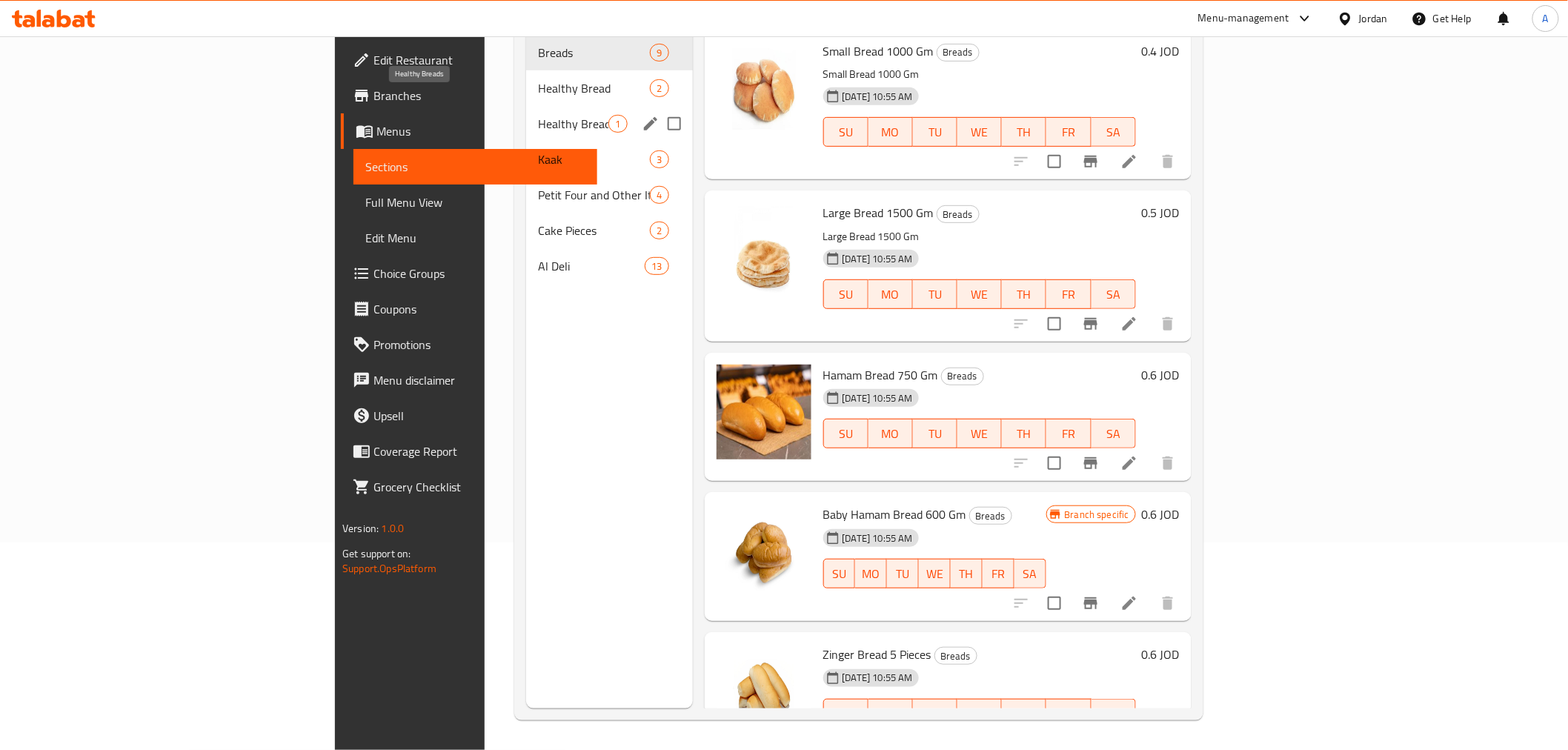
click at [538, 115] on span "Healthy Breads" at bounding box center [573, 124] width 70 height 18
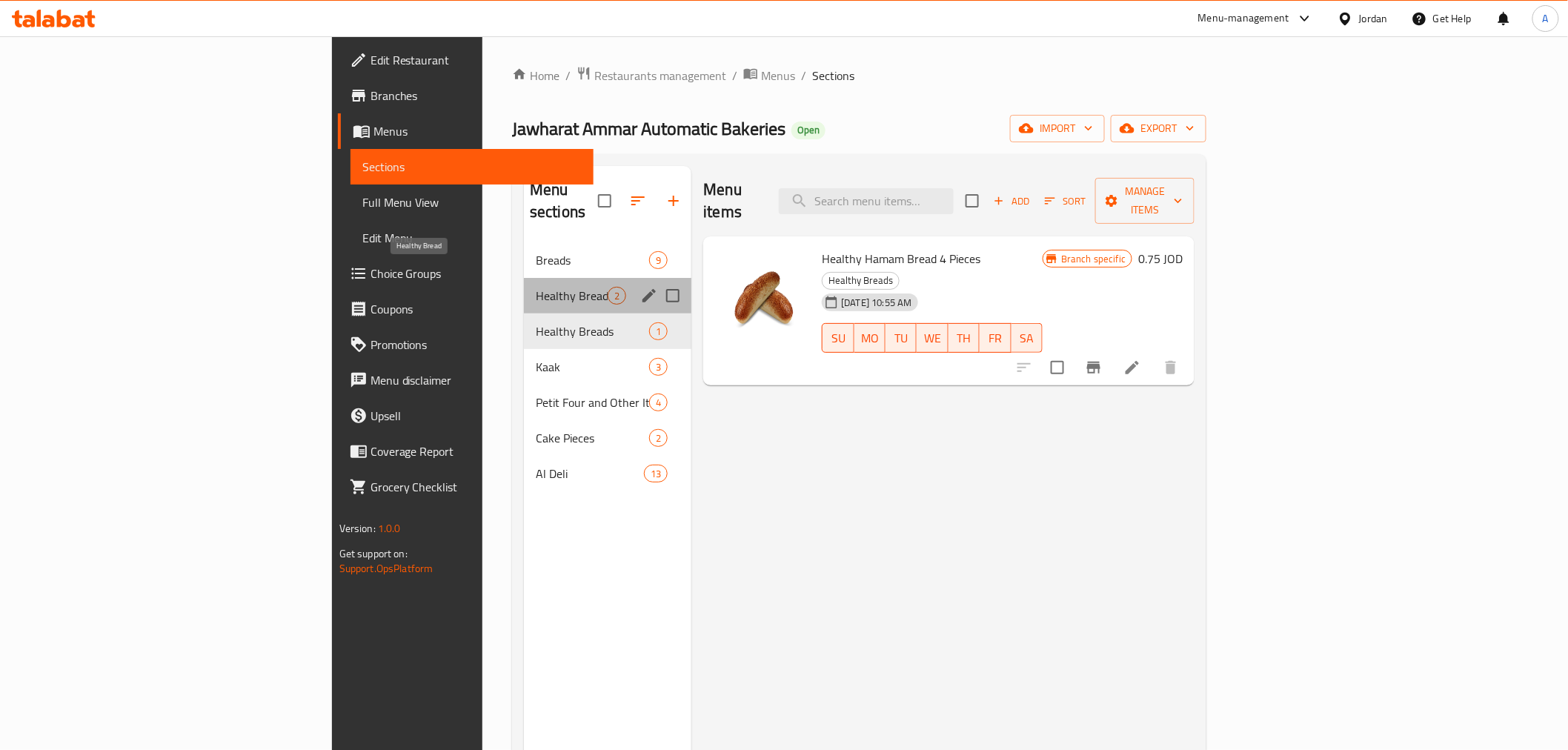
click at [536, 286] on span "Healthy Bread" at bounding box center [571, 295] width 72 height 18
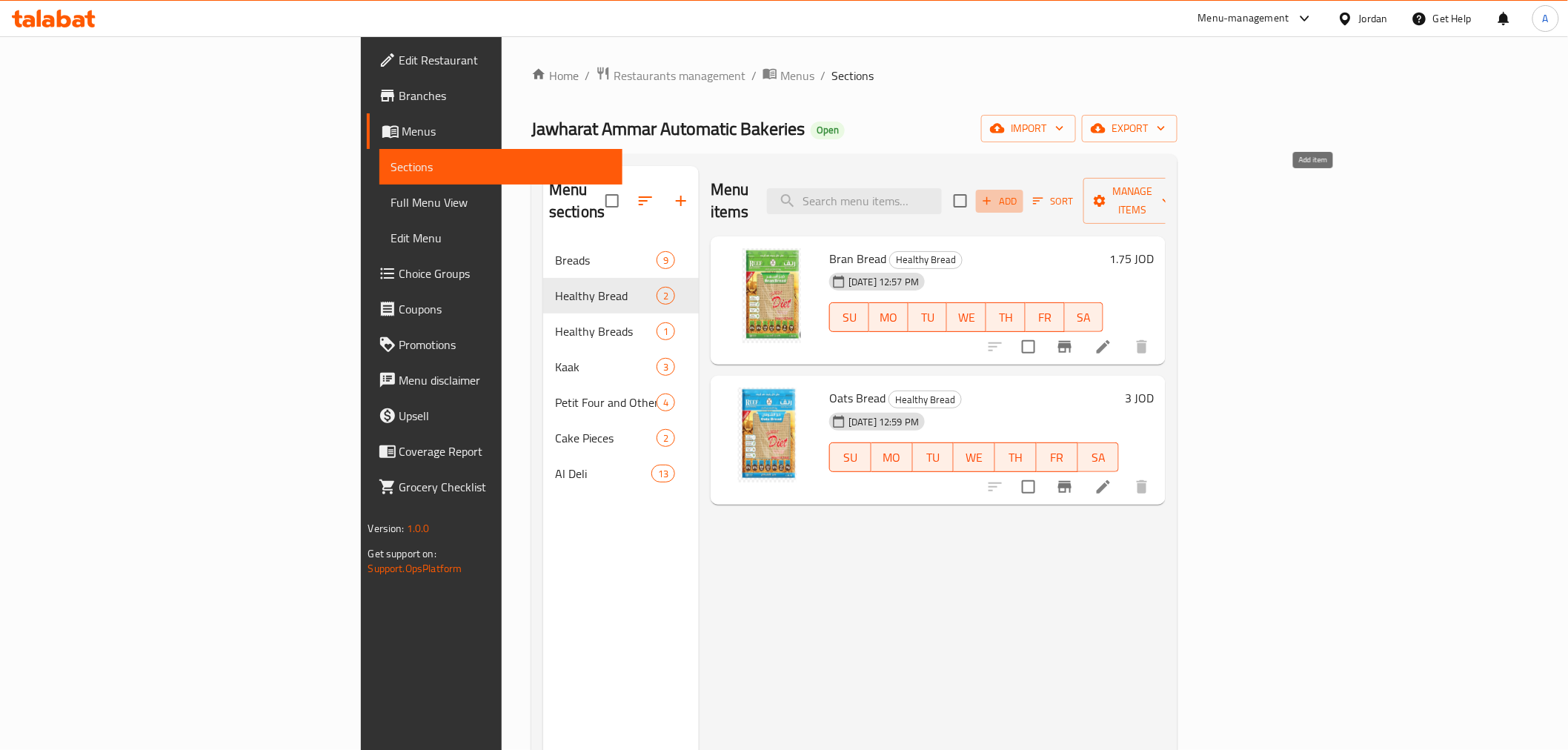
click at [994, 194] on icon "button" at bounding box center [987, 200] width 13 height 13
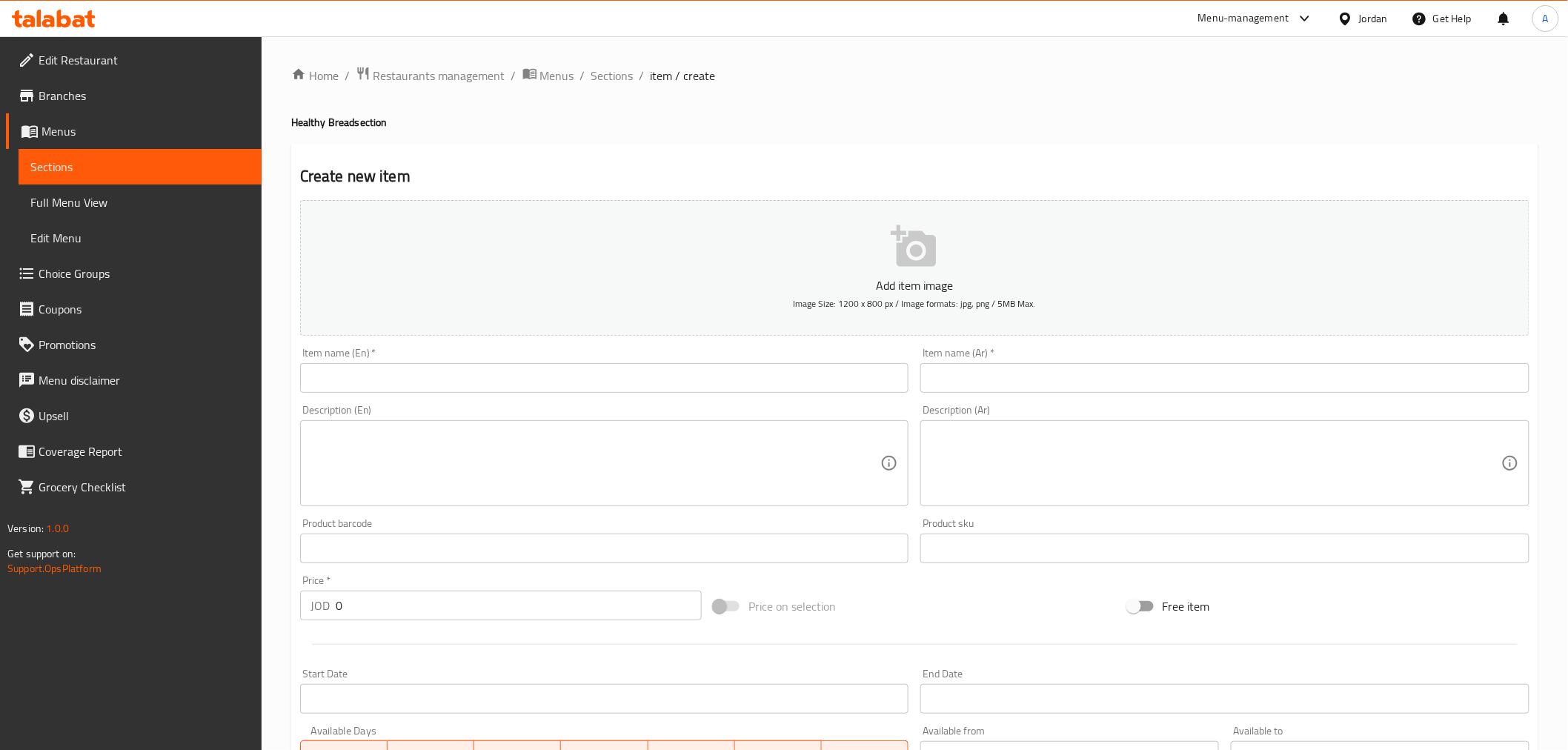
click at [924, 255] on icon "button" at bounding box center [914, 246] width 47 height 47
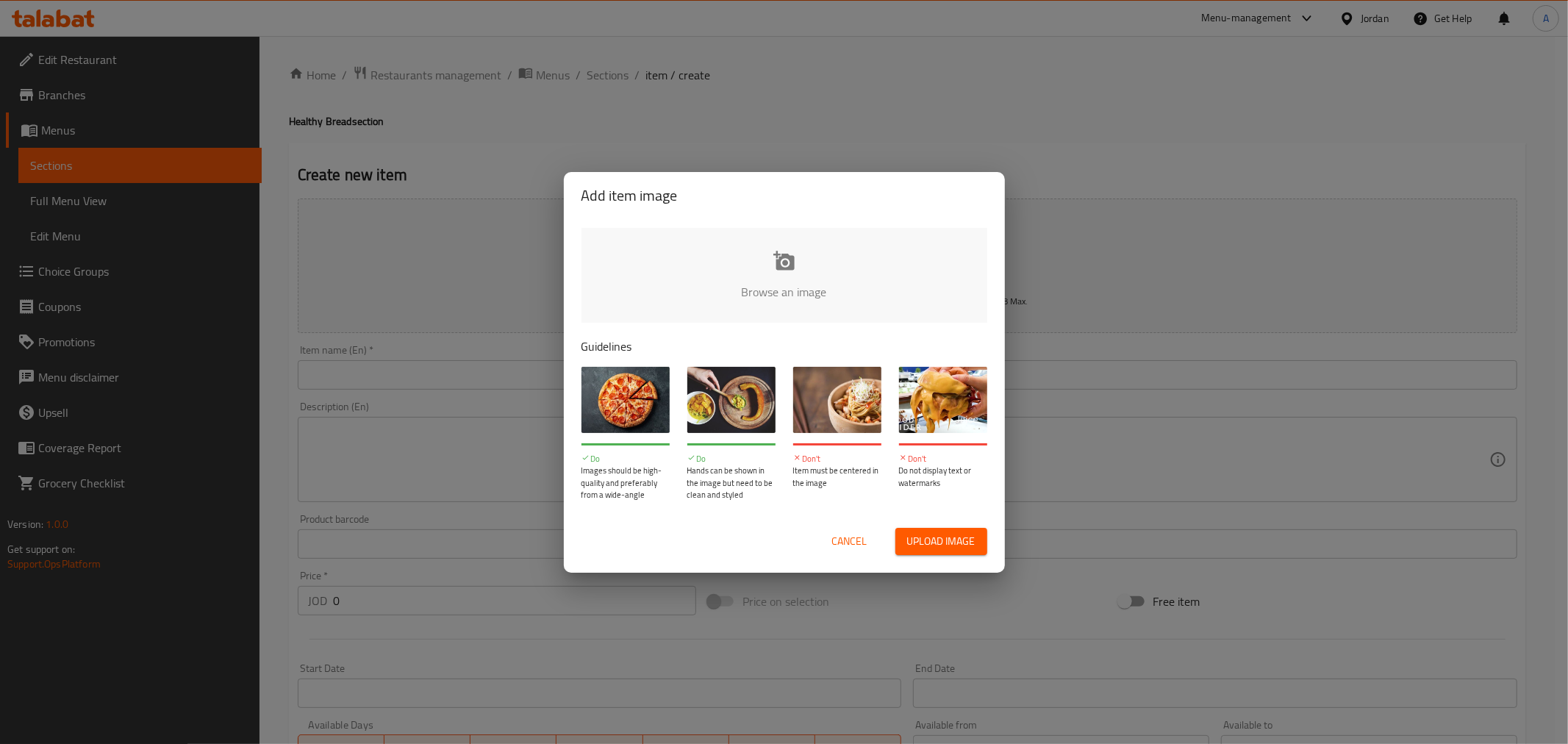
click at [795, 282] on input "file" at bounding box center [1281, 296] width 1399 height 138
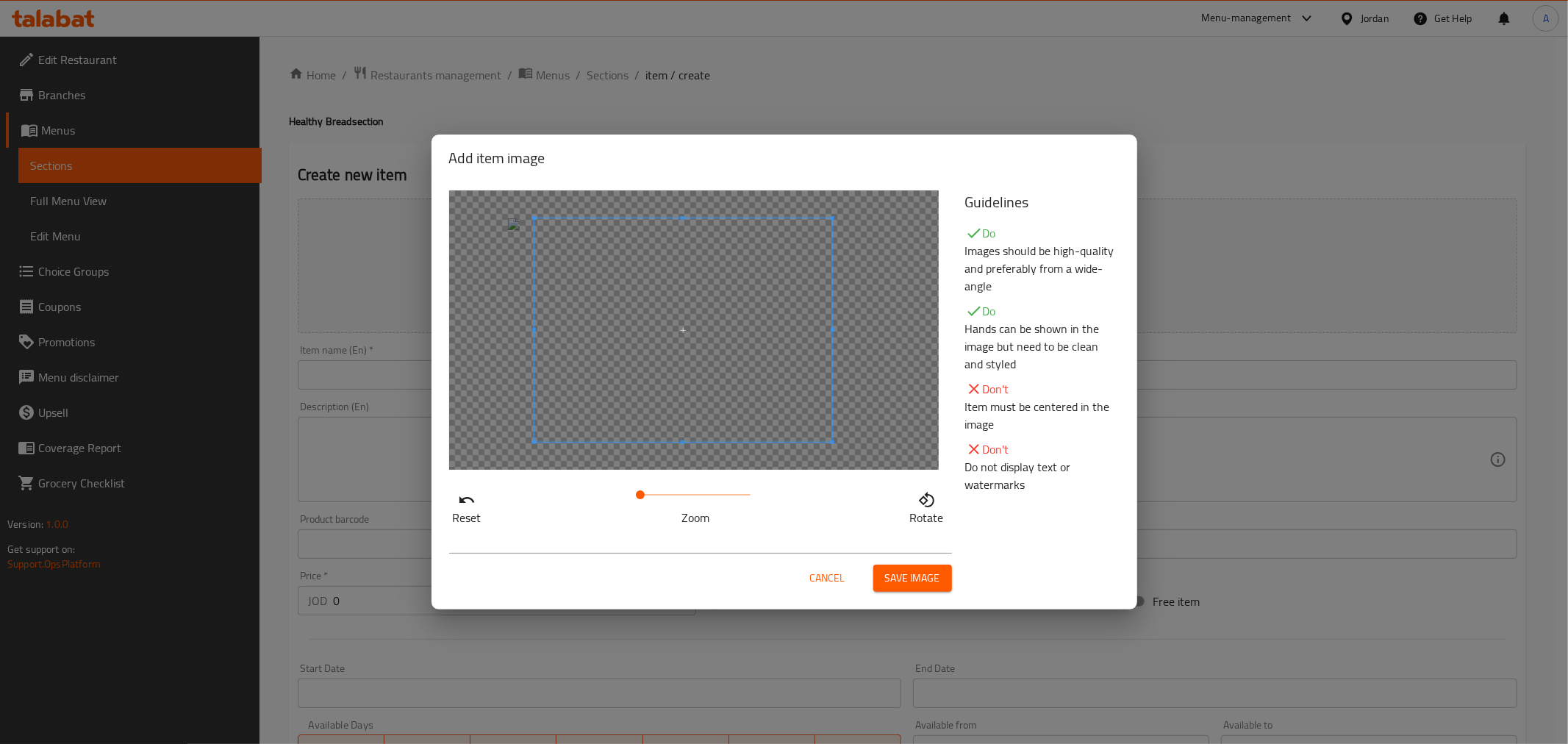
click at [689, 295] on span at bounding box center [683, 330] width 298 height 223
click at [719, 243] on div at bounding box center [682, 330] width 294 height 220
click at [900, 580] on span "Save image" at bounding box center [912, 578] width 55 height 18
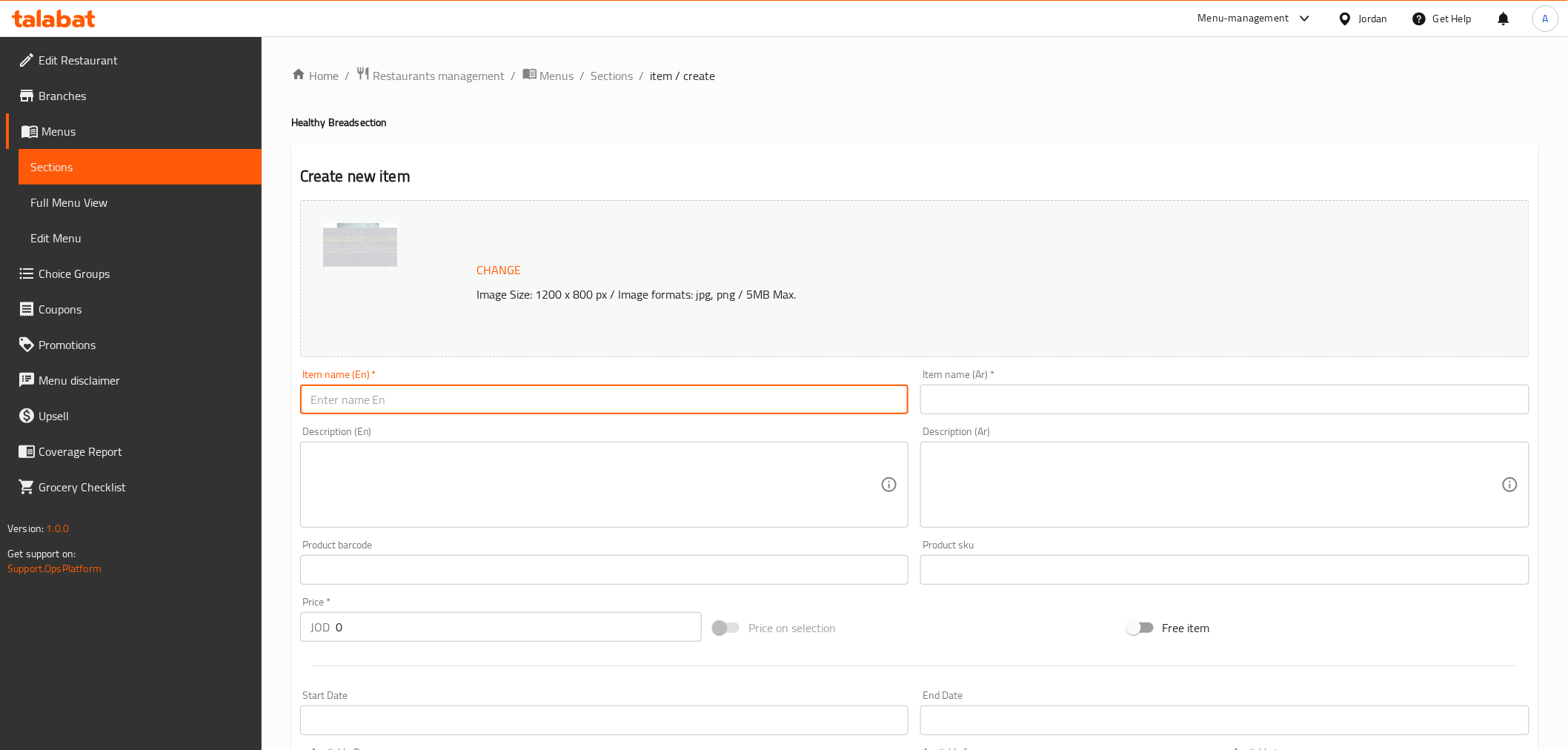
click at [480, 396] on input "text" at bounding box center [605, 399] width 609 height 30
type input "ب"
type input "Flax Seeds Bread"
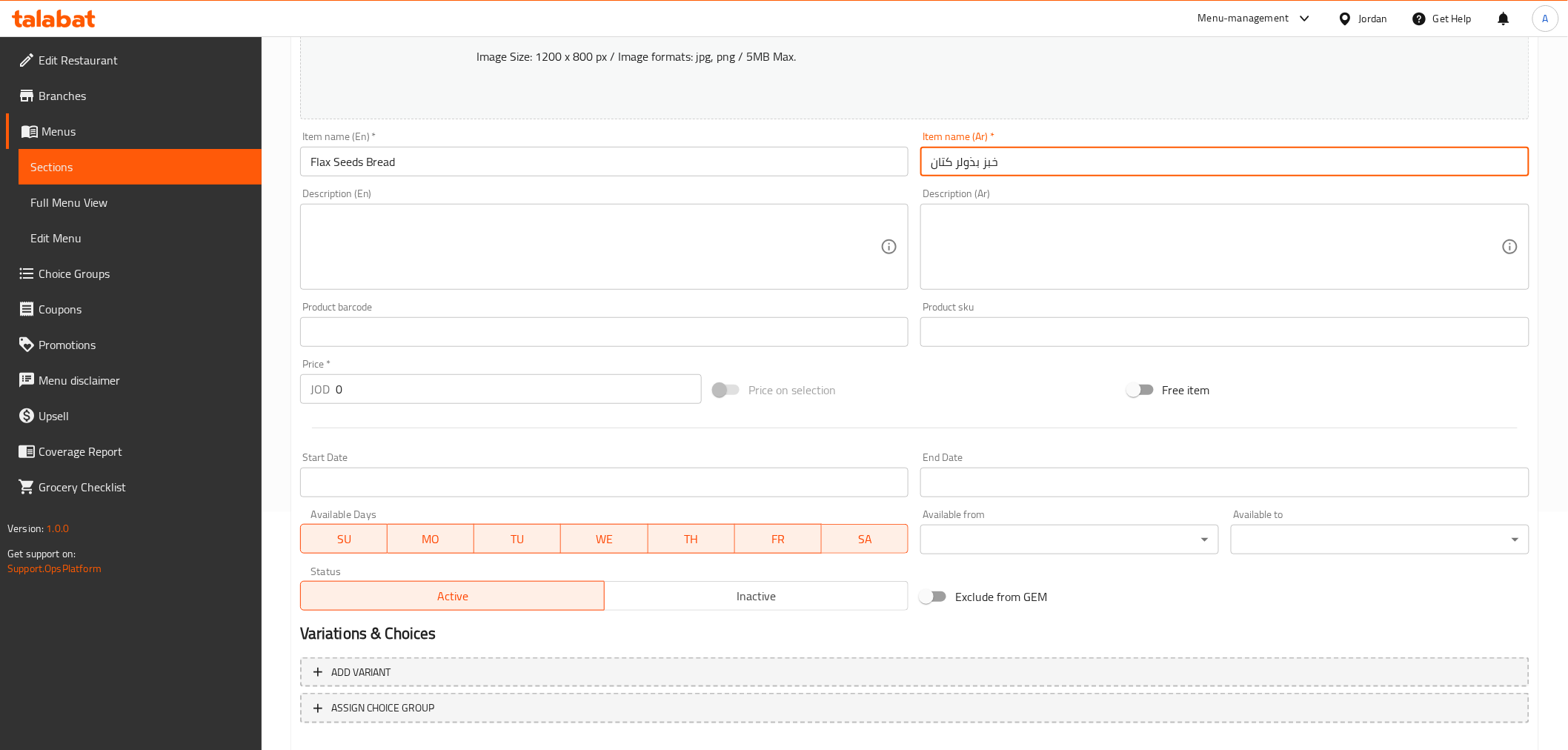
scroll to position [247, 0]
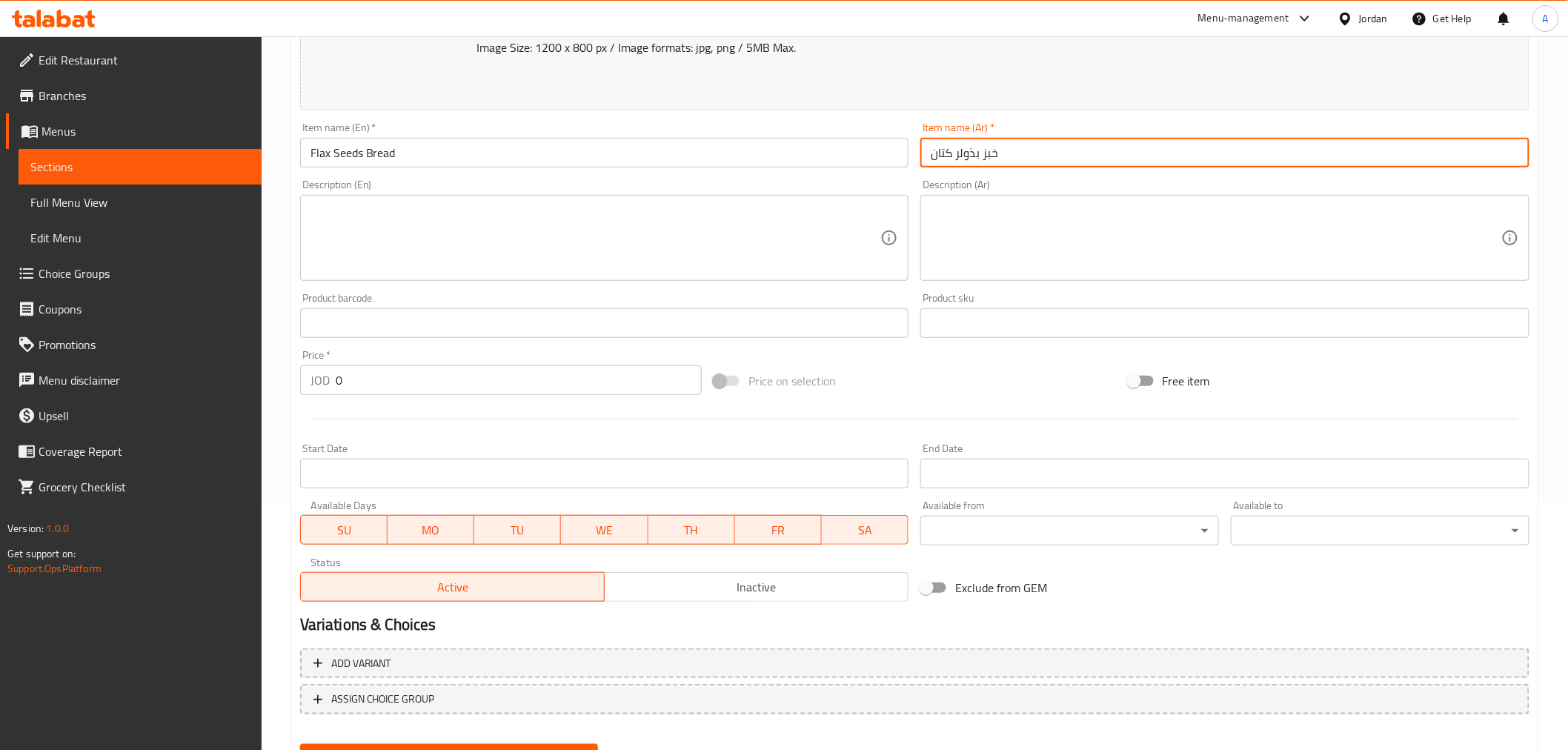
type input "خبز بذولر كتان"
click at [337, 380] on input "0" at bounding box center [518, 380] width 366 height 30
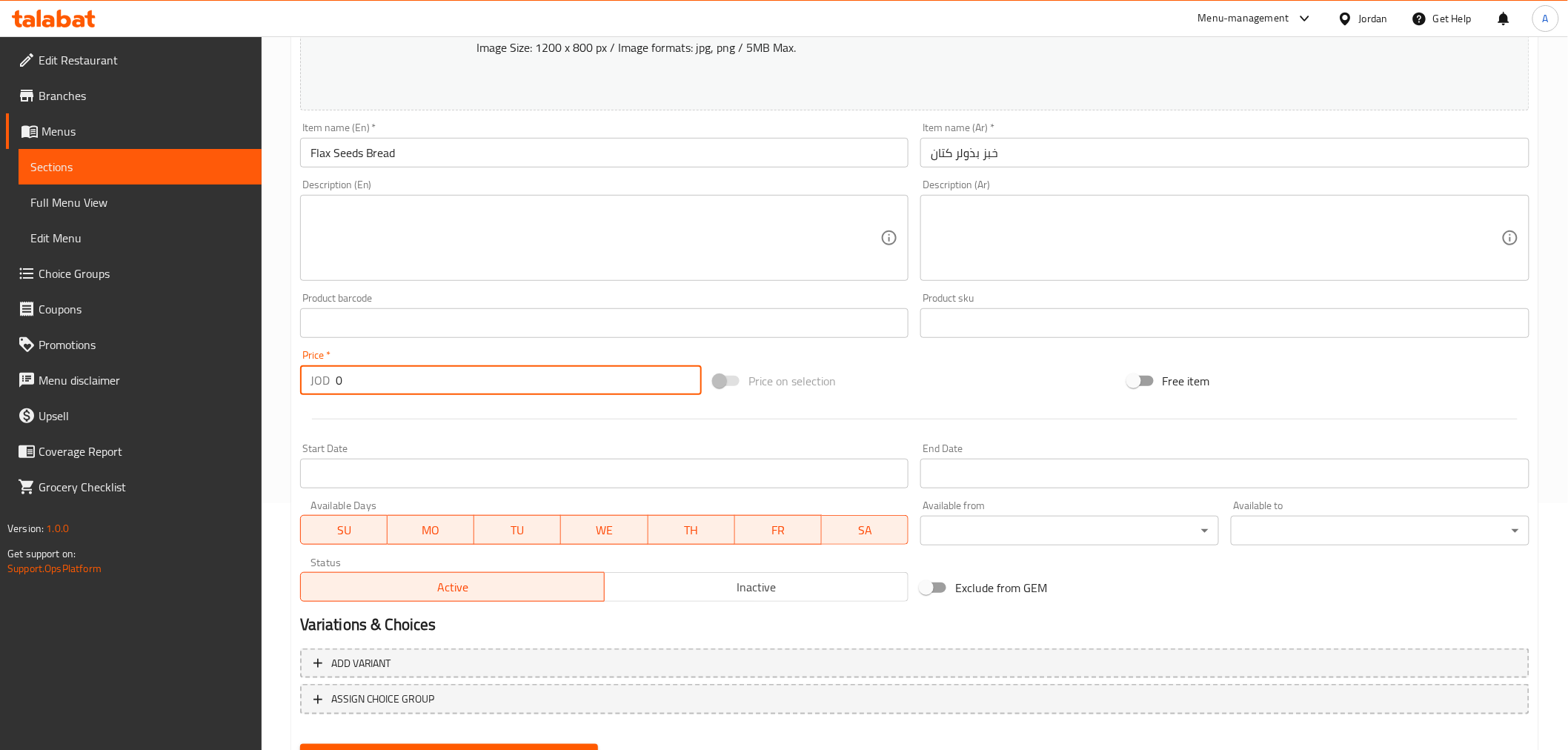
click at [337, 380] on input "0" at bounding box center [518, 380] width 366 height 30
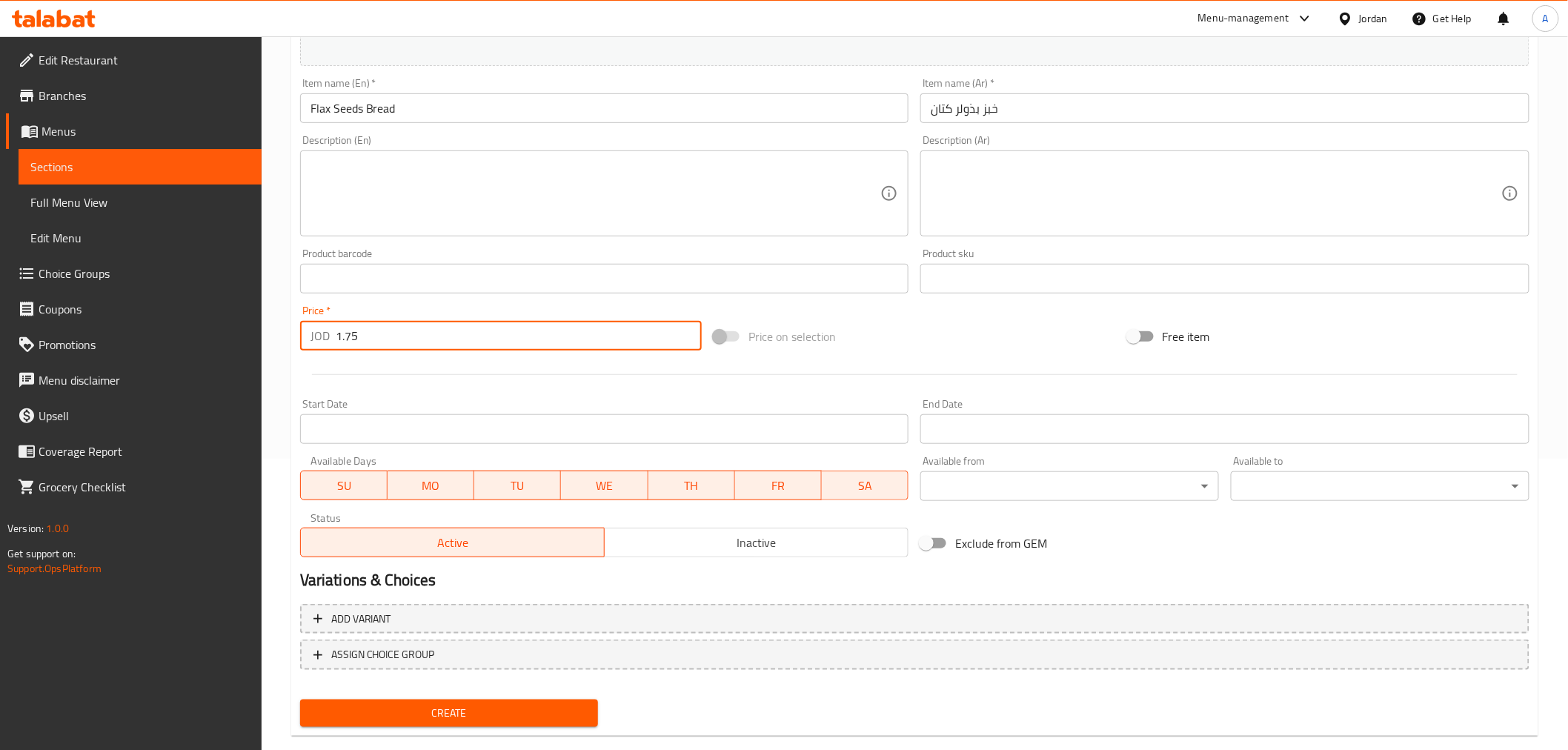
scroll to position [315, 0]
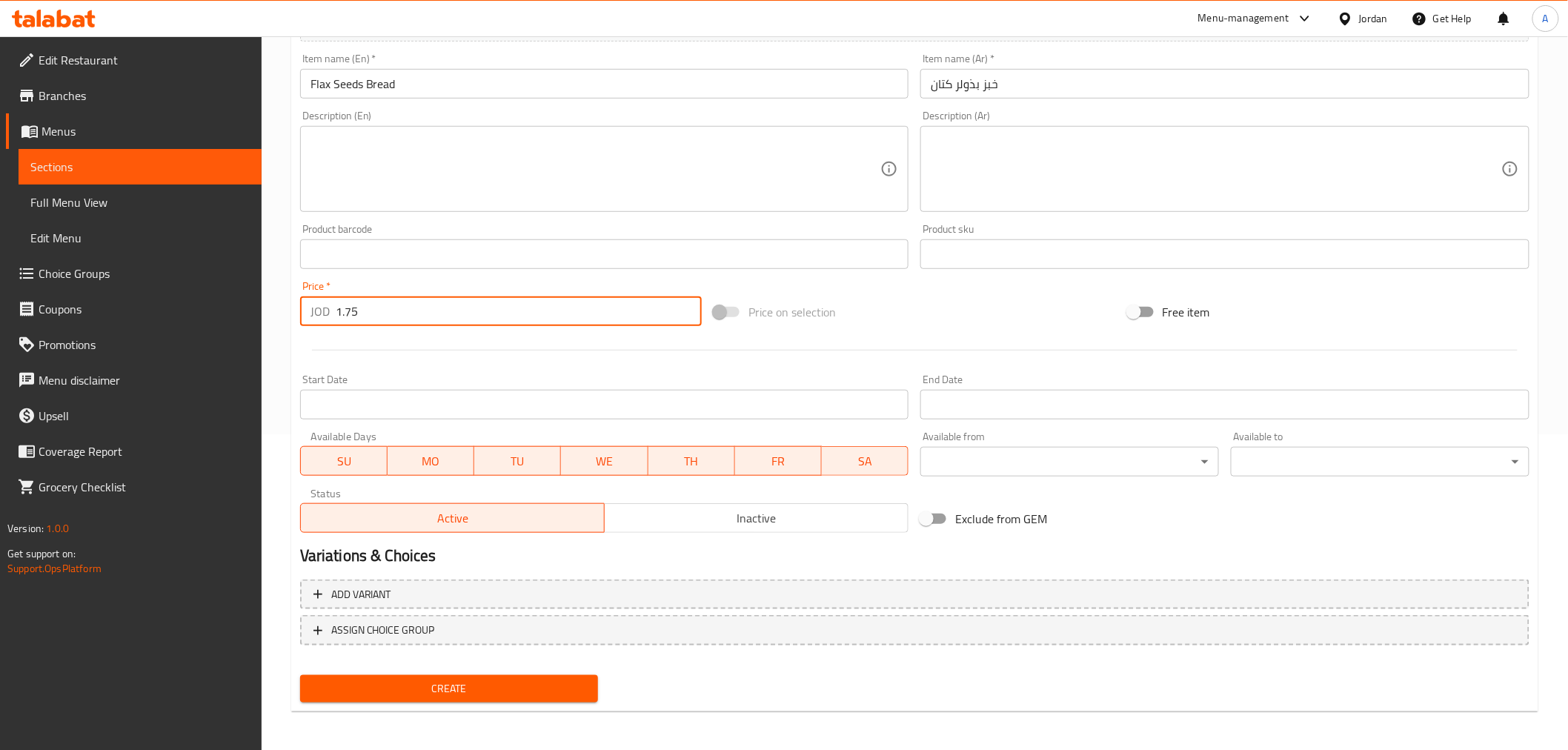
type input "1.75"
click at [446, 683] on span "Create" at bounding box center [449, 688] width 275 height 18
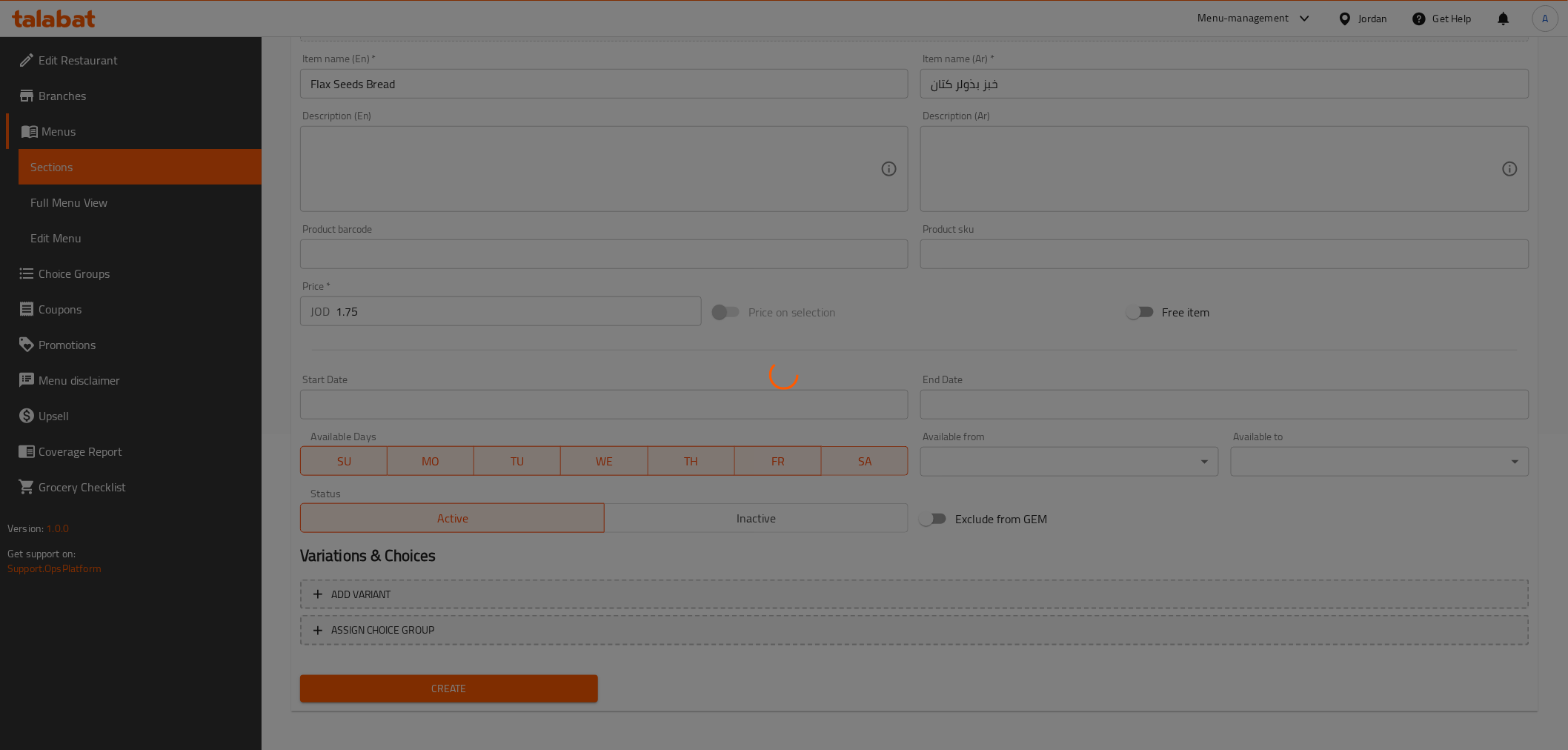
type input "0"
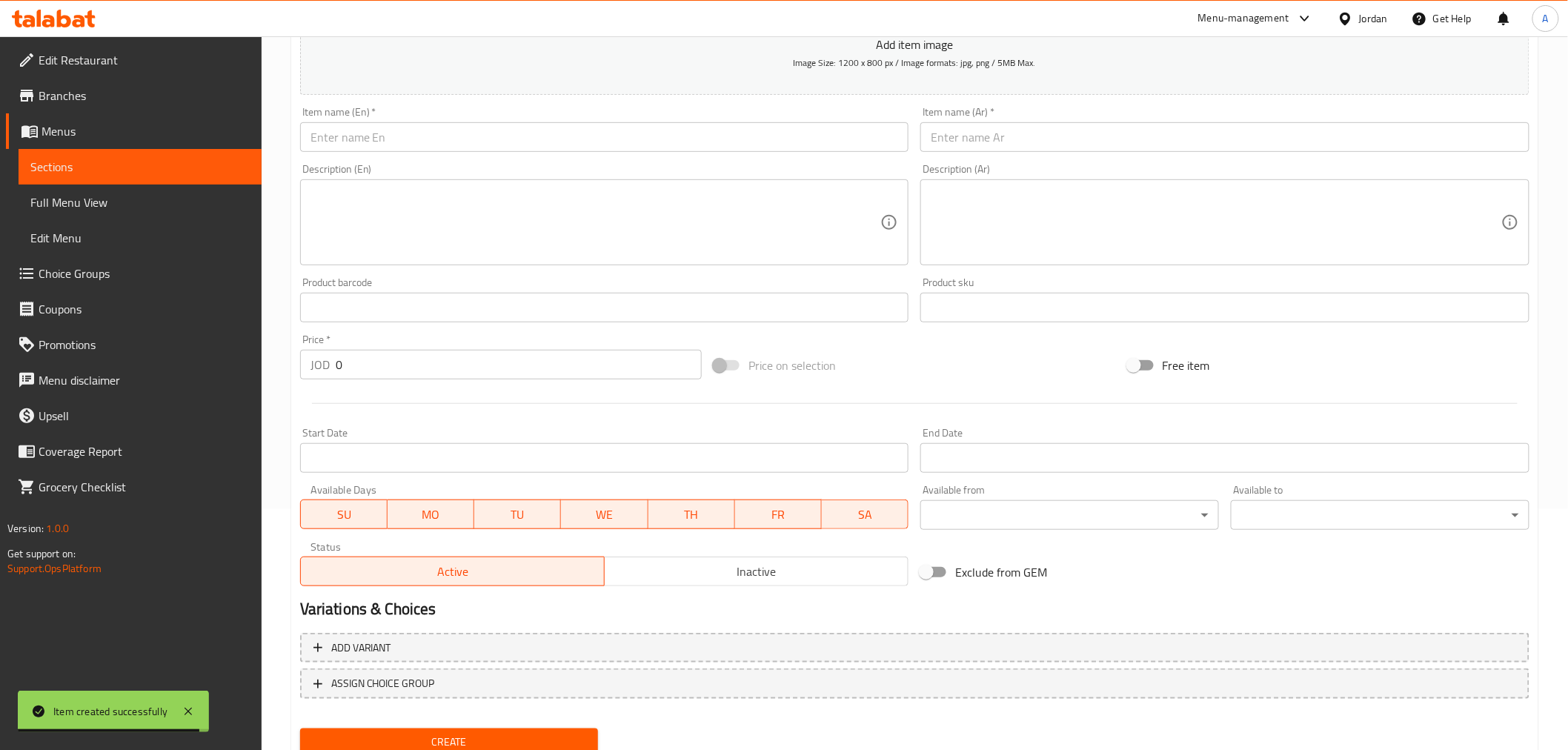
scroll to position [47, 0]
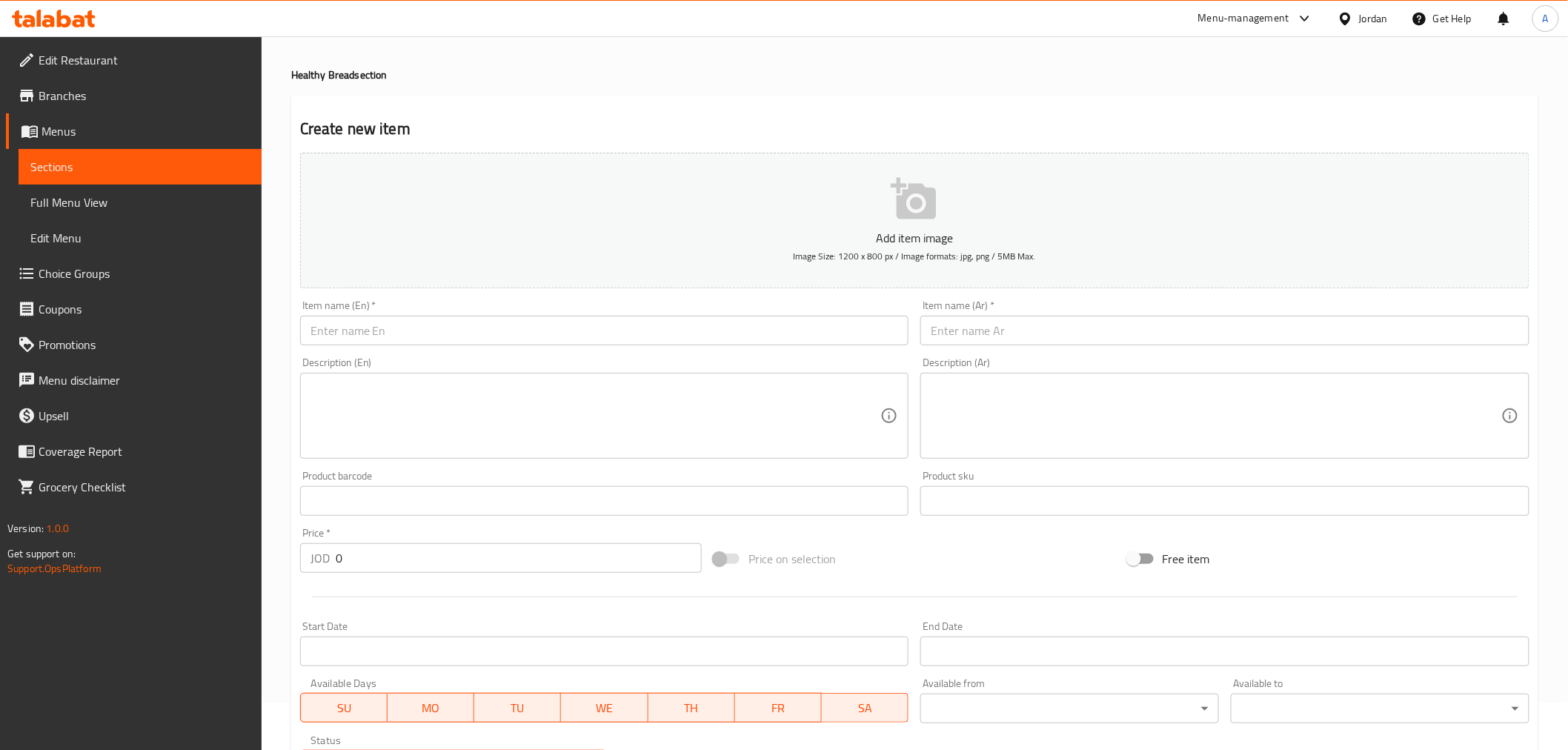
click at [142, 158] on span "Sections" at bounding box center [140, 167] width 220 height 18
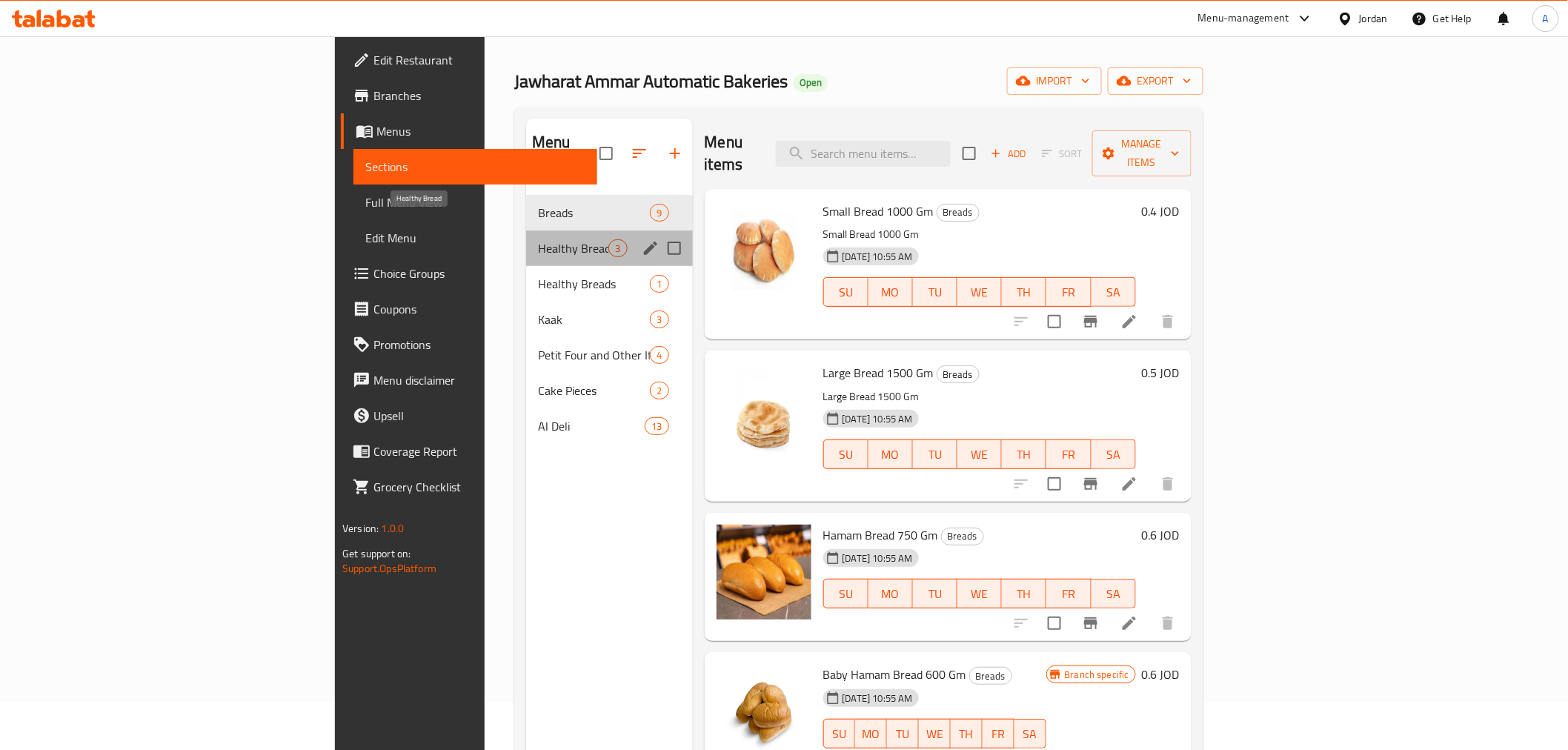
click at [538, 239] on span "Healthy Bread" at bounding box center [573, 248] width 70 height 18
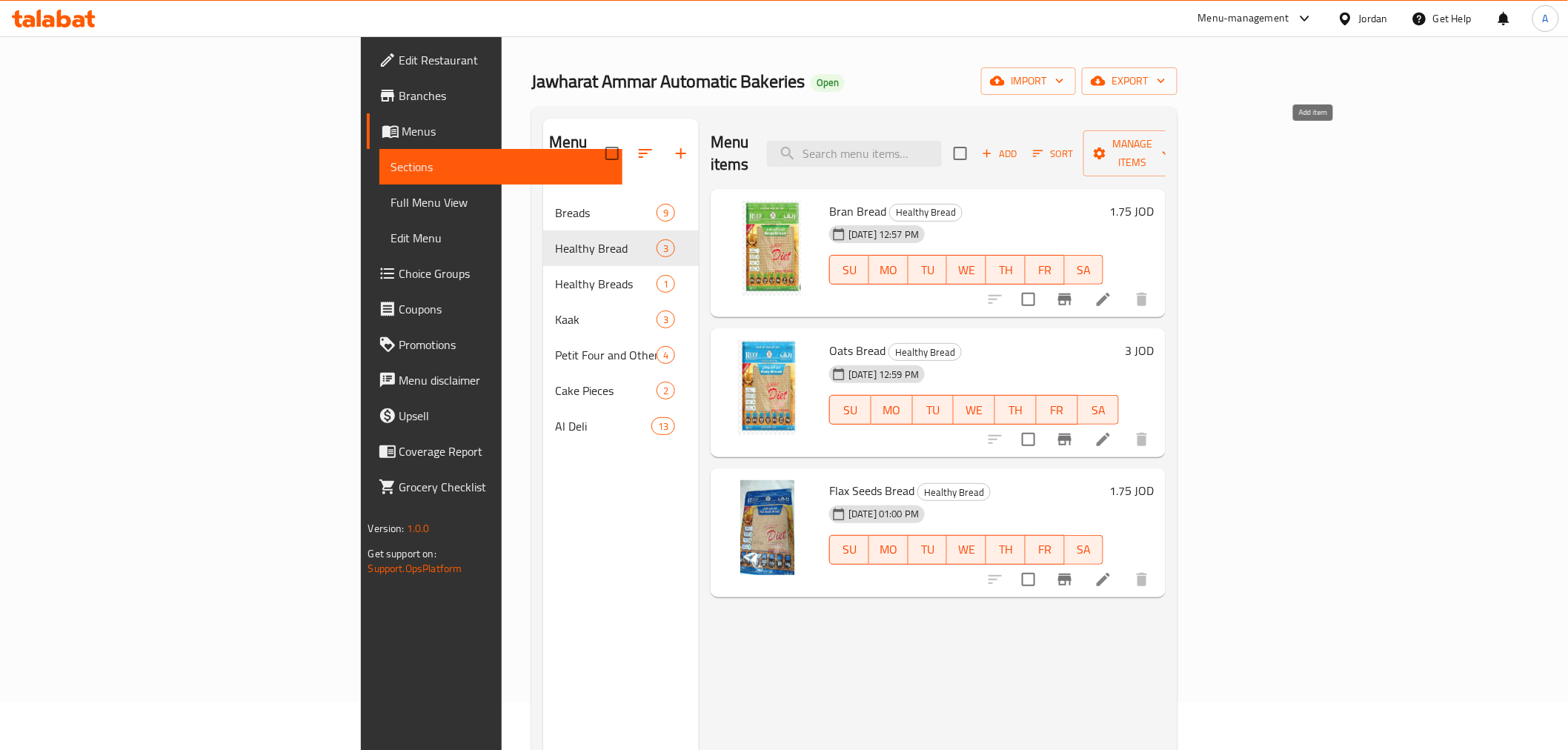
click at [1019, 145] on span "Add" at bounding box center [999, 153] width 40 height 17
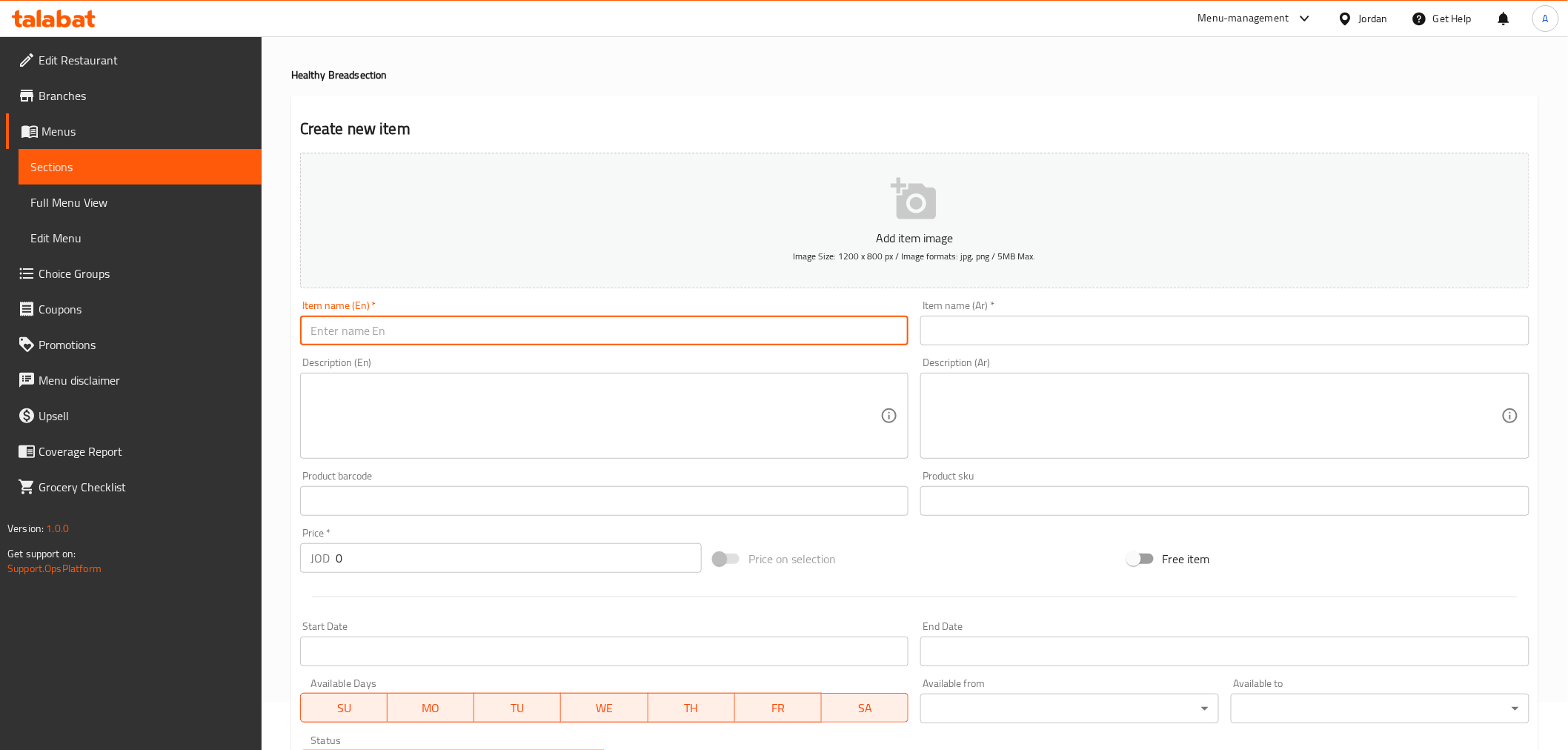
click at [654, 339] on input "text" at bounding box center [605, 330] width 609 height 30
type input "ل"
type input "Bran Bread Reefy"
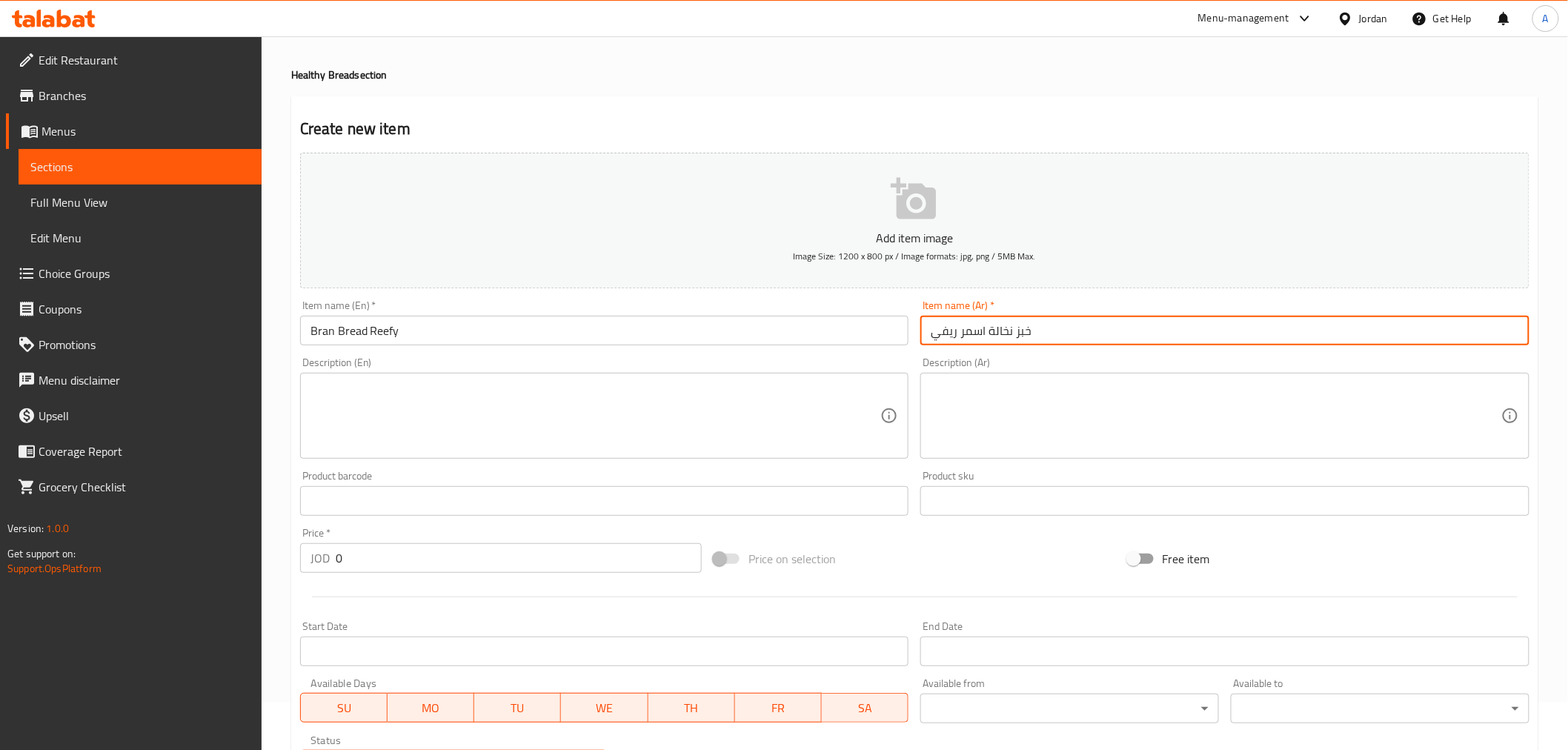
type input "خبز نخالة اسمر ريفي"
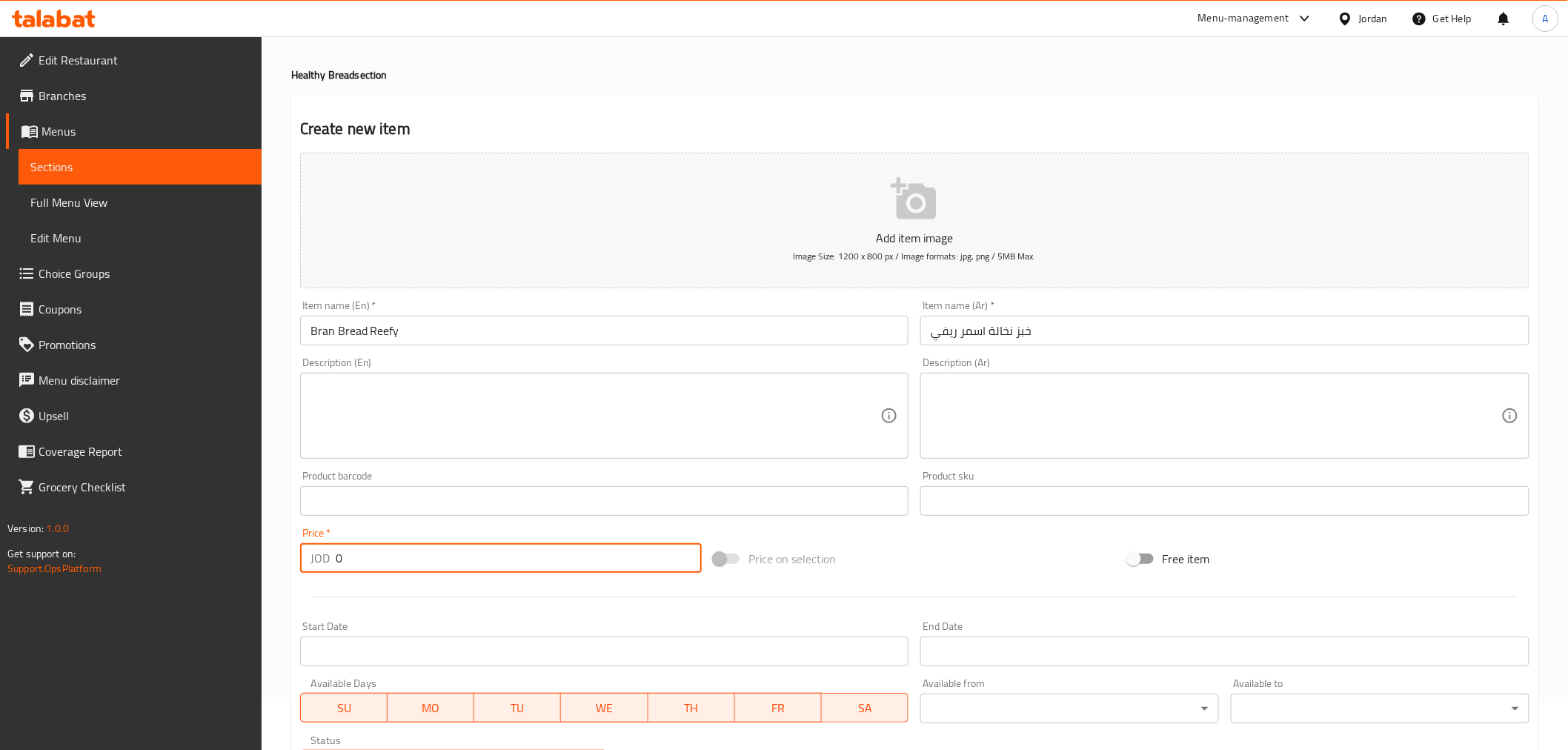
click at [338, 554] on input "0" at bounding box center [518, 558] width 366 height 30
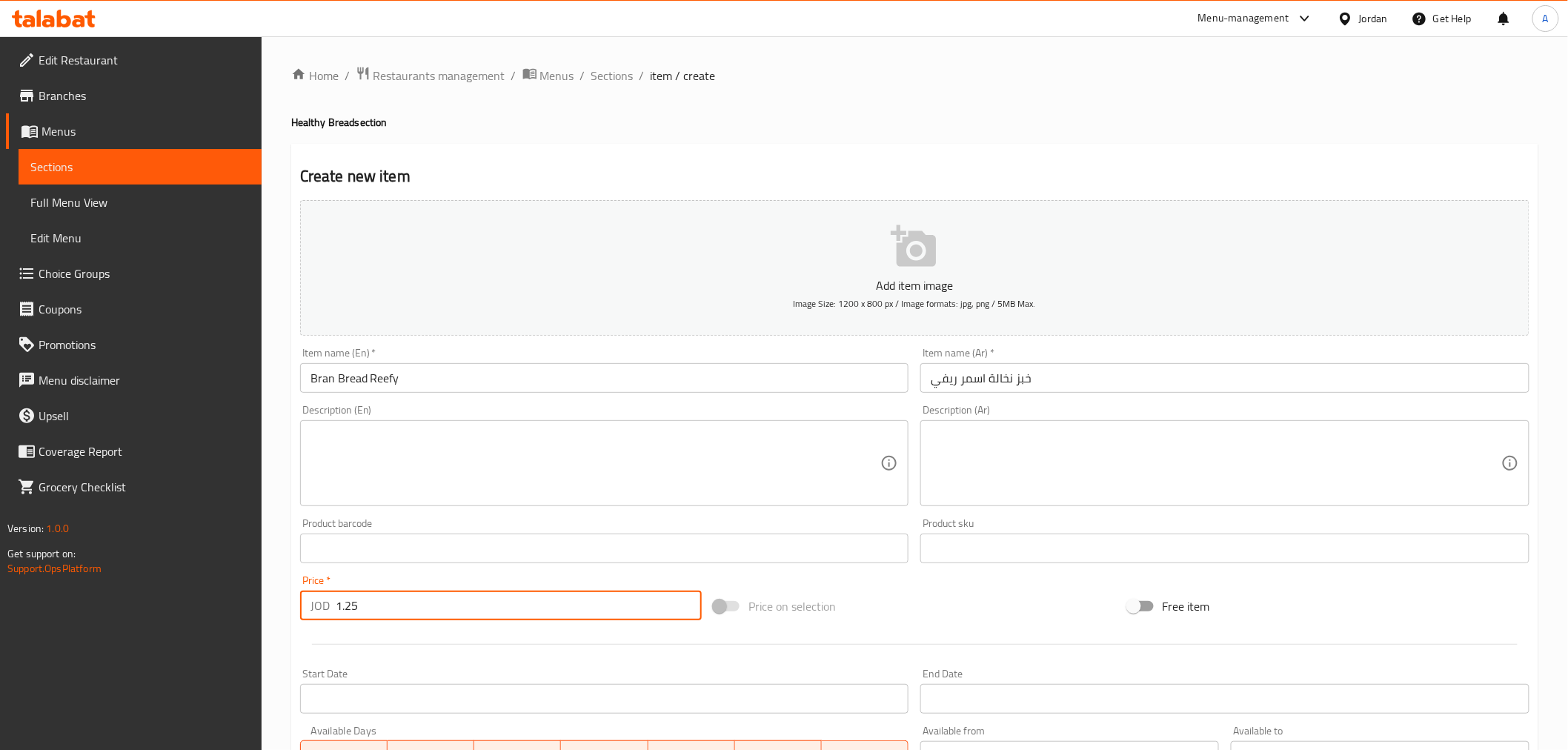
type input "1.25"
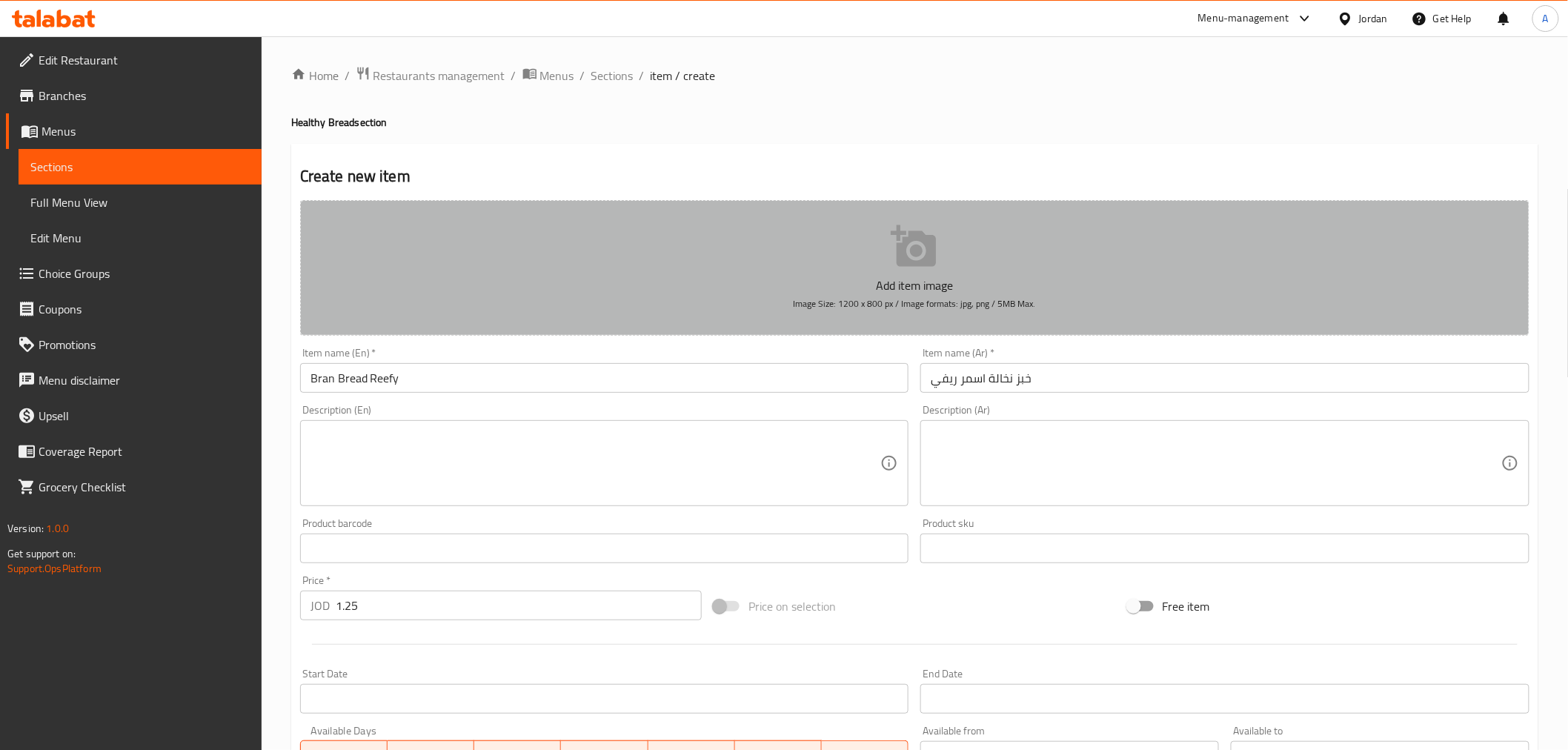
click at [884, 234] on button "Add item image Image Size: 1200 x 800 px / Image formats: jpg, png / 5MB Max." at bounding box center [914, 267] width 1229 height 135
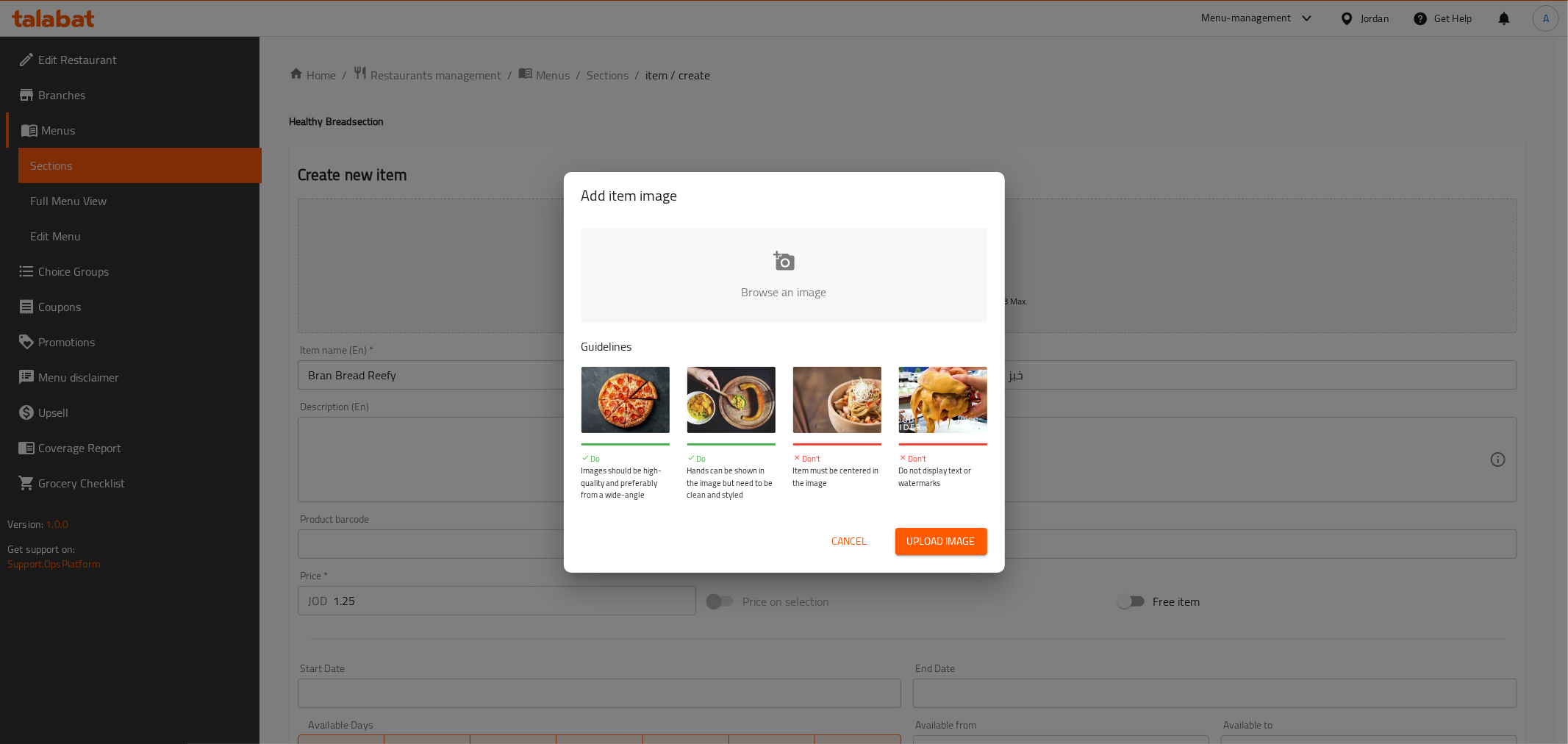
click at [795, 257] on input "file" at bounding box center [1281, 296] width 1399 height 138
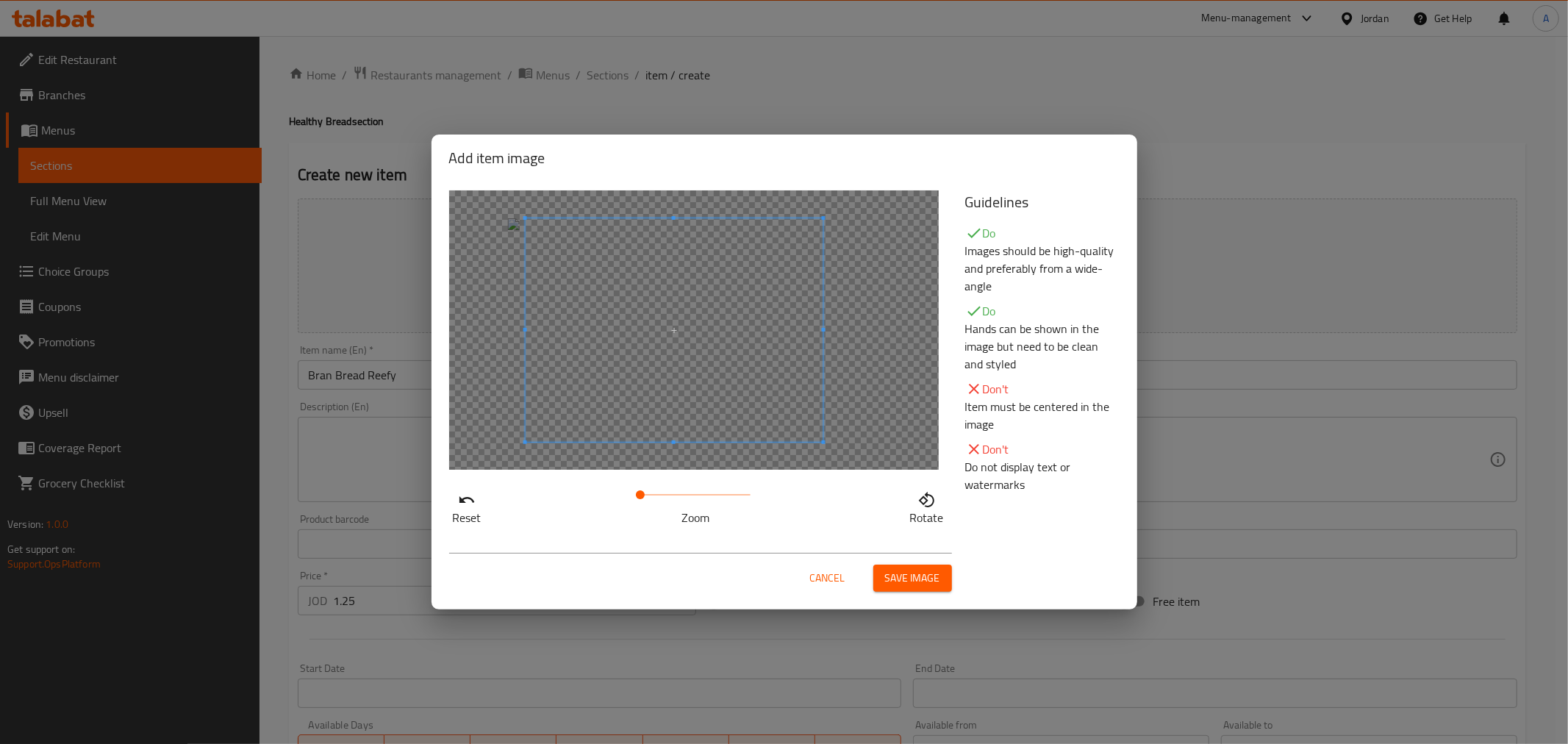
click at [718, 304] on span at bounding box center [674, 330] width 298 height 223
click at [928, 579] on span "Save image" at bounding box center [912, 578] width 55 height 18
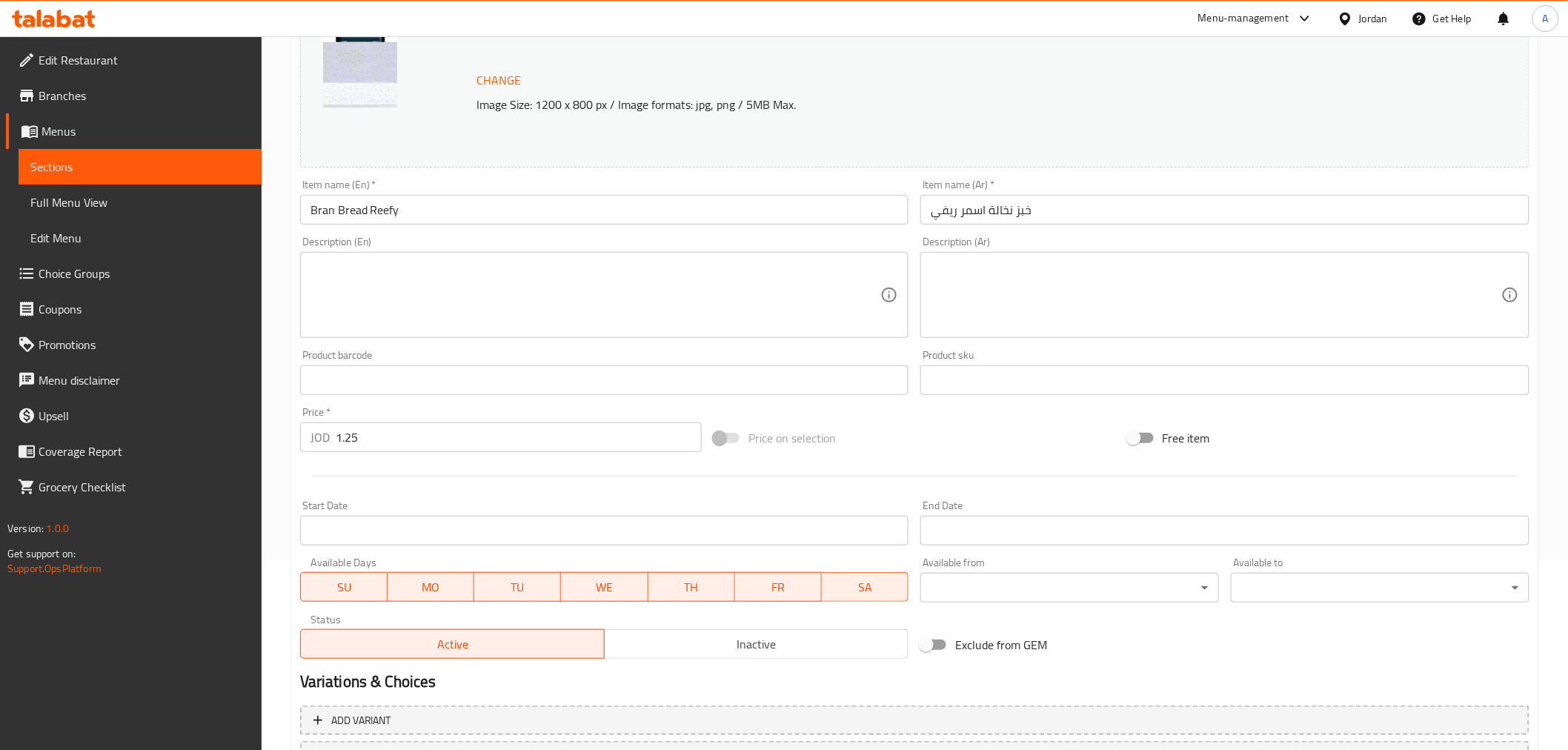
scroll to position [315, 0]
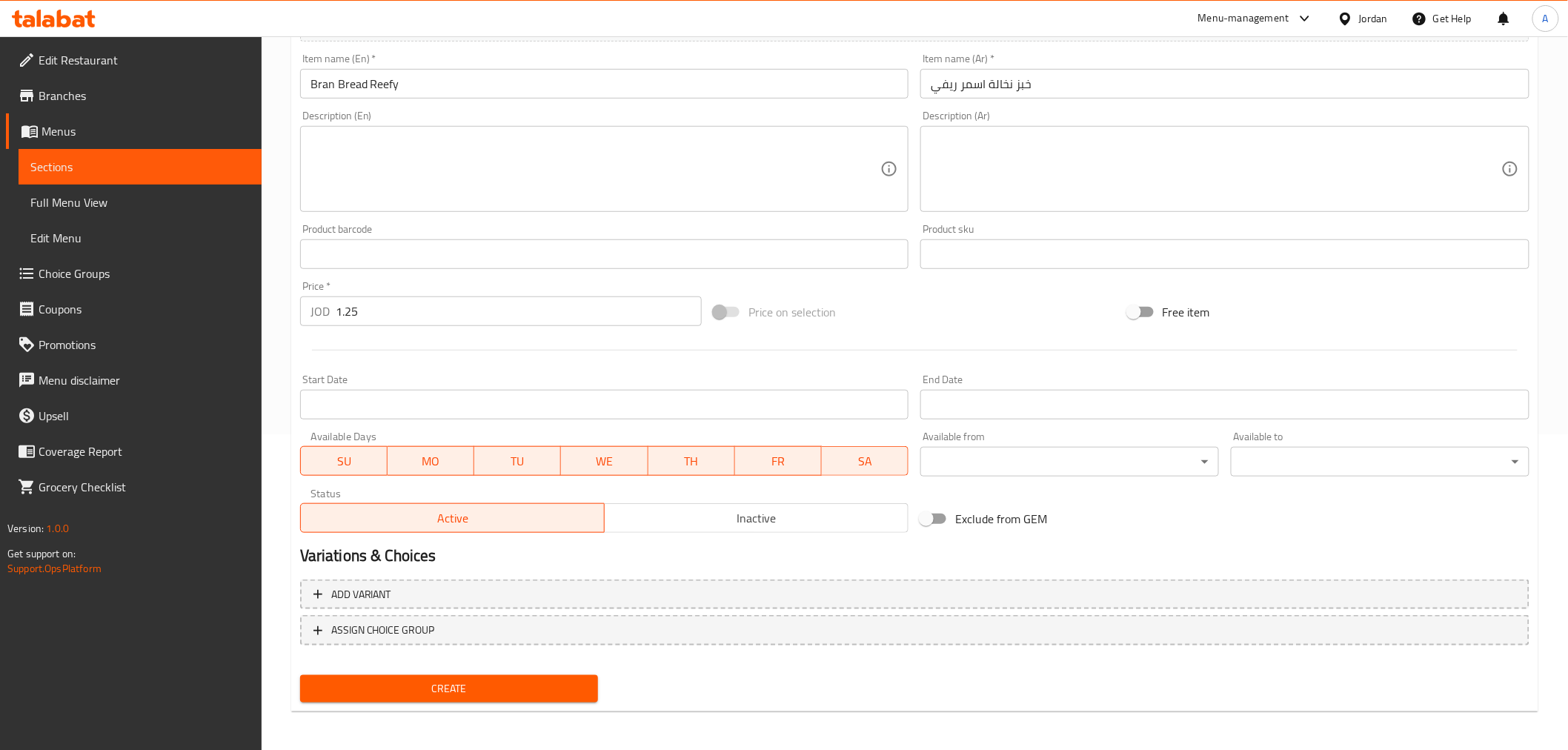
click at [442, 682] on span "Create" at bounding box center [449, 688] width 275 height 18
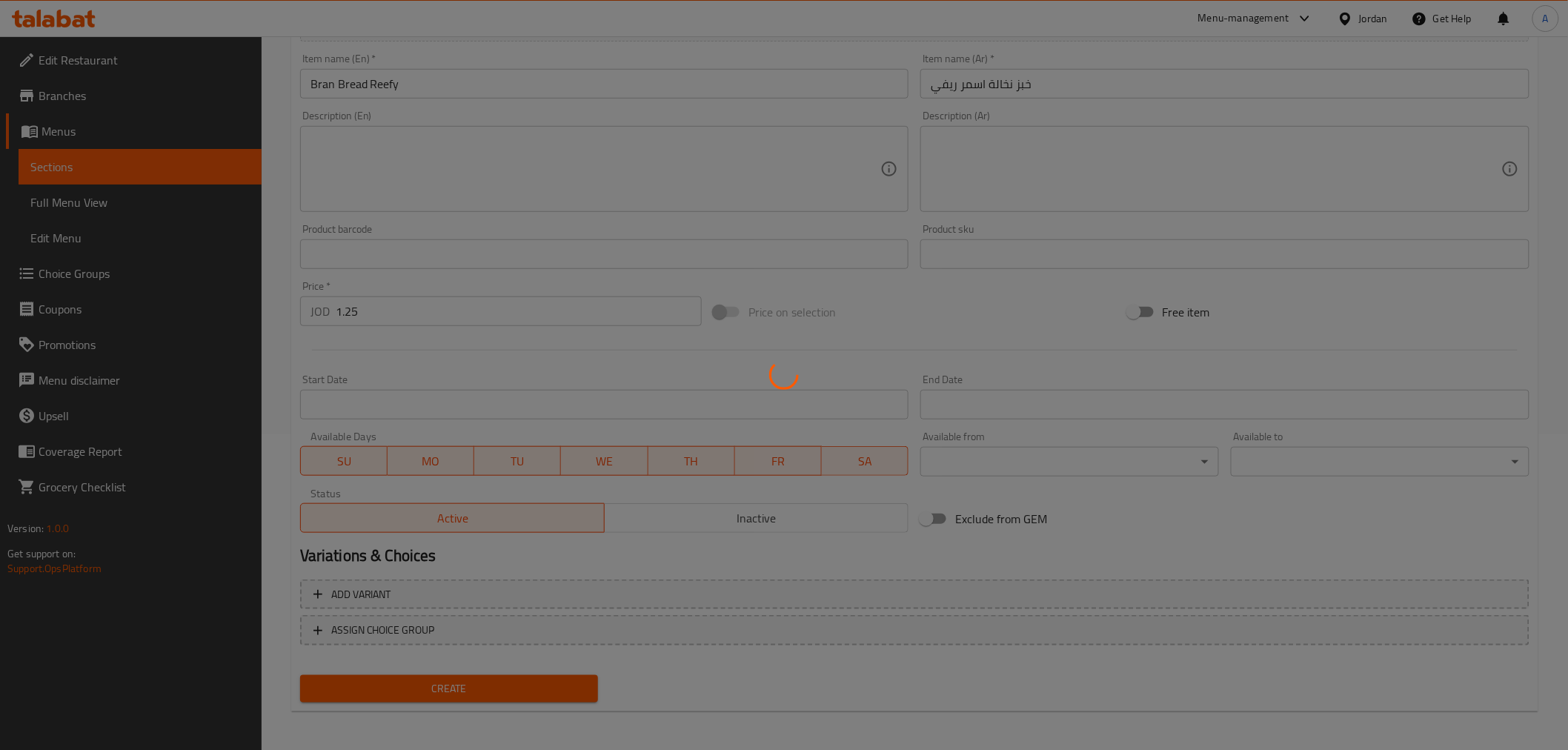
type input "0"
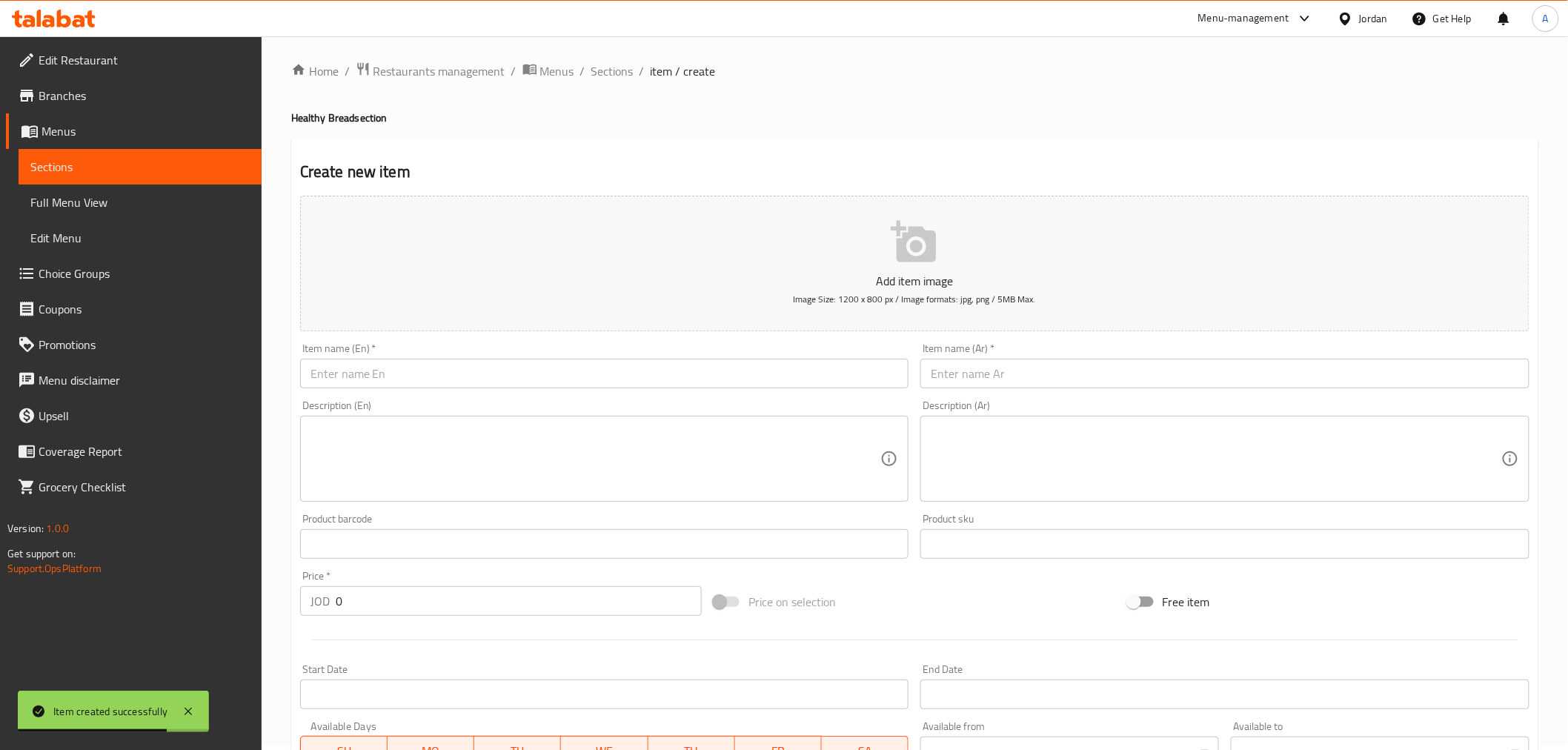
scroll to position [0, 0]
click at [136, 154] on link "Sections" at bounding box center [139, 166] width 243 height 35
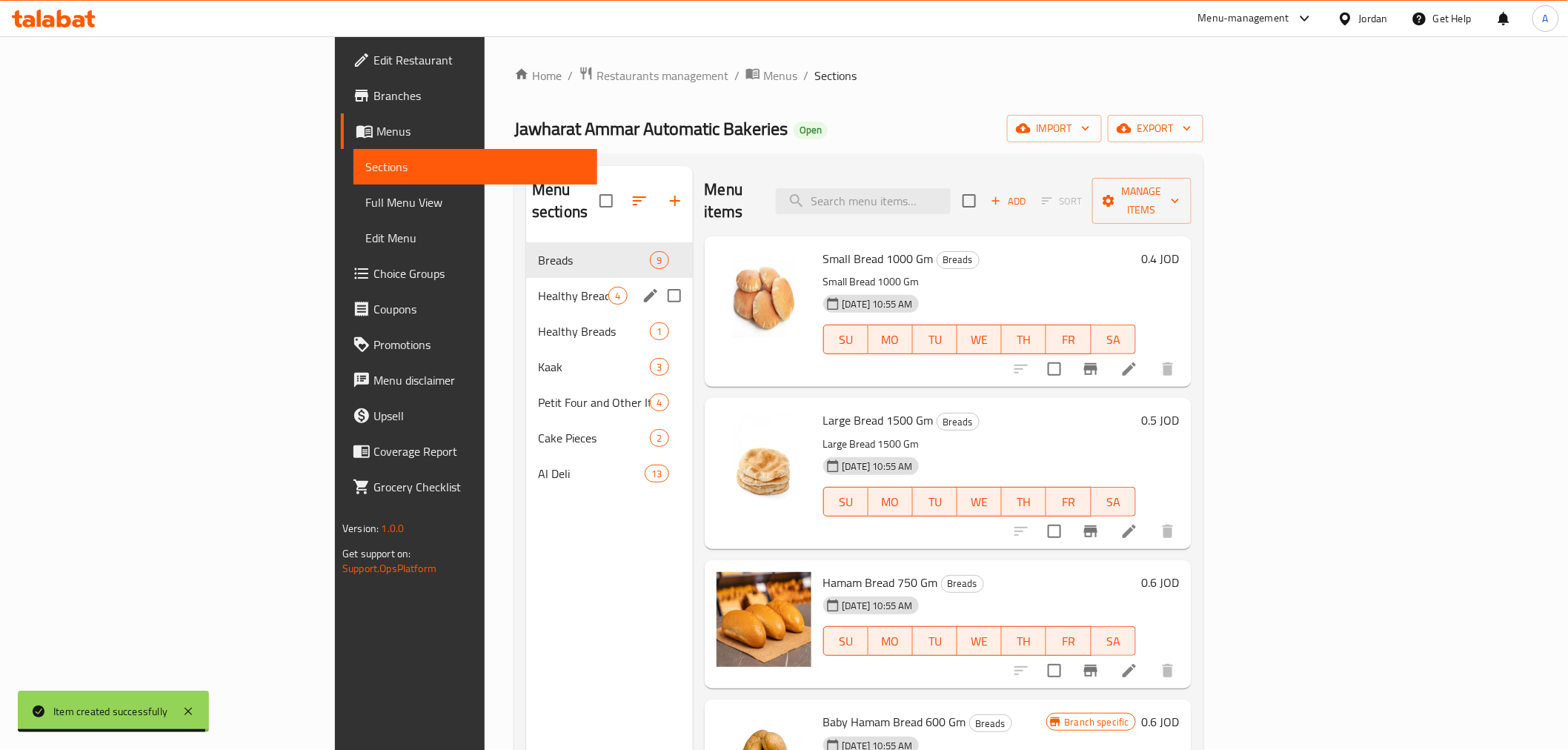
click at [526, 278] on div "Healthy Bread 4" at bounding box center [608, 295] width 166 height 35
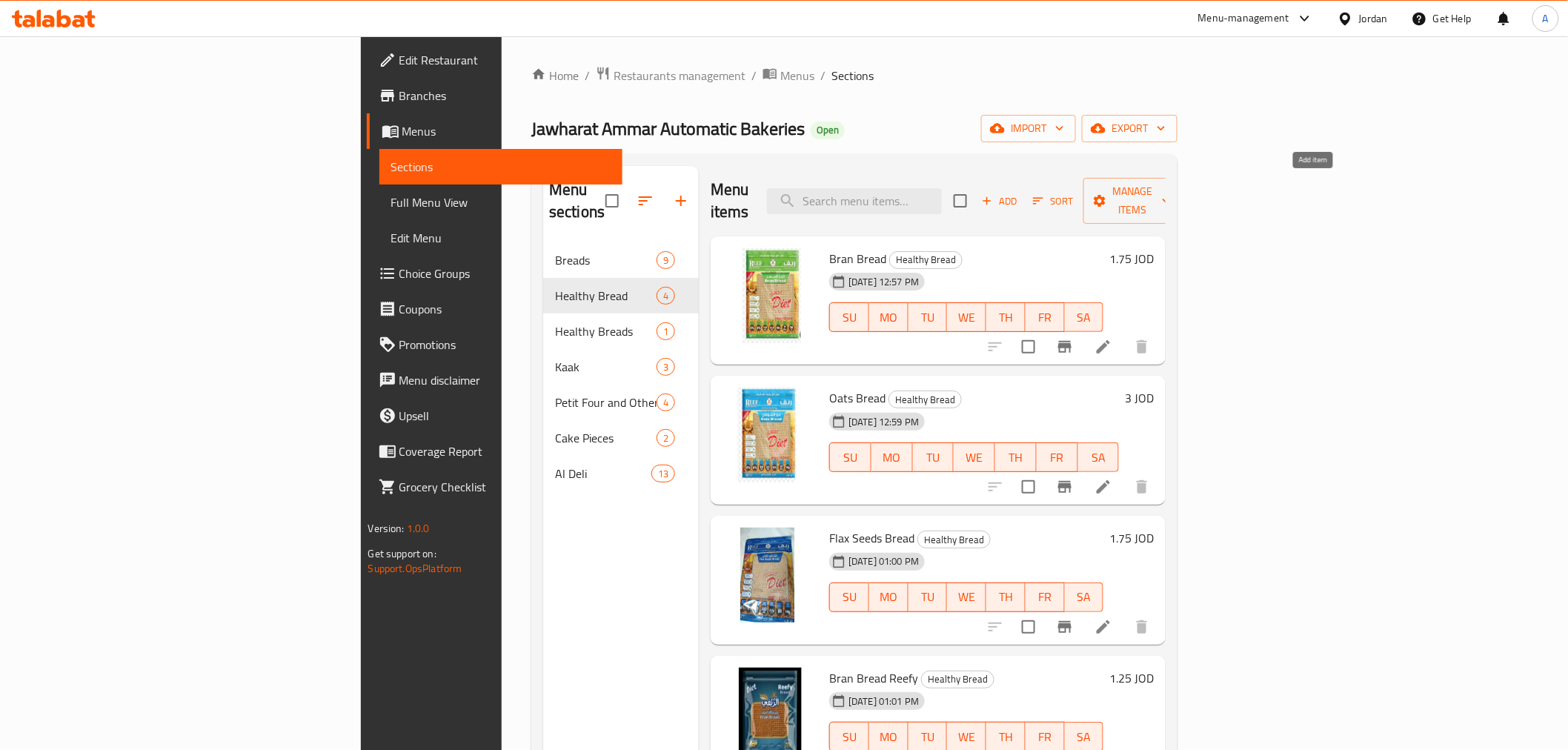
click at [1019, 192] on span "Add" at bounding box center [999, 200] width 40 height 17
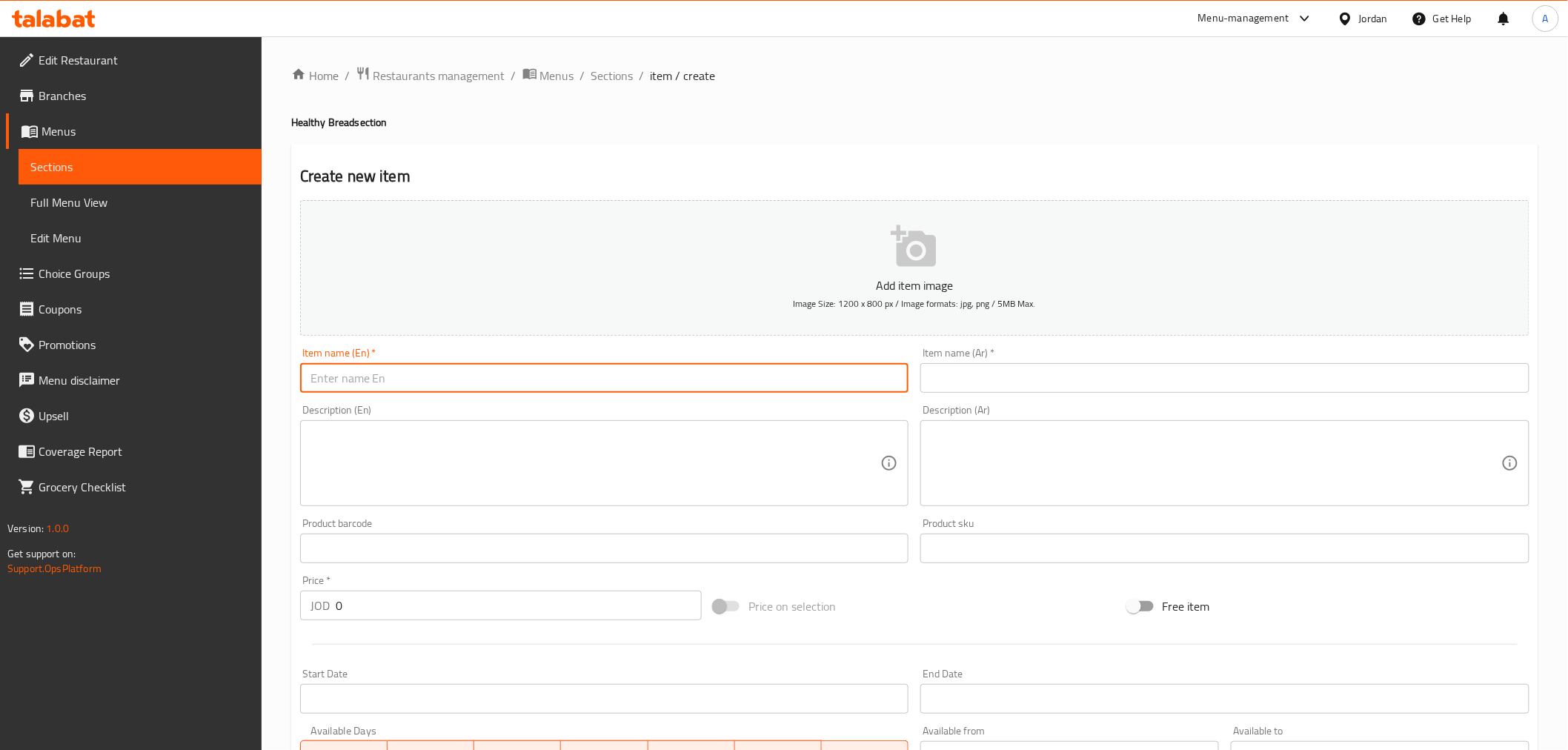
click at [634, 391] on input "text" at bounding box center [605, 378] width 609 height 30
type input "خ"
type input "Oats Bread Reefy"
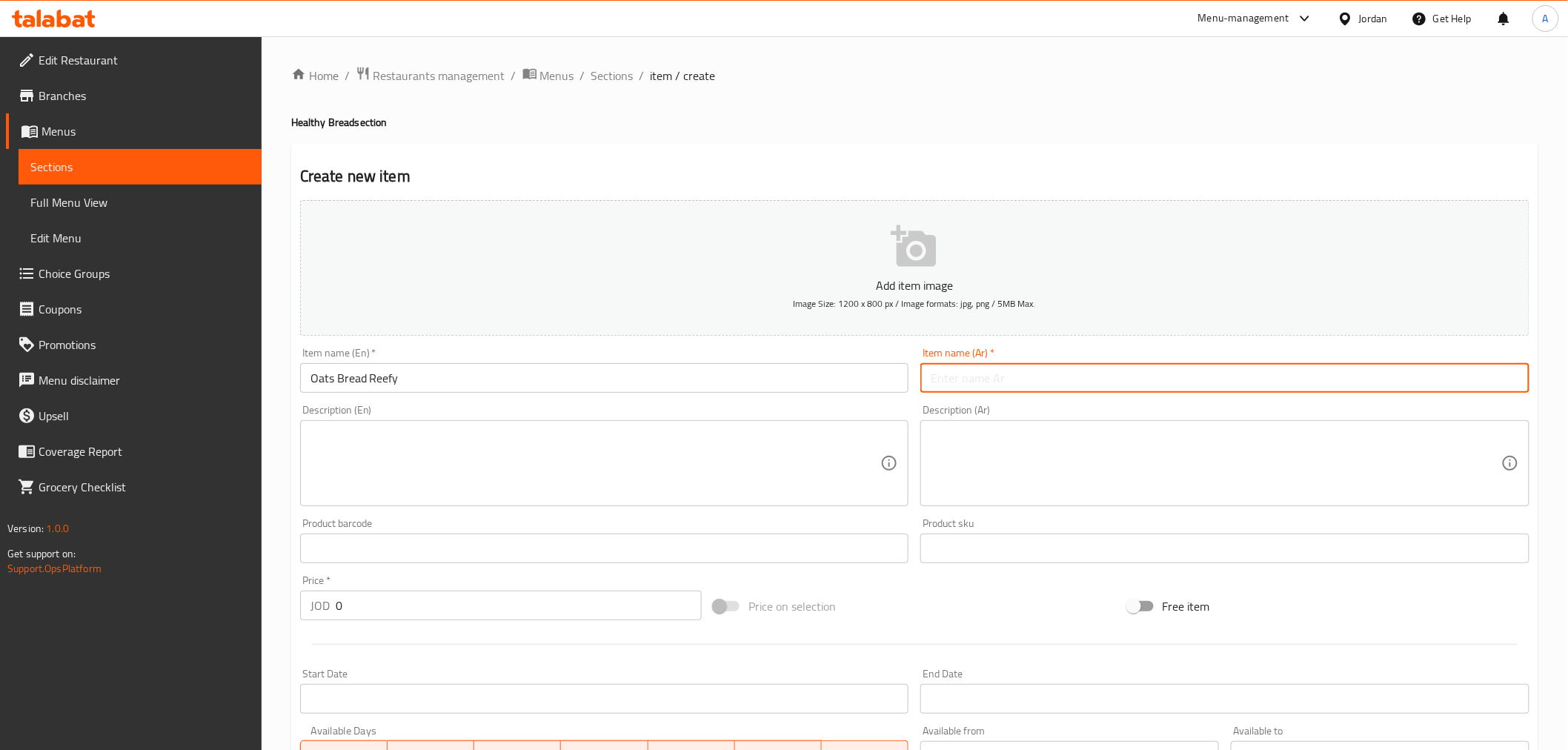
type input "s"
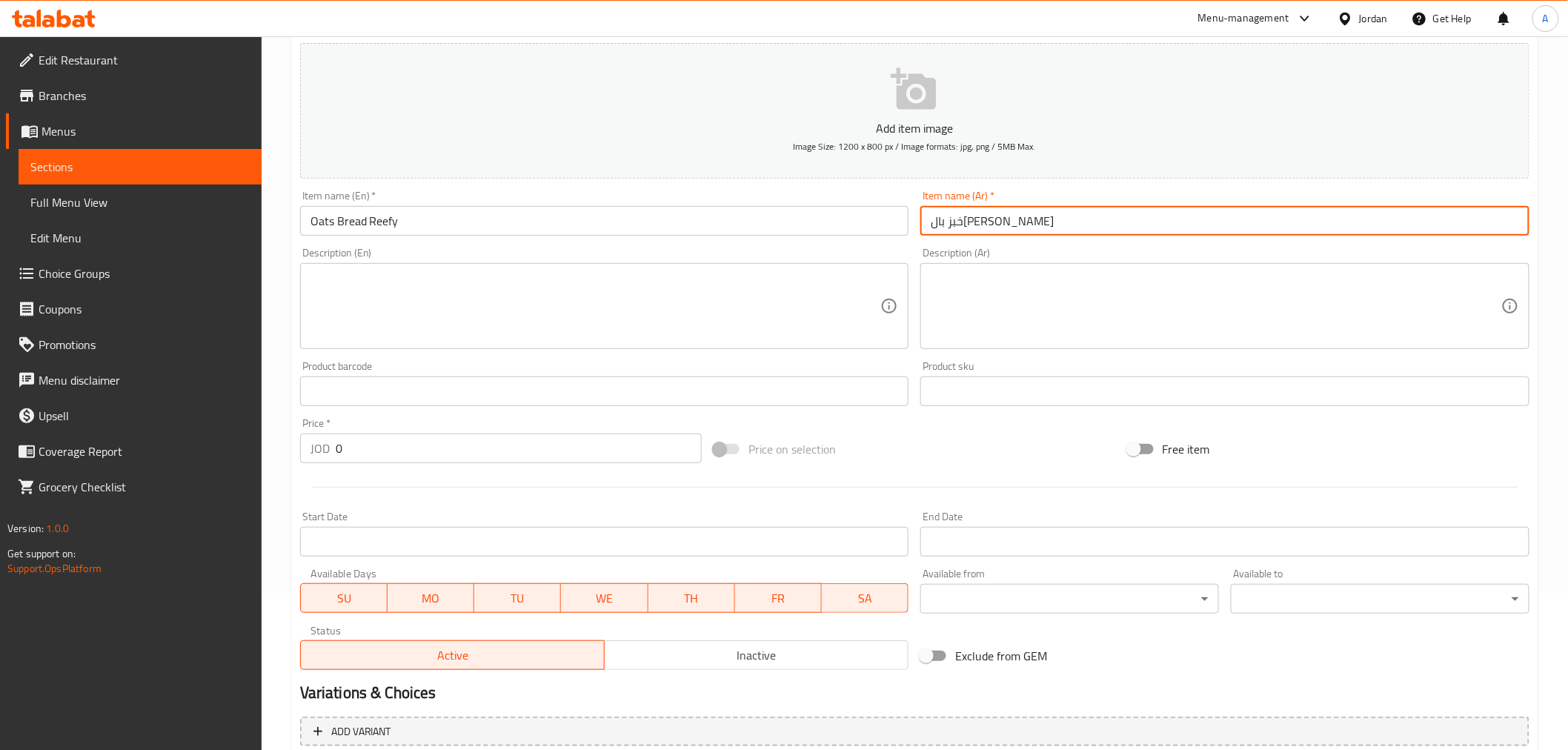
scroll to position [164, 0]
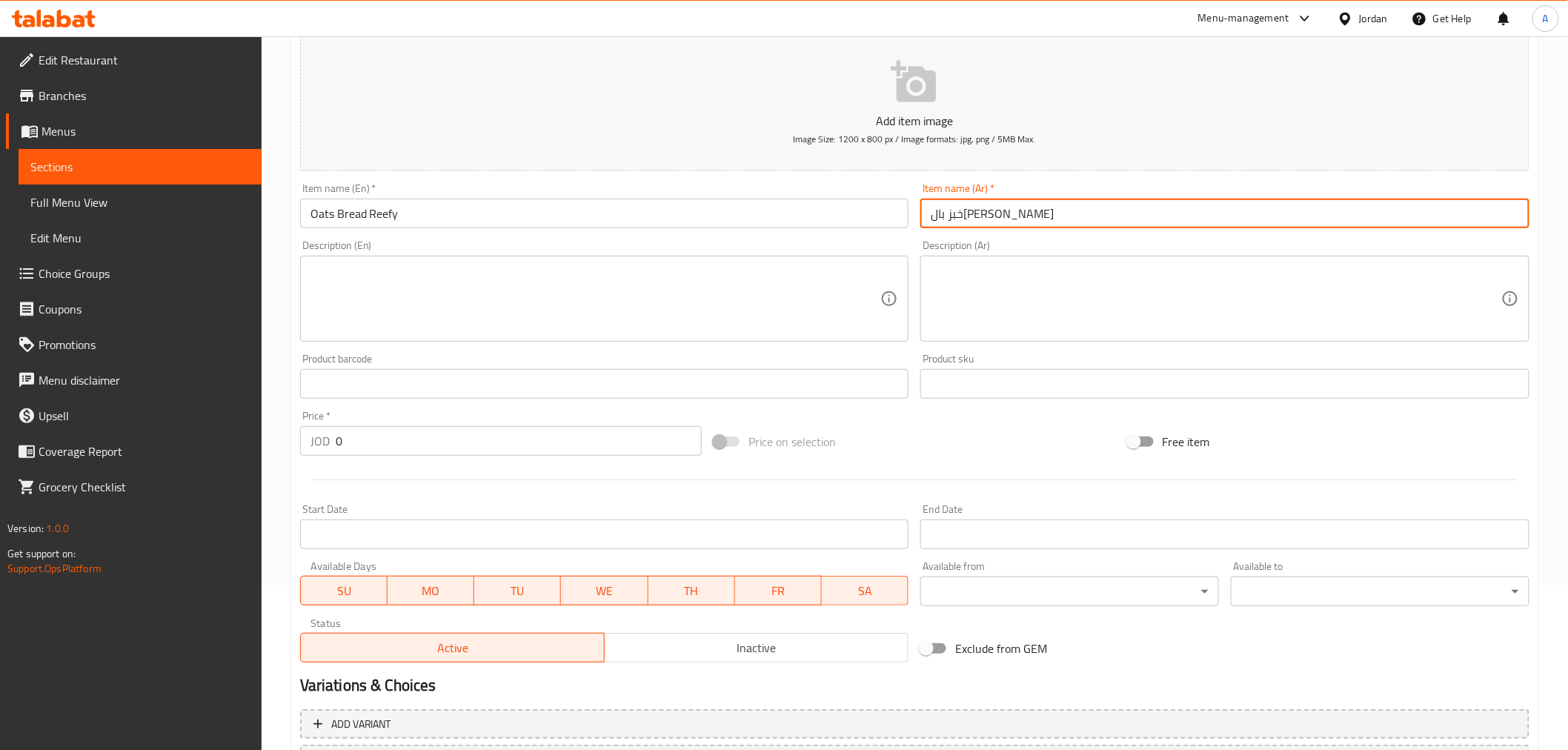
type input "خبز بال[PERSON_NAME]"
click at [338, 440] on input "0" at bounding box center [518, 441] width 366 height 30
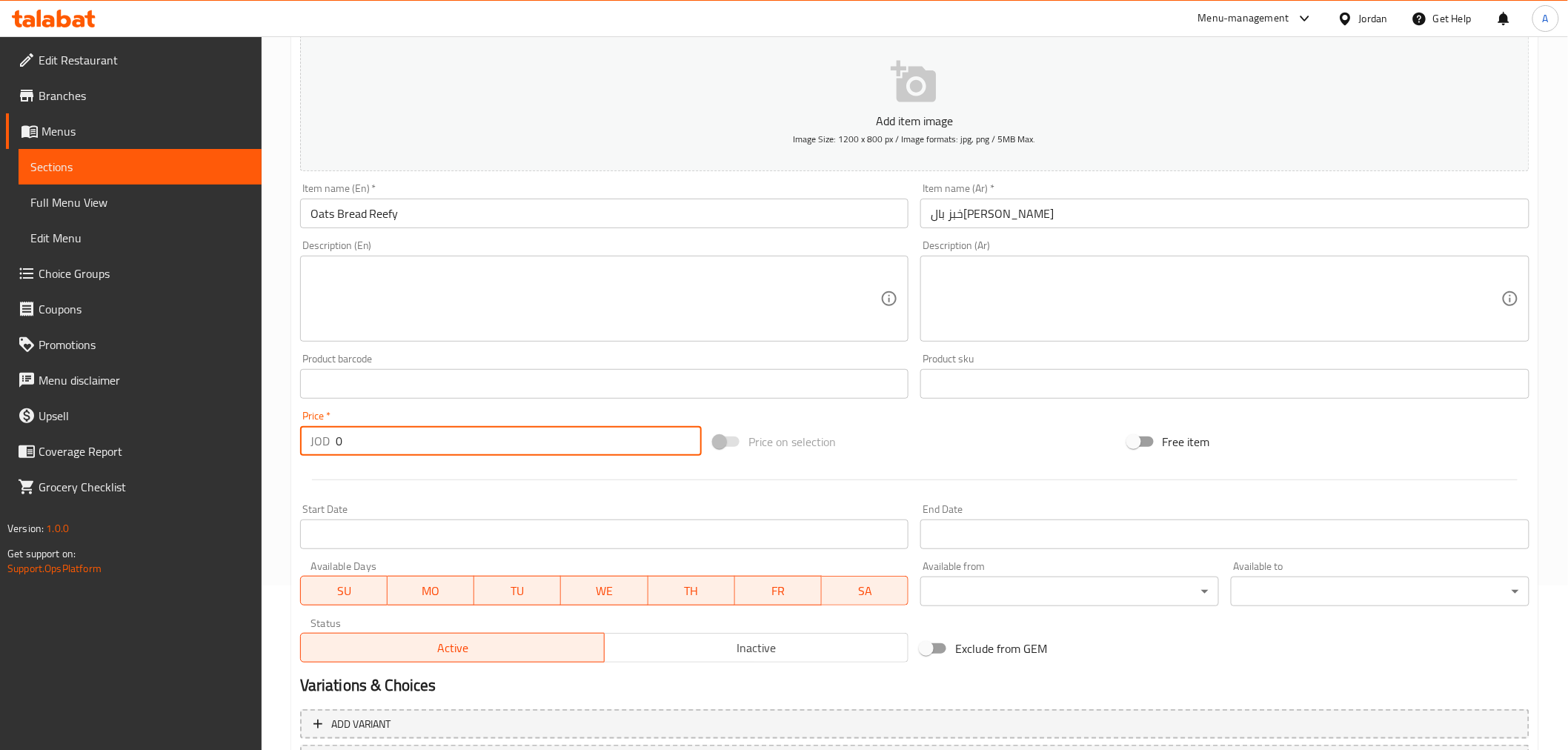
click at [338, 440] on input "0" at bounding box center [518, 441] width 366 height 30
click at [336, 441] on input "0" at bounding box center [518, 441] width 366 height 30
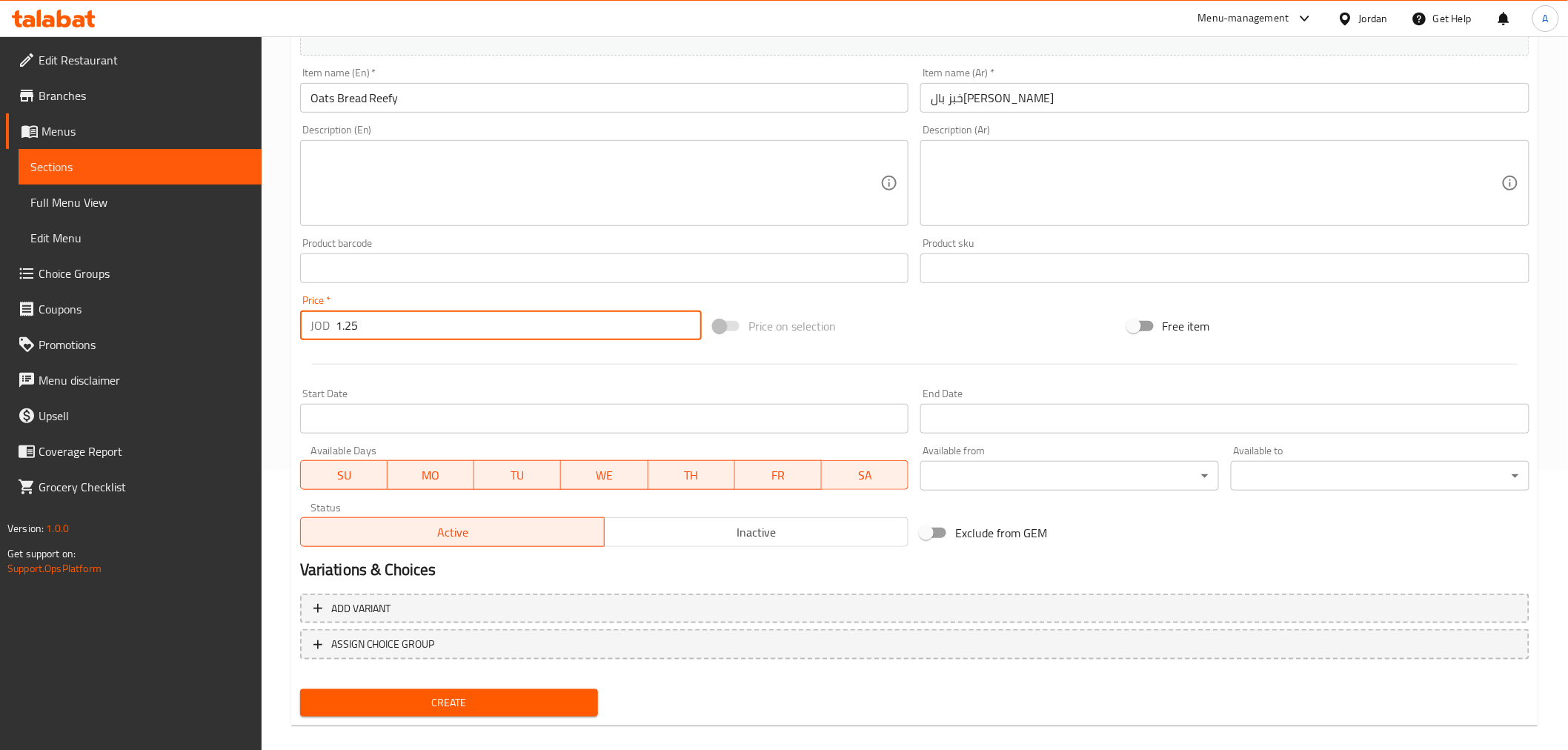
scroll to position [294, 0]
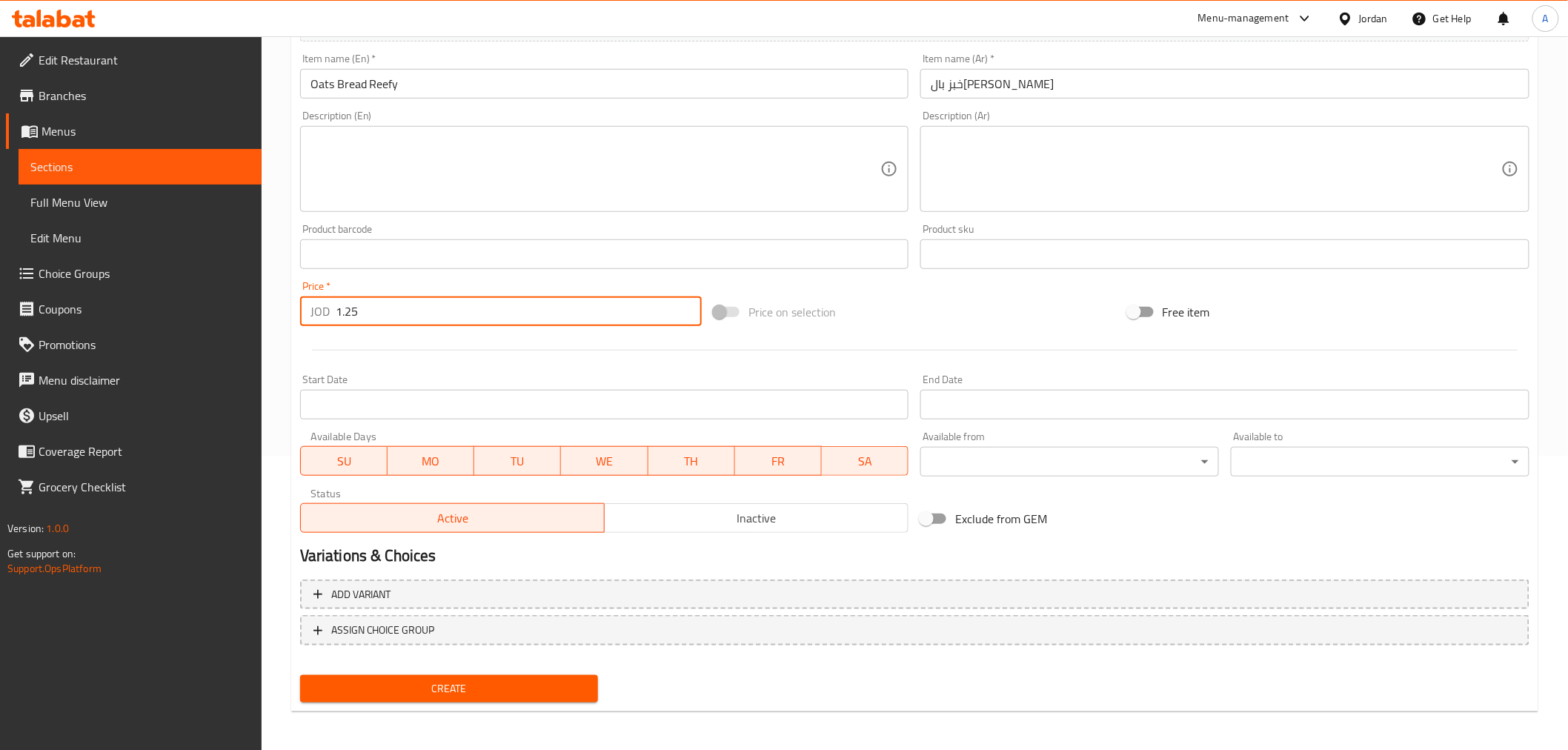
type input "1.25"
click at [453, 679] on span "Create" at bounding box center [449, 688] width 275 height 18
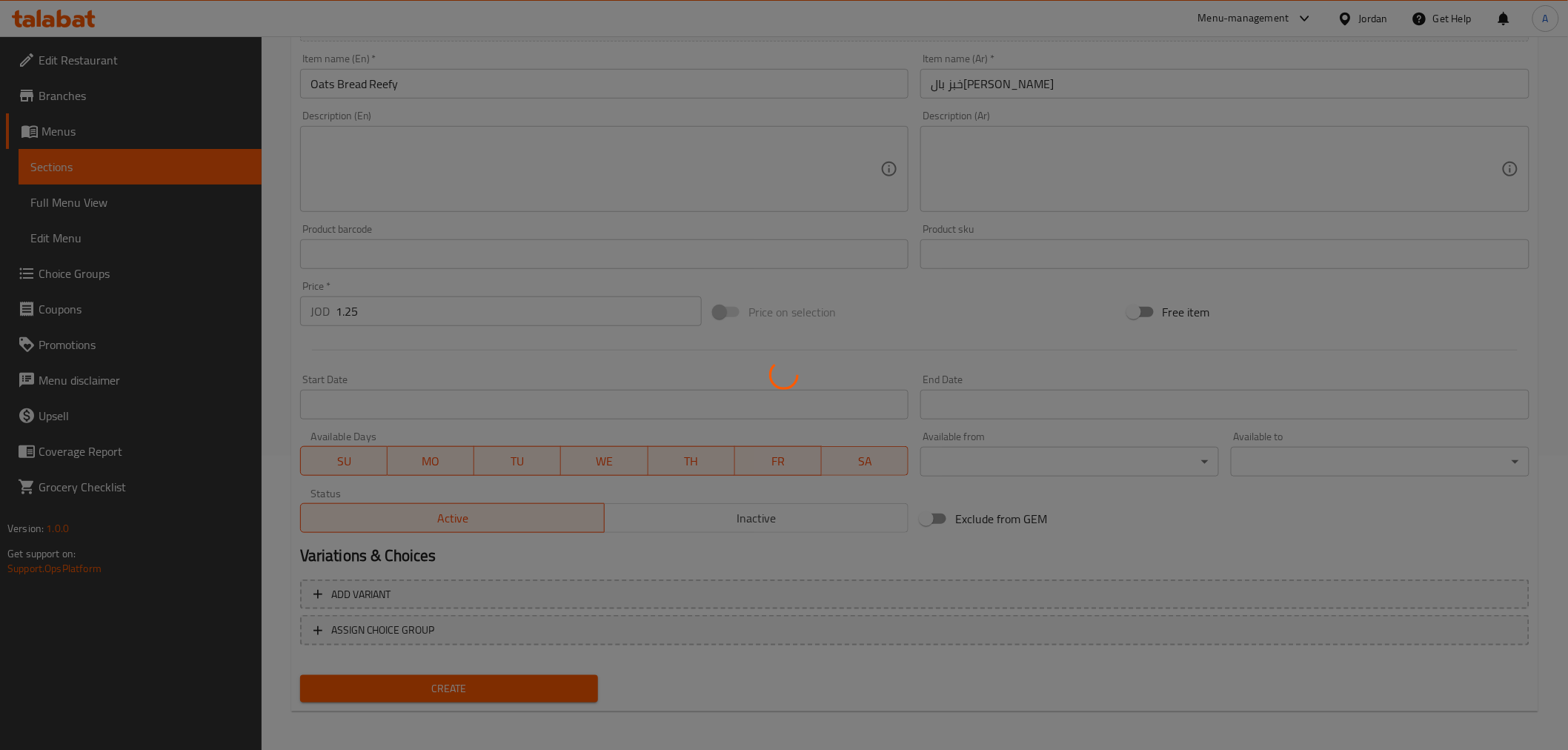
type input "0"
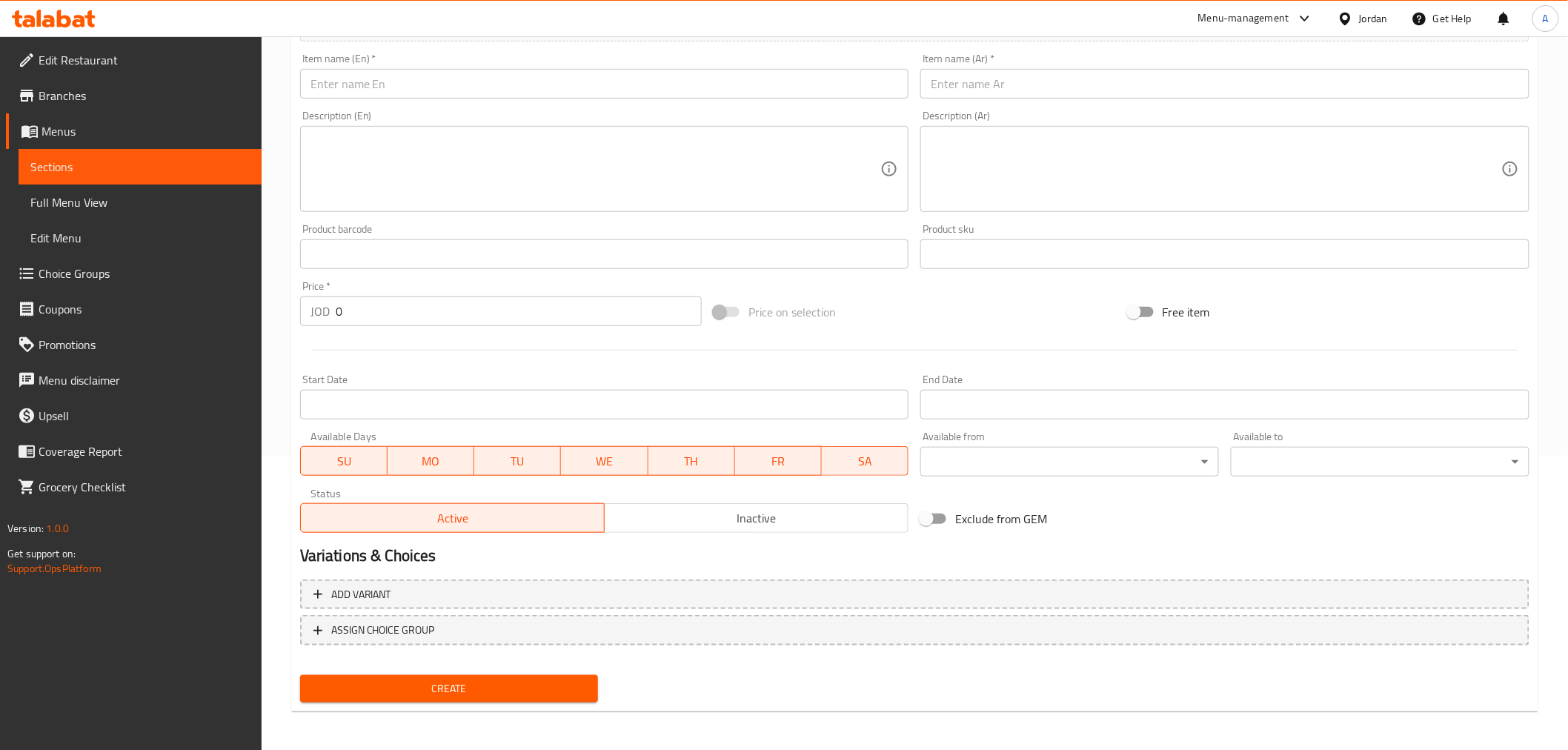
click at [83, 163] on span "Sections" at bounding box center [140, 167] width 220 height 18
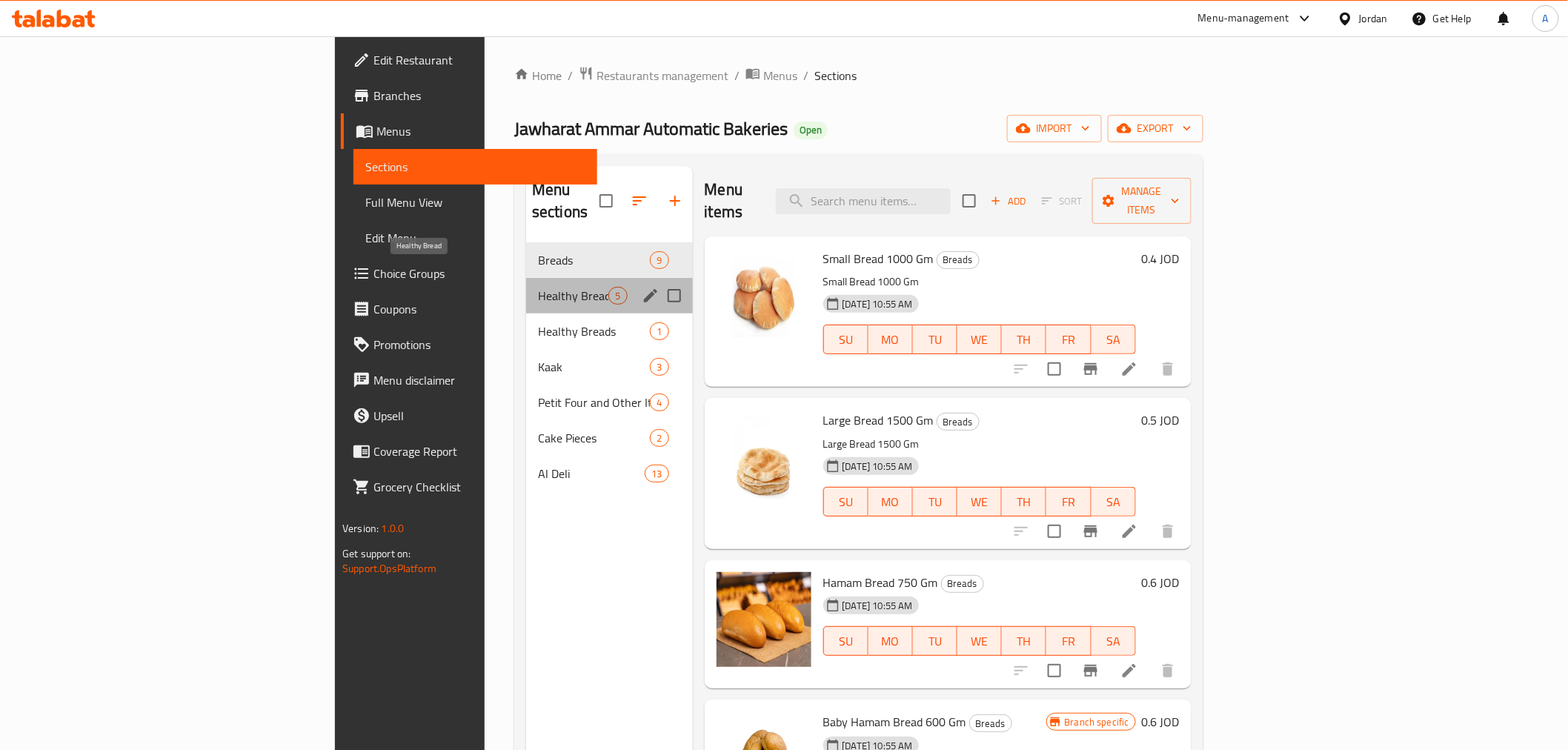
click at [538, 286] on span "Healthy Bread" at bounding box center [573, 295] width 70 height 18
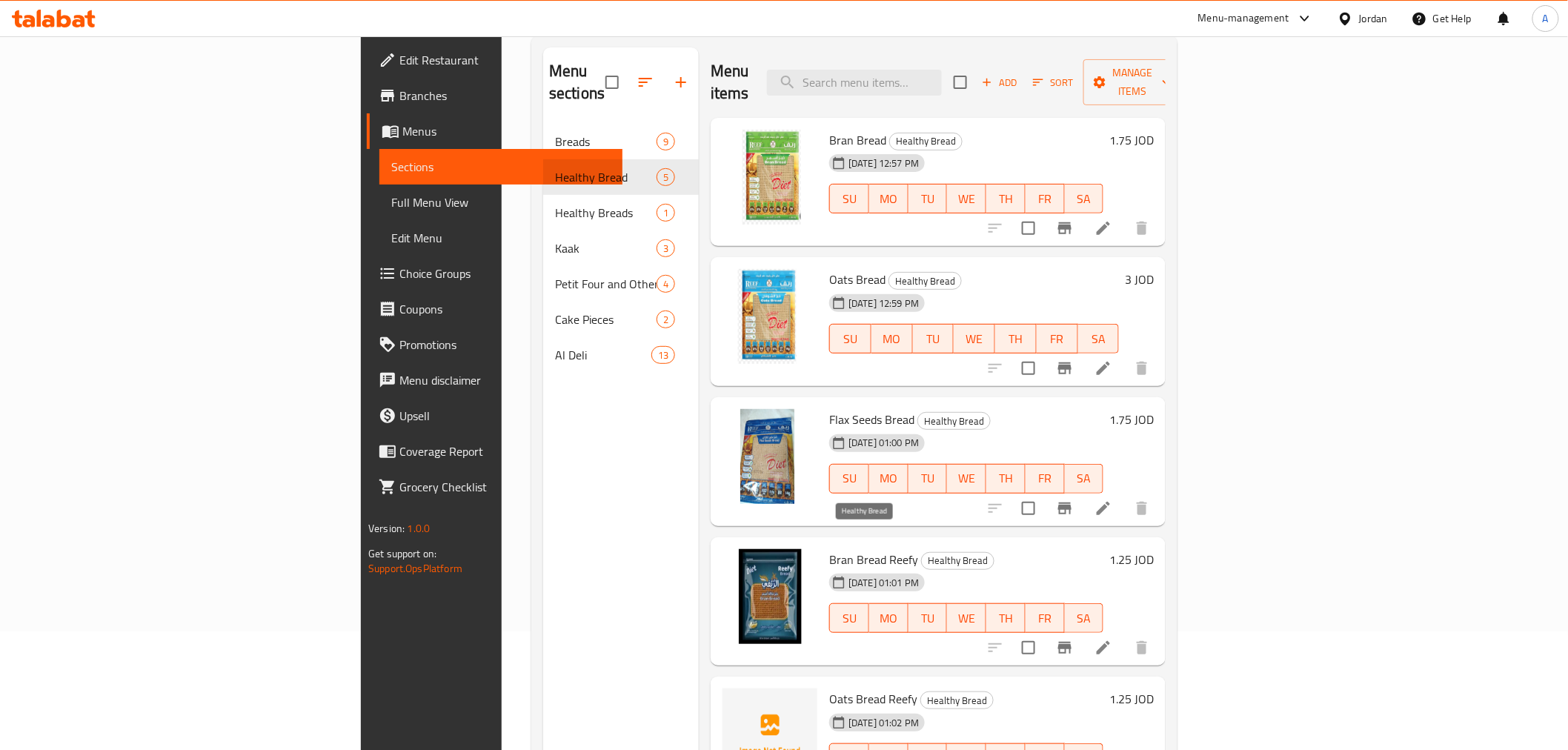
scroll to position [207, 0]
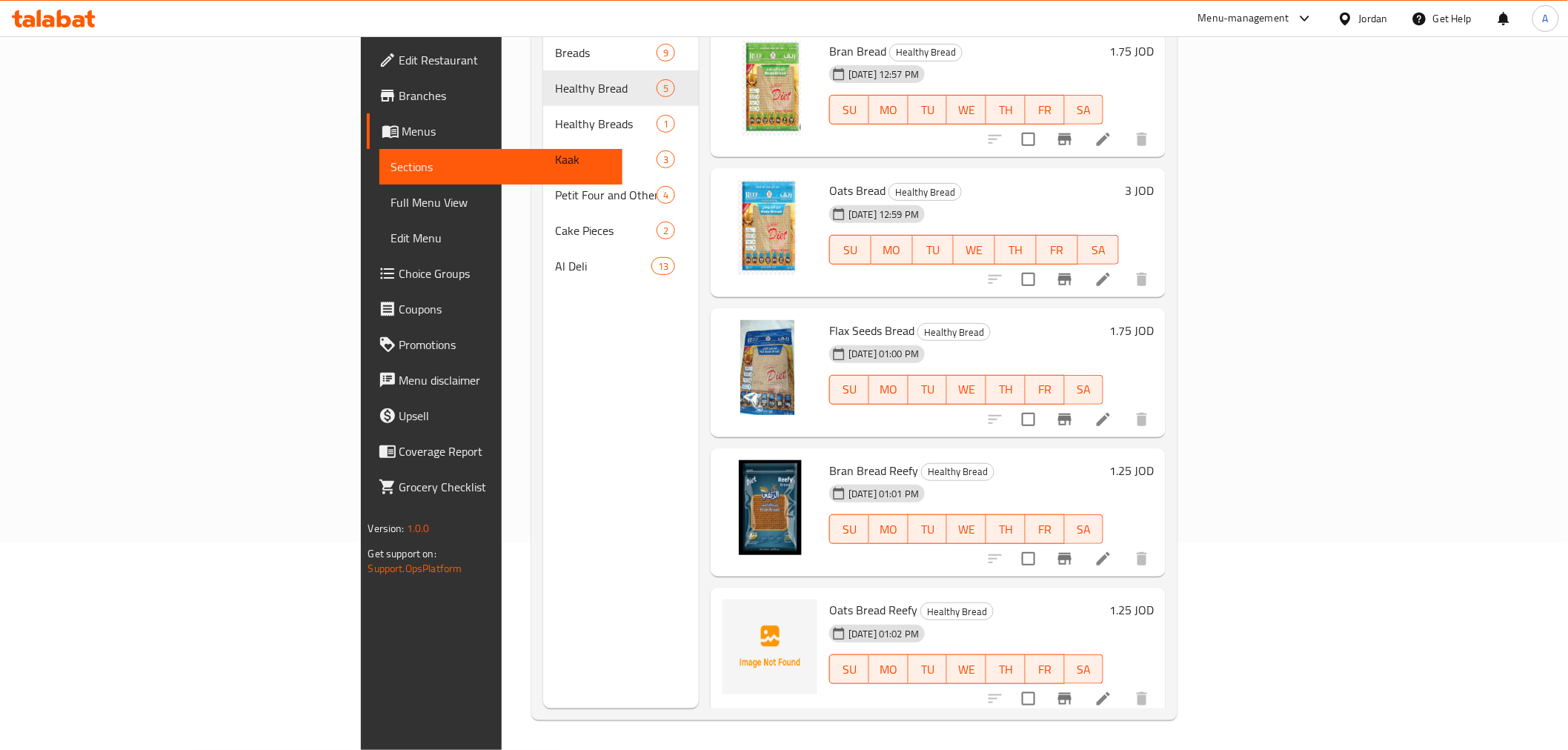
click at [1124, 685] on li at bounding box center [1103, 698] width 41 height 26
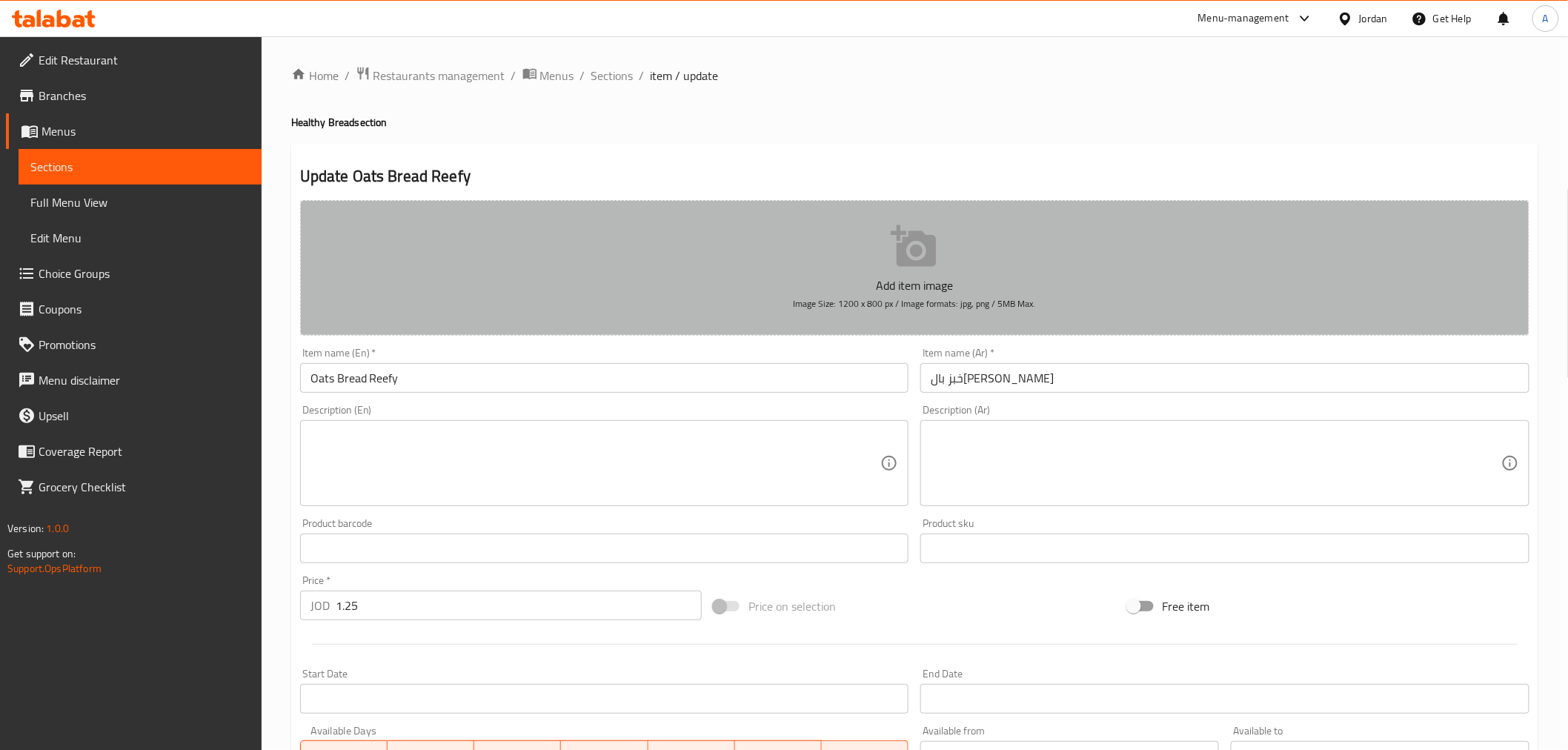
click at [923, 250] on icon "button" at bounding box center [914, 246] width 47 height 47
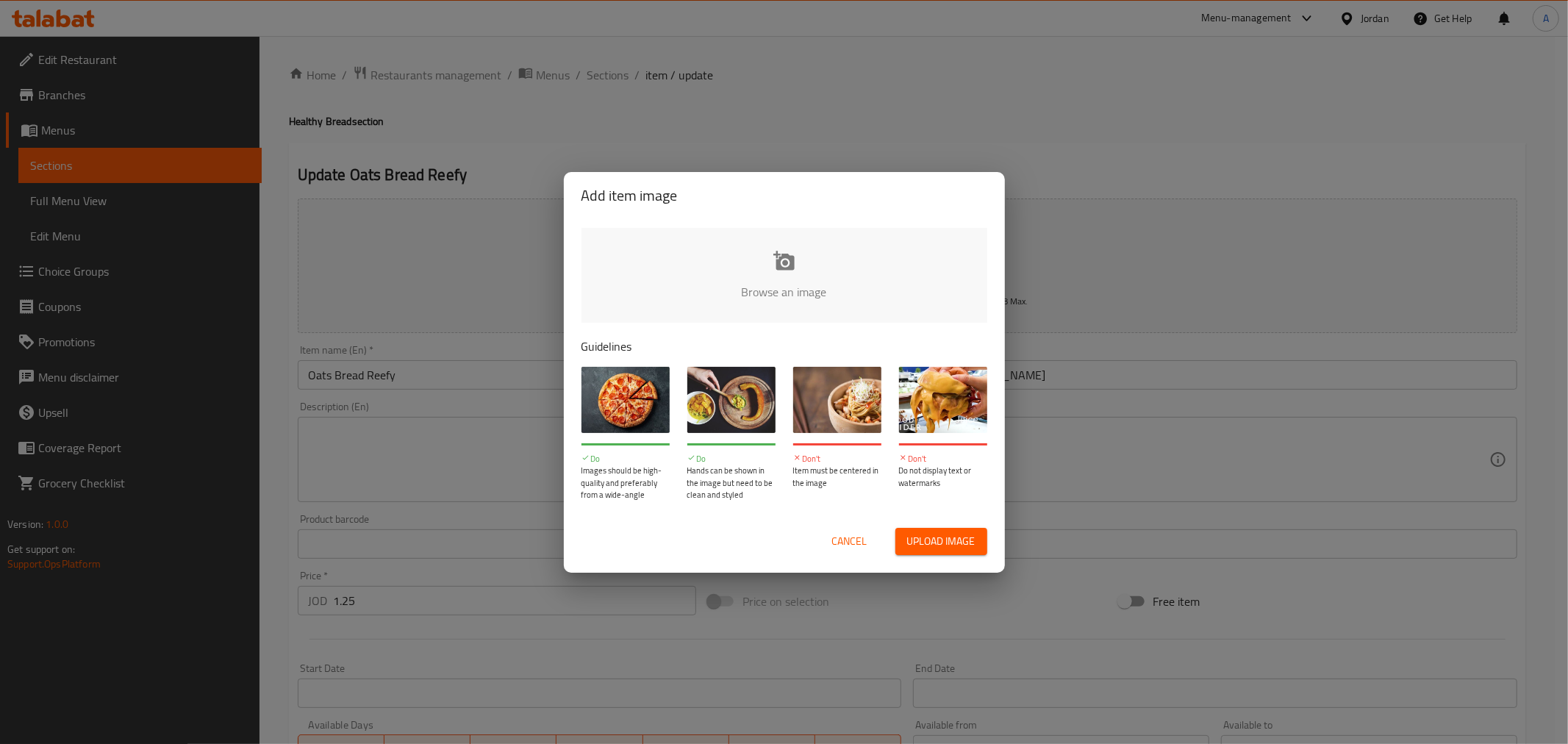
click at [792, 269] on input "file" at bounding box center [1281, 296] width 1399 height 138
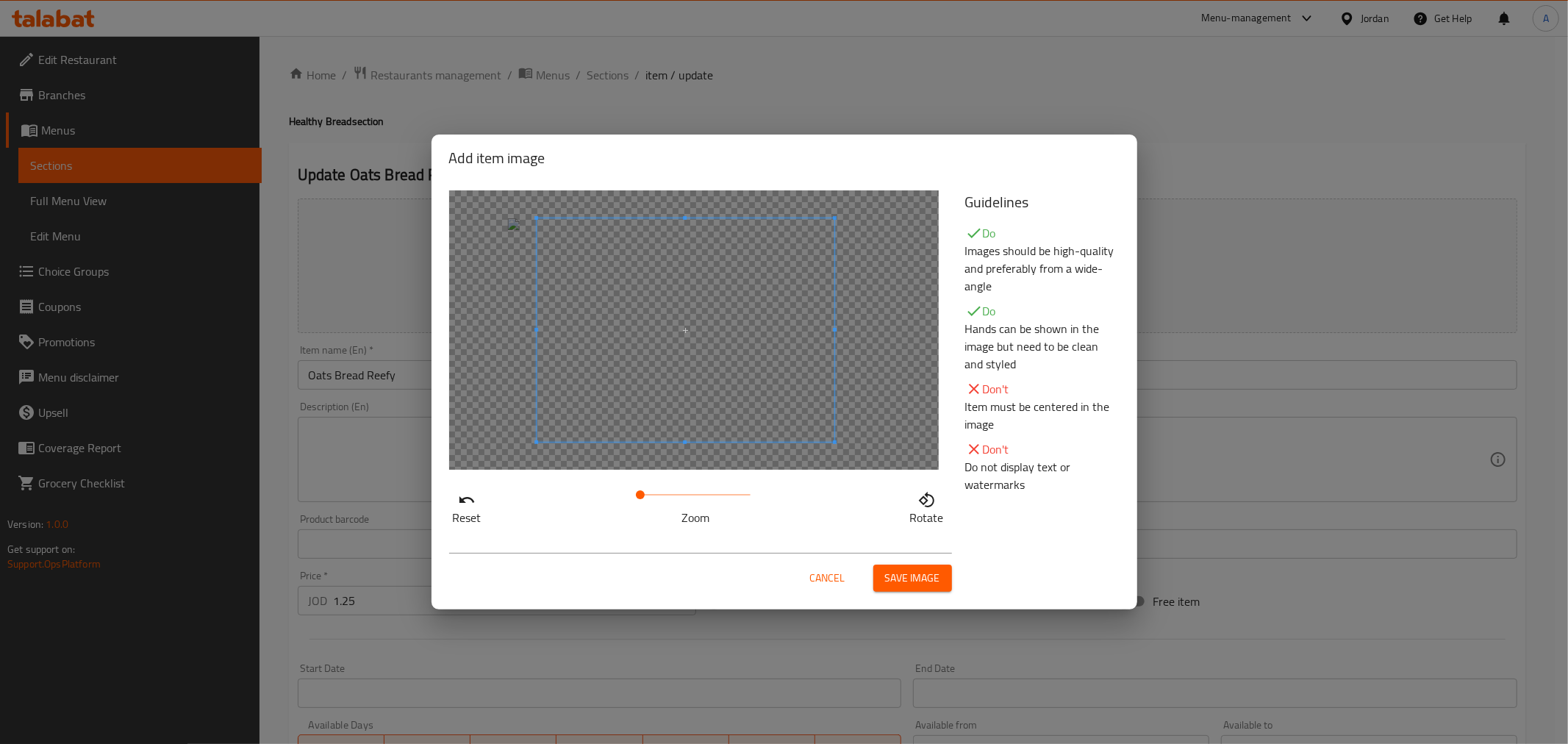
click at [678, 299] on span at bounding box center [685, 330] width 298 height 223
click at [924, 571] on span "Save image" at bounding box center [912, 578] width 55 height 18
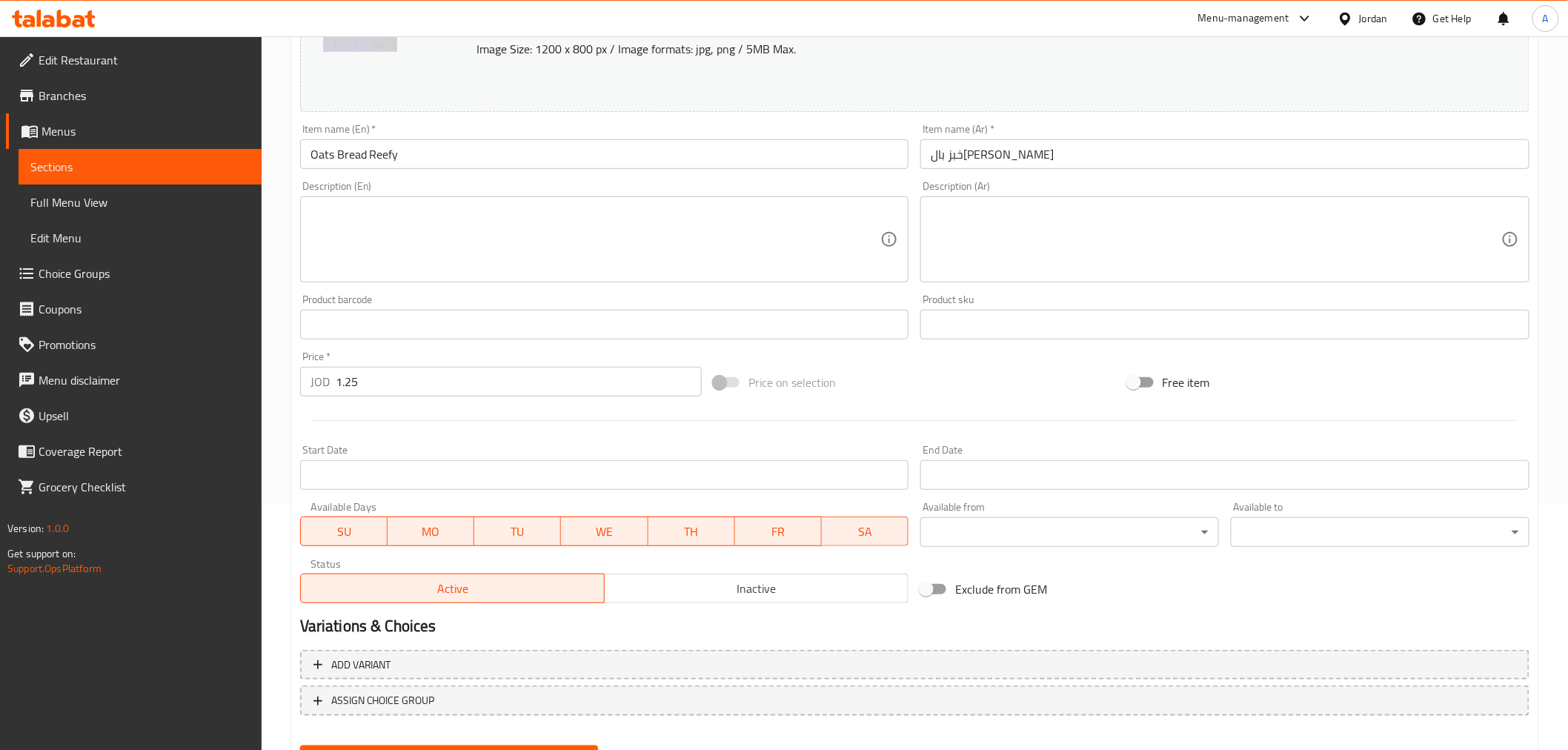
scroll to position [315, 0]
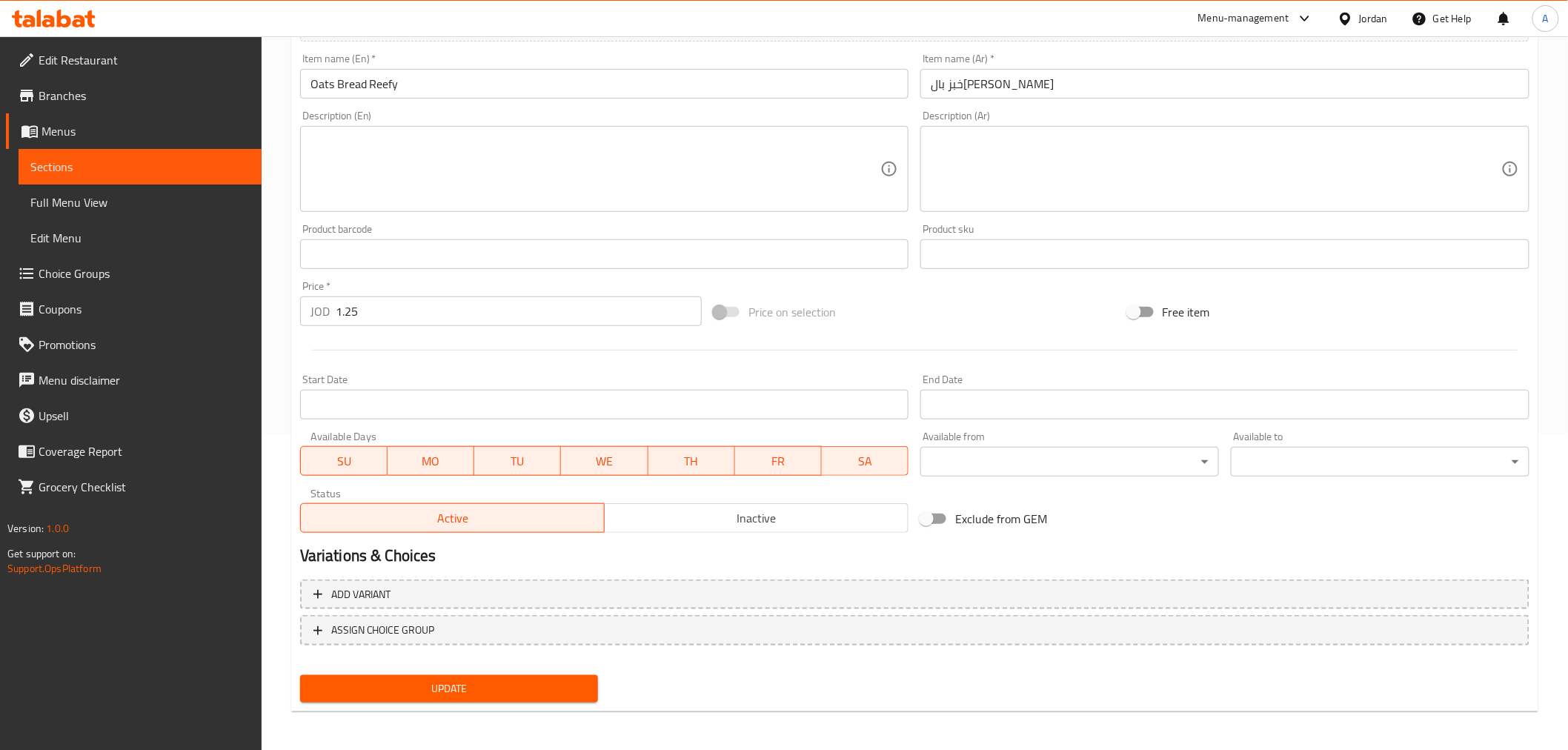
click at [467, 679] on span "Update" at bounding box center [449, 688] width 275 height 18
click at [300, 675] on button "Update" at bounding box center [450, 688] width 299 height 27
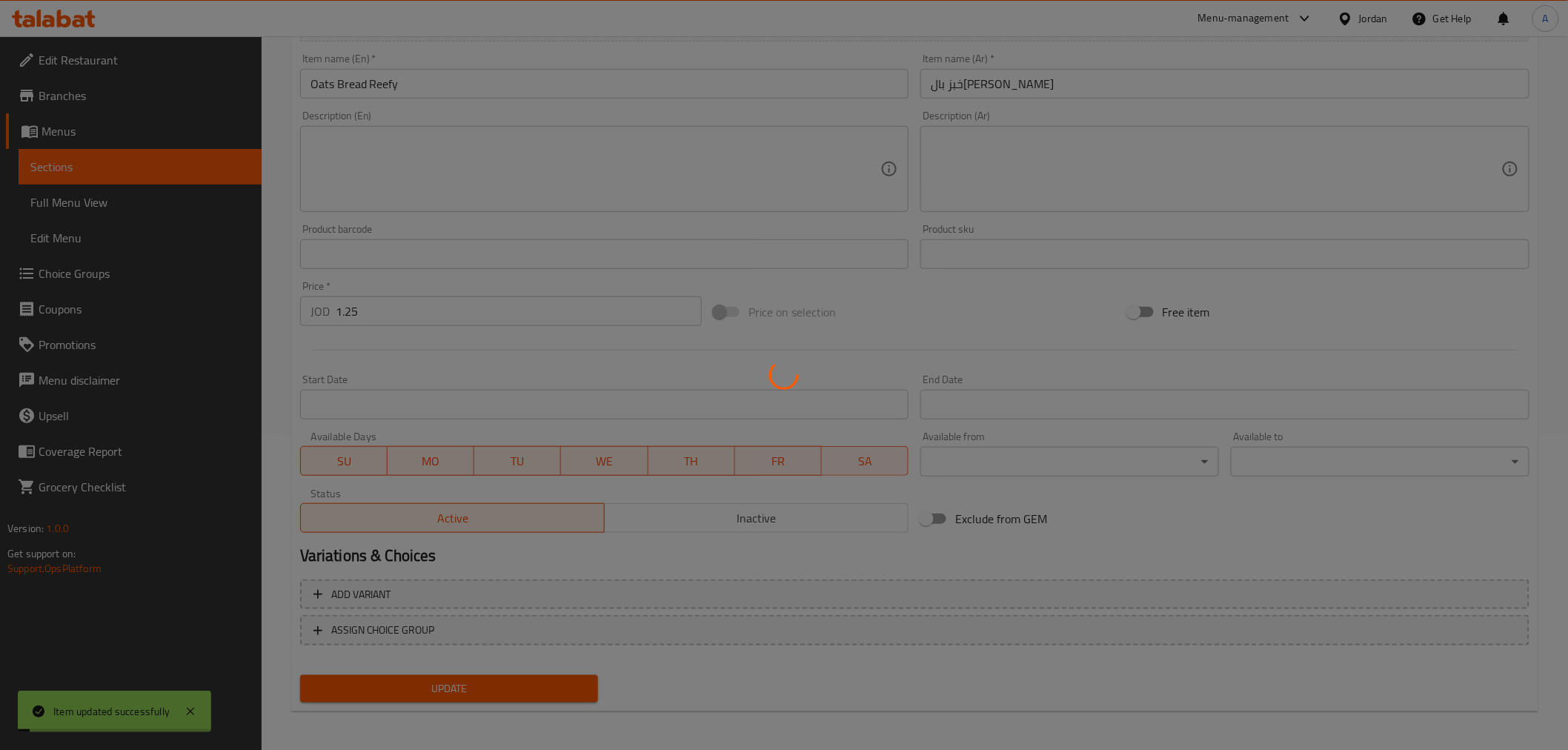
click at [300, 675] on button "Update" at bounding box center [450, 688] width 299 height 27
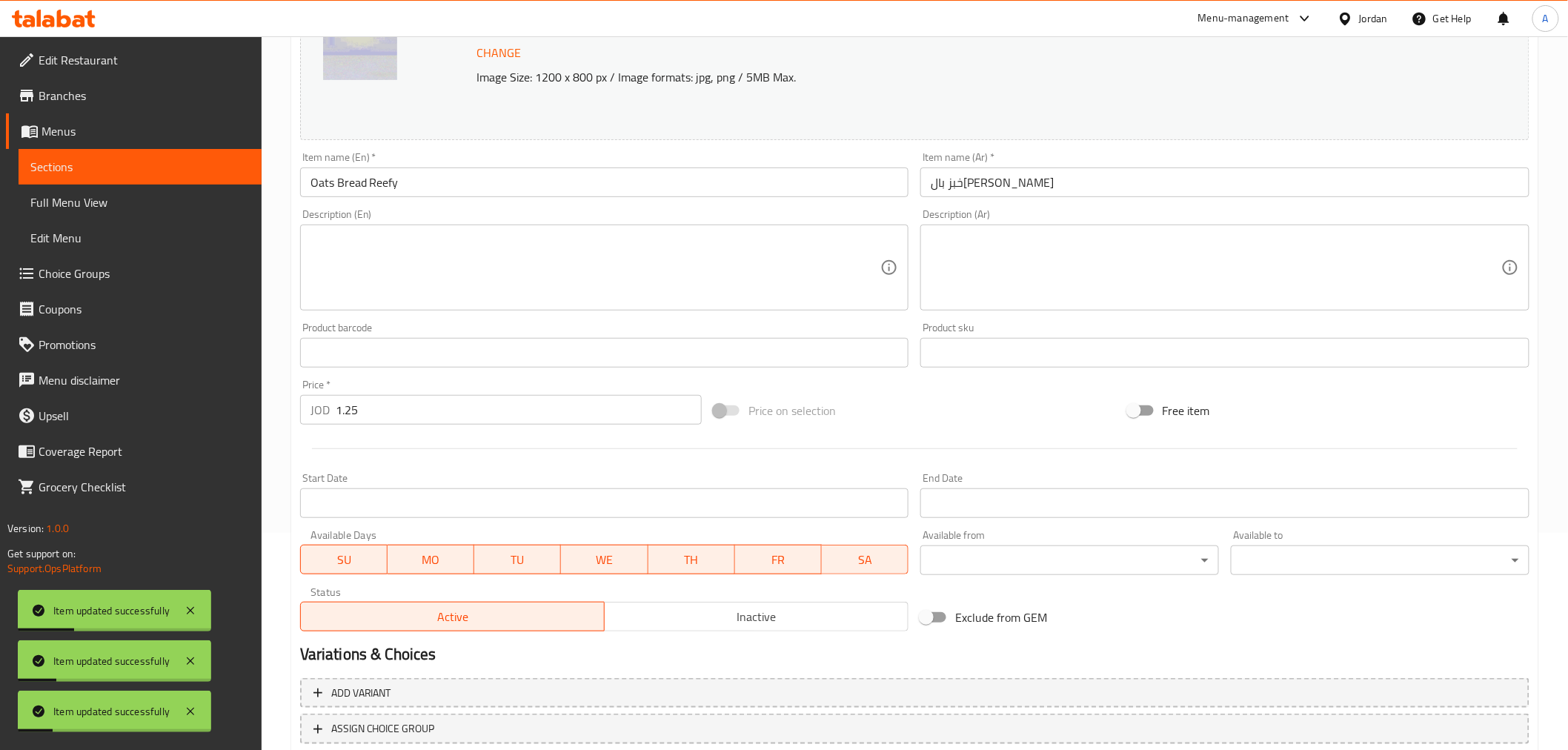
scroll to position [0, 0]
